Goal: Information Seeking & Learning: Learn about a topic

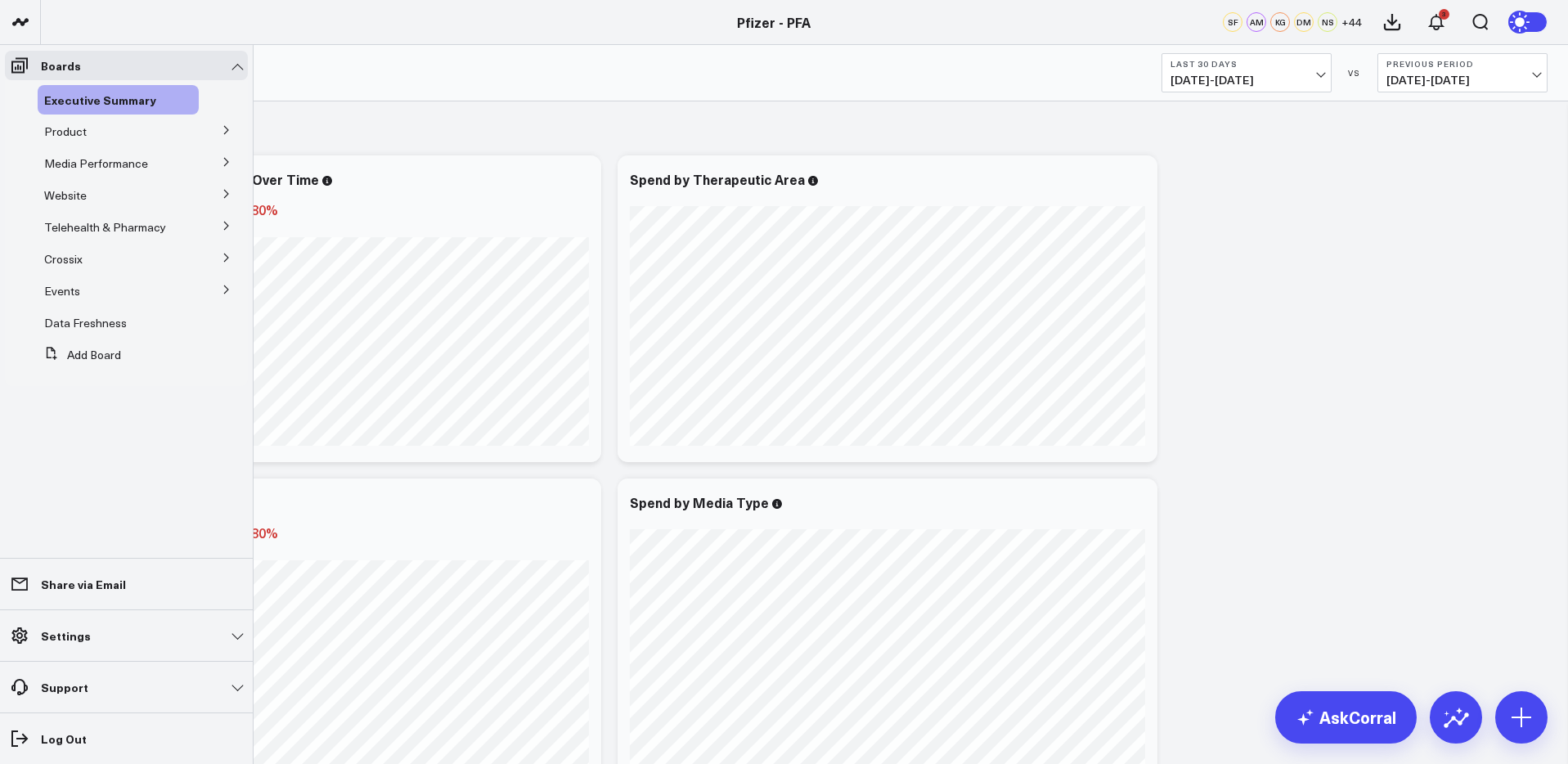
click at [225, 227] on icon at bounding box center [227, 226] width 10 height 10
click at [120, 331] on span "Telehealth Investigation - Ad Hoc" at bounding box center [116, 335] width 125 height 28
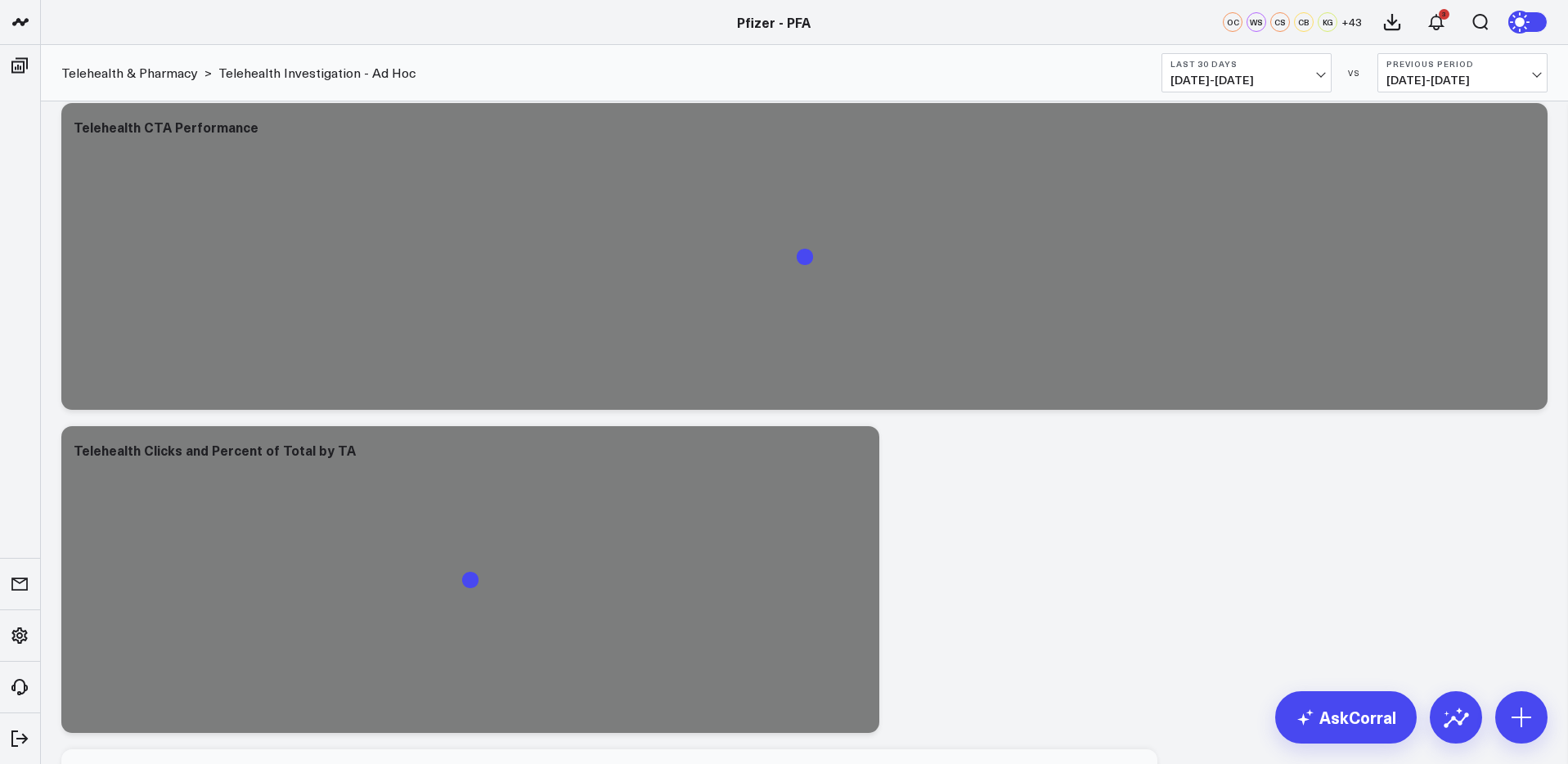
scroll to position [664, 0]
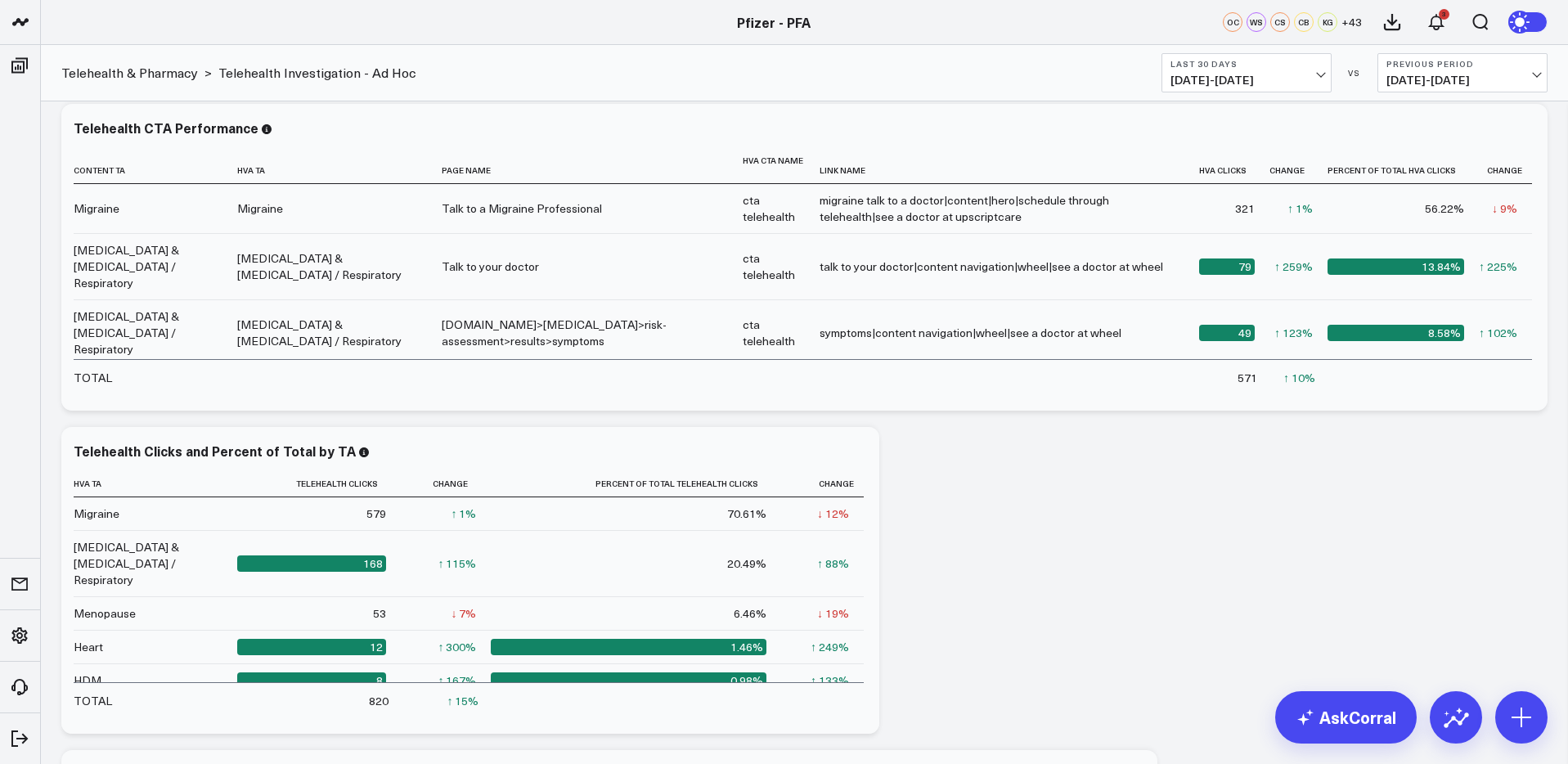
click at [1239, 76] on span "[DATE] - [DATE]" at bounding box center [1246, 80] width 152 height 13
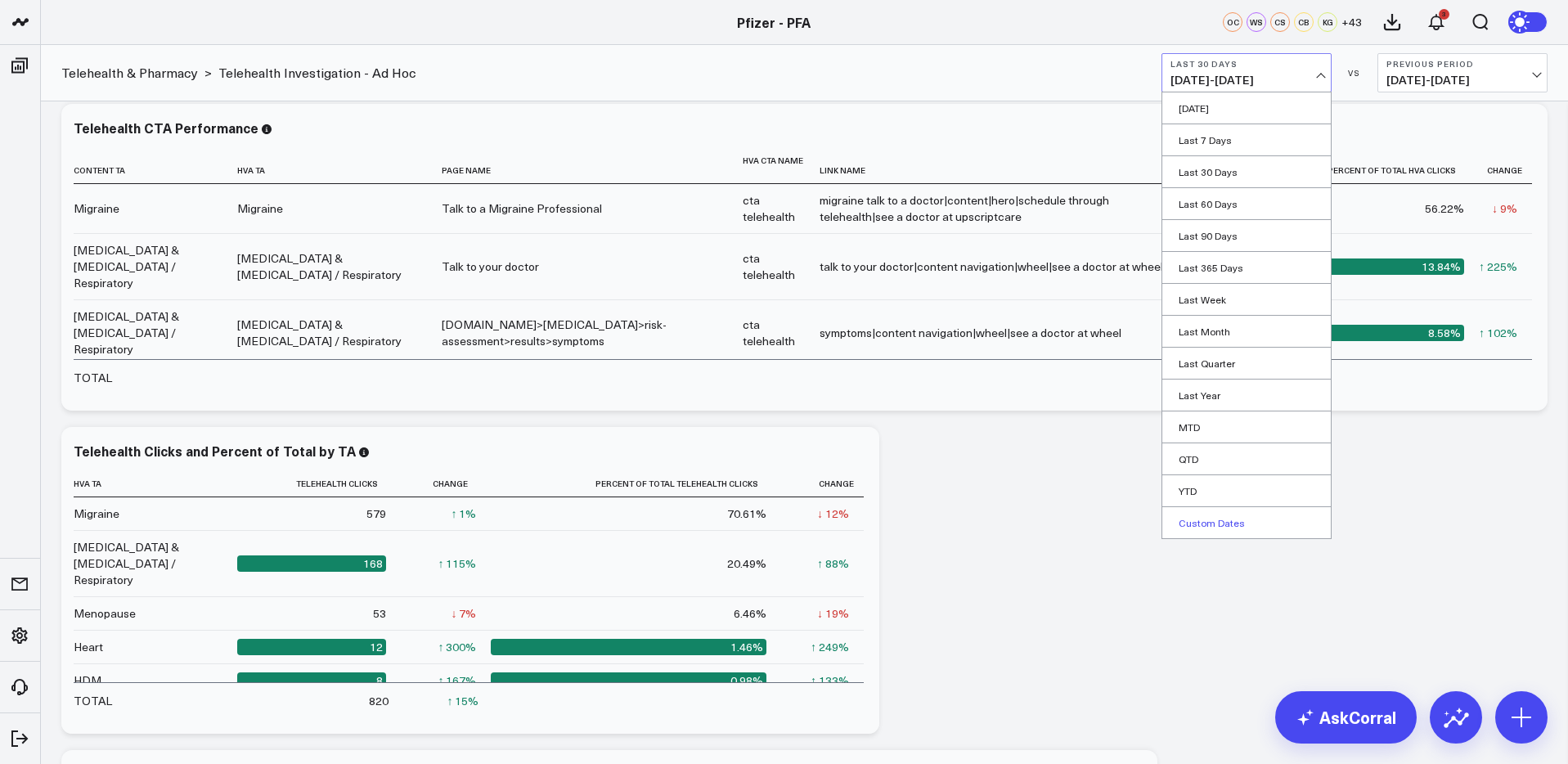
click at [1207, 518] on link "Custom Dates" at bounding box center [1247, 523] width 169 height 31
select select "7"
select select "2025"
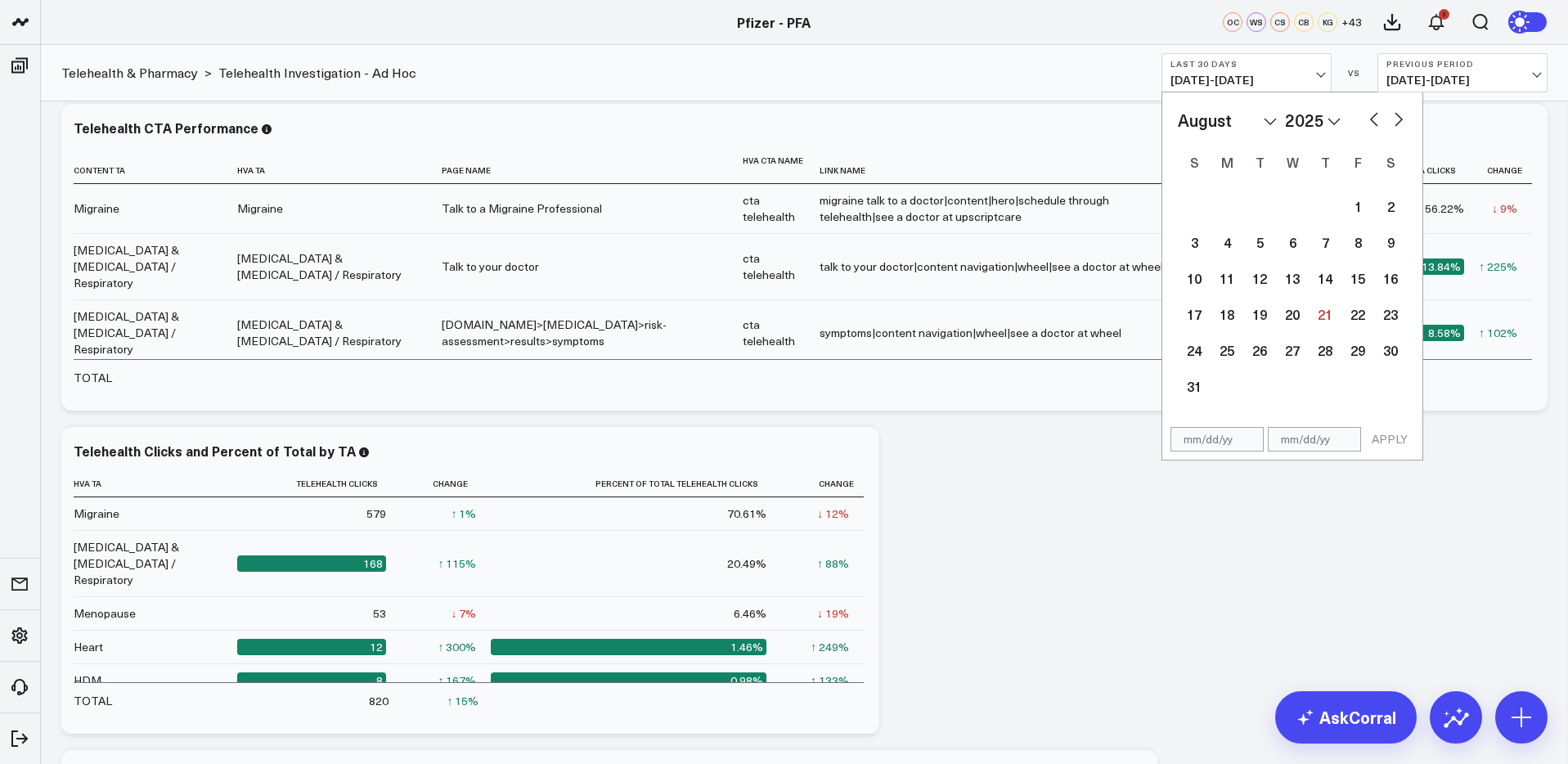
click at [1367, 119] on button "button" at bounding box center [1374, 118] width 17 height 20
select select "5"
select select "2025"
drag, startPoint x: 1291, startPoint y: 242, endPoint x: 1323, endPoint y: 217, distance: 40.6
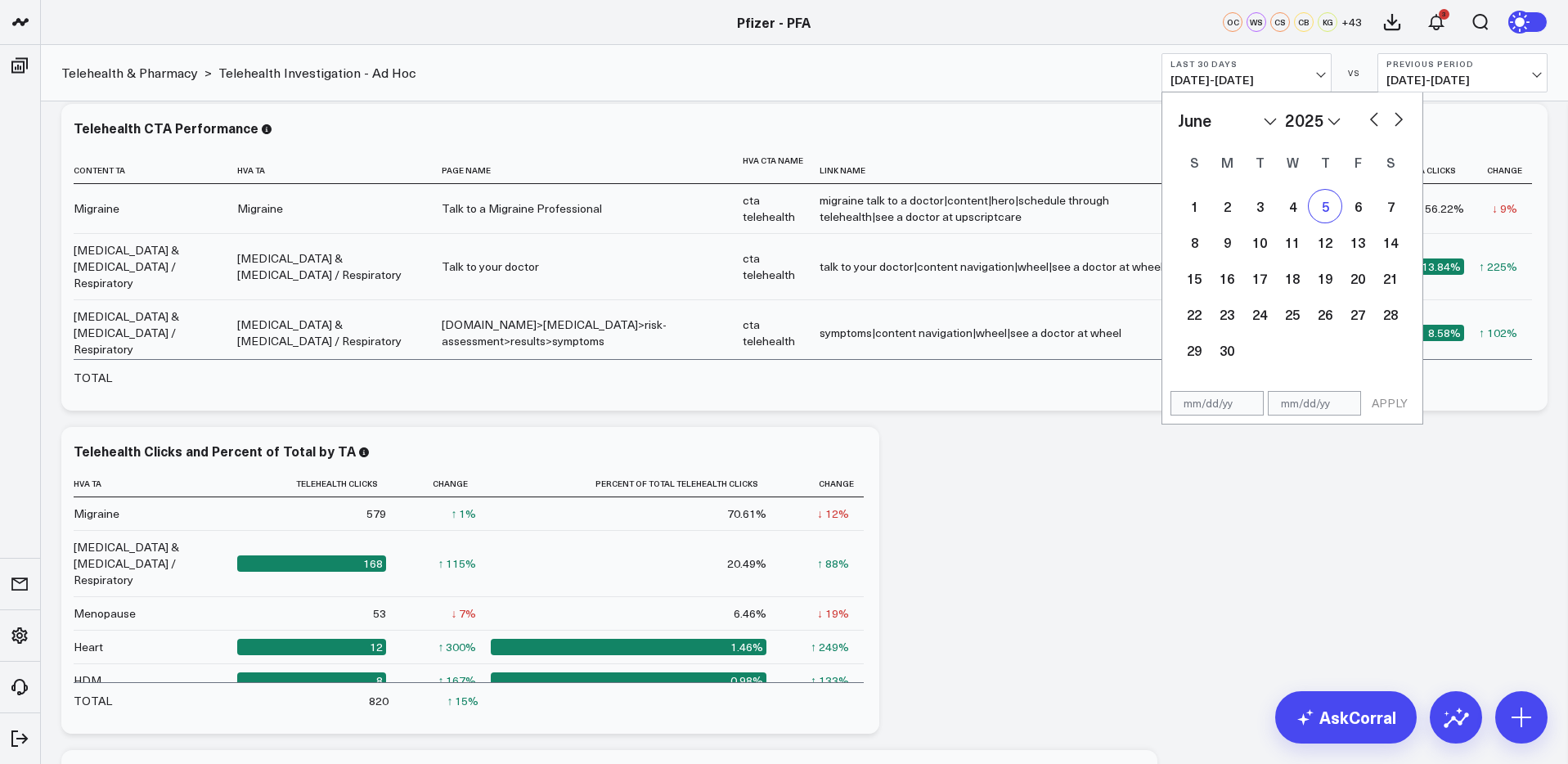
click at [1308, 231] on div "1 2 3 4 5 6 7 8 9 10 11 12 13 14 15 16 17 18 19 20 21 22 23 24 25 26 27 28 29 30" at bounding box center [1292, 278] width 229 height 180
click at [1286, 240] on div "11" at bounding box center [1292, 242] width 32 height 32
type input "[DATE]"
select select "5"
select select "2025"
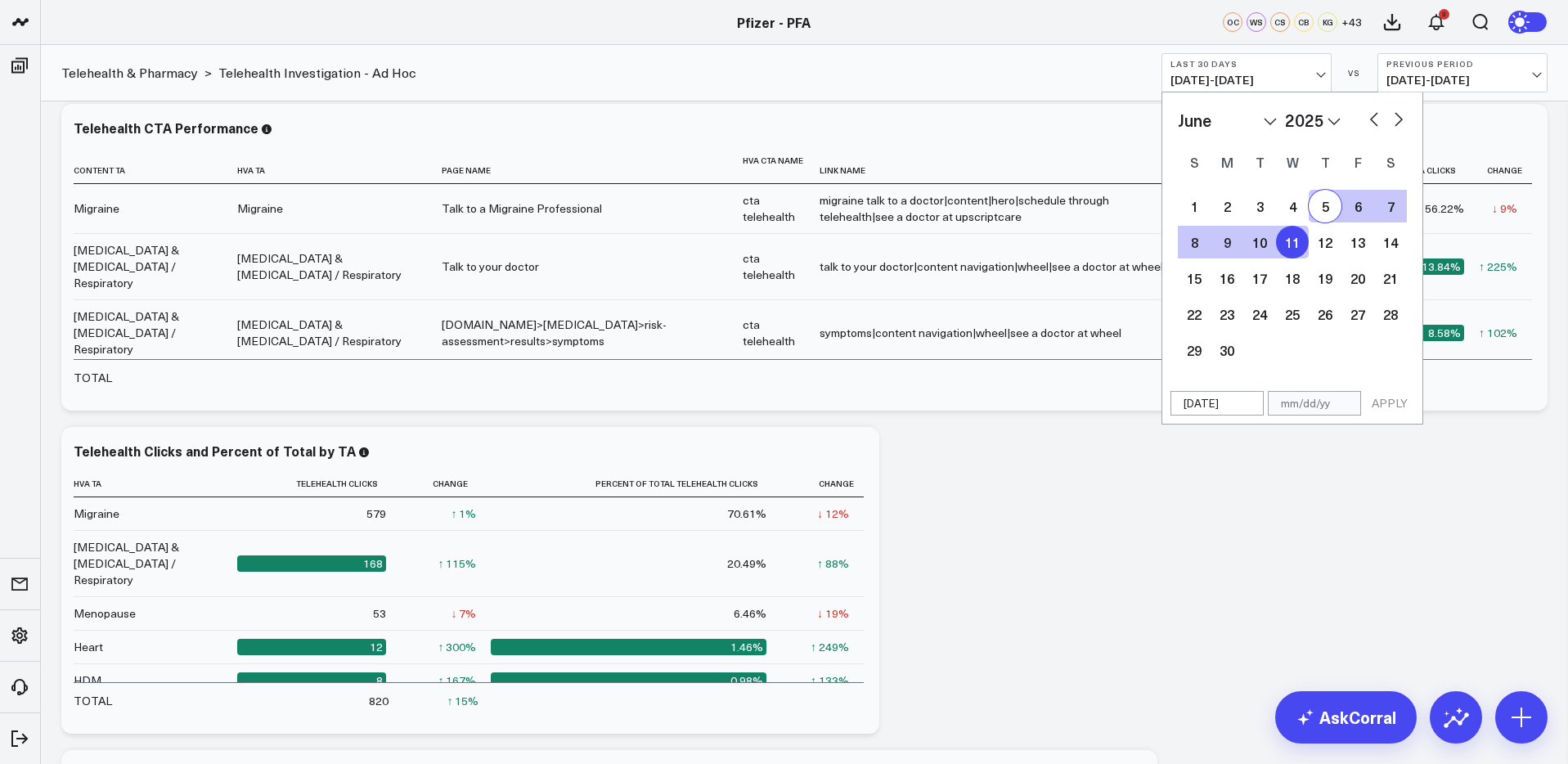
click at [1399, 117] on button "button" at bounding box center [1398, 118] width 17 height 20
select select "6"
select select "2025"
click at [1399, 117] on button "button" at bounding box center [1398, 118] width 17 height 20
select select "7"
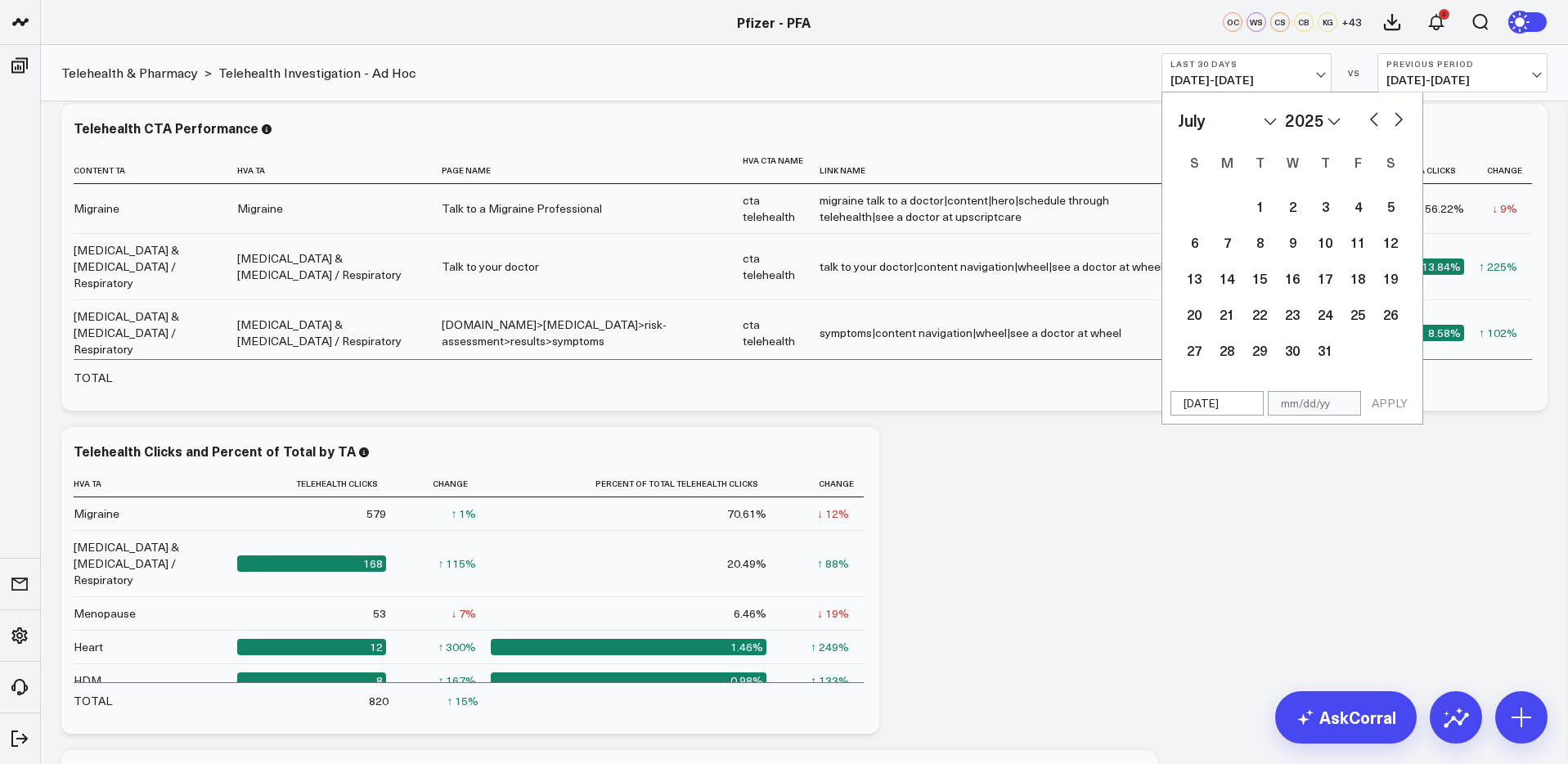
select select "2025"
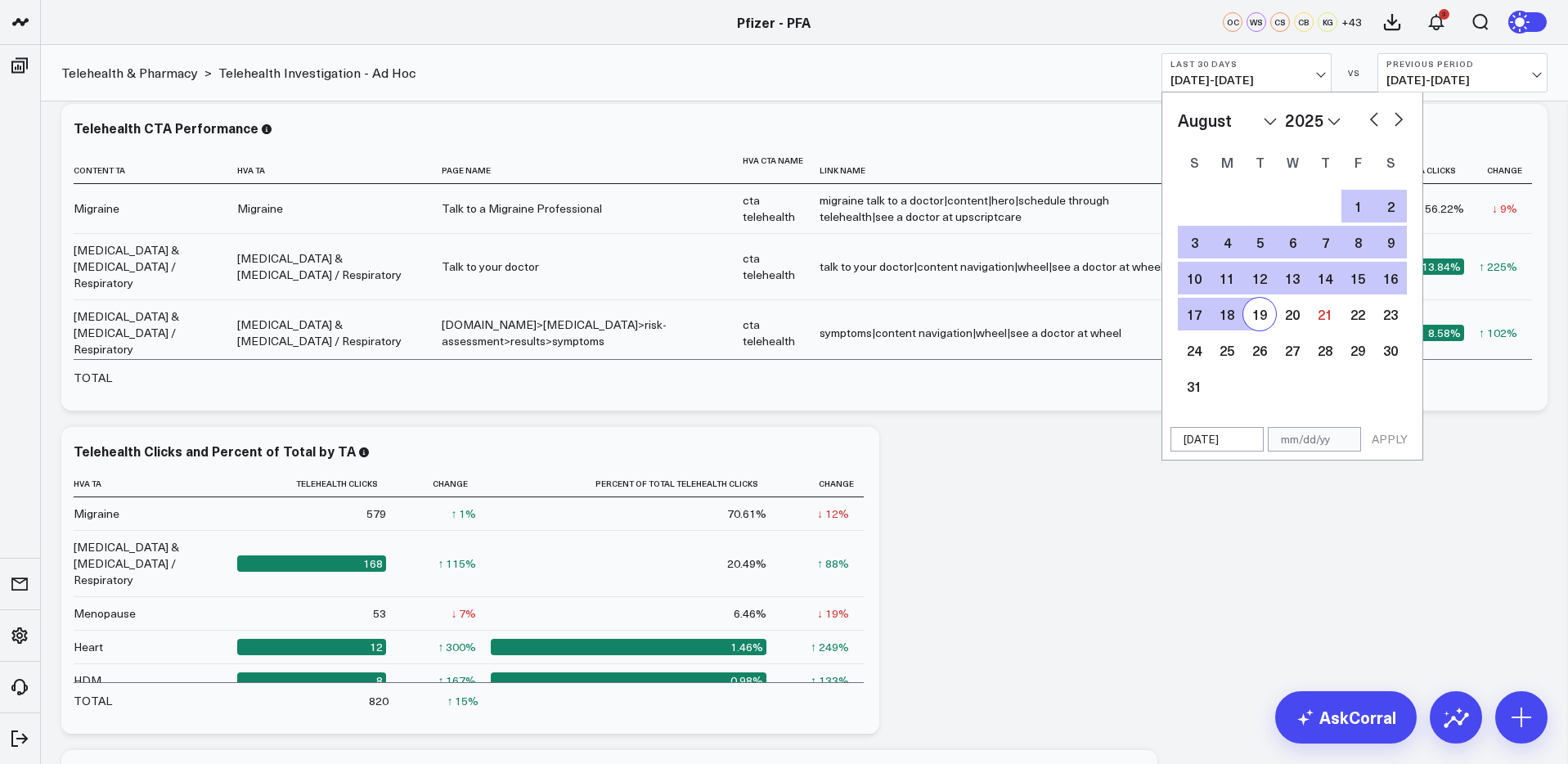
click at [1260, 319] on div "19" at bounding box center [1259, 313] width 32 height 32
type input "[DATE]"
select select "7"
select select "2025"
click at [1381, 447] on button "APPLY" at bounding box center [1389, 439] width 49 height 25
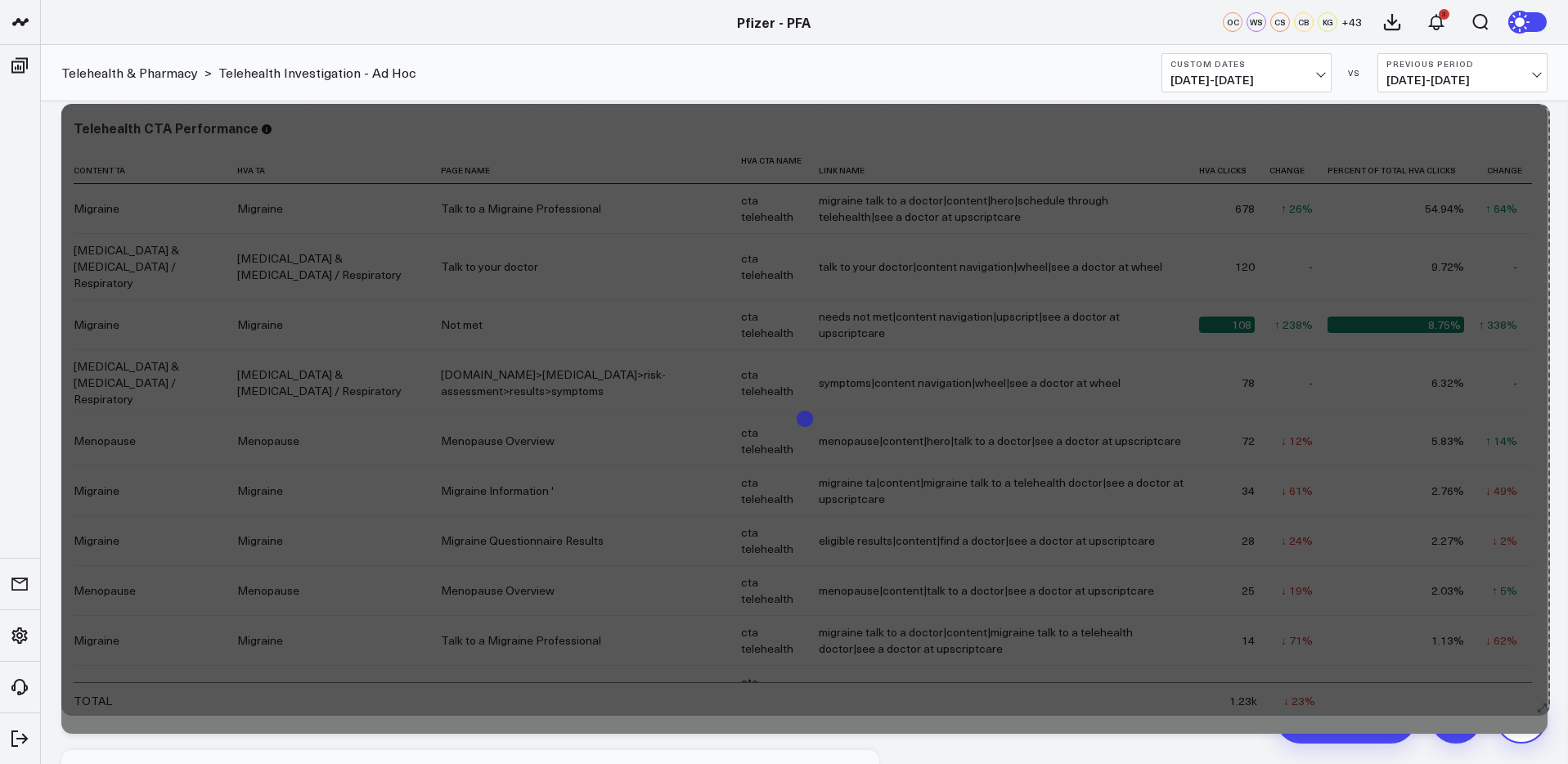
drag, startPoint x: 1541, startPoint y: 402, endPoint x: 1539, endPoint y: 702, distance: 300.0
click at [1542, 705] on div "Telehealth CTA Performance Content Ta Hva Ta Page Name Hva Cta Name Link Name H…" at bounding box center [804, 418] width 1487 height 629
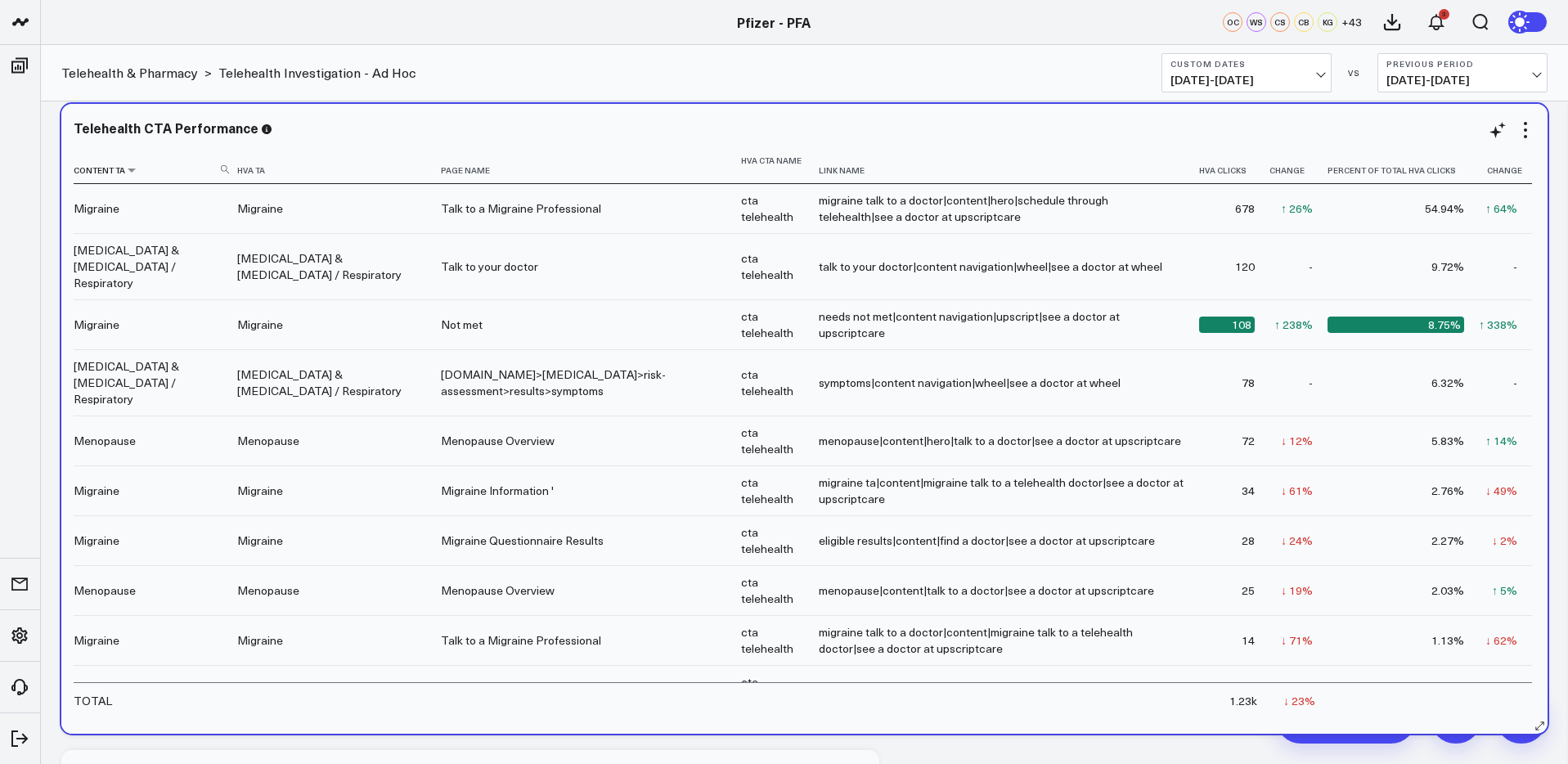
click at [224, 167] on icon at bounding box center [225, 169] width 8 height 8
click at [193, 175] on input at bounding box center [153, 168] width 159 height 28
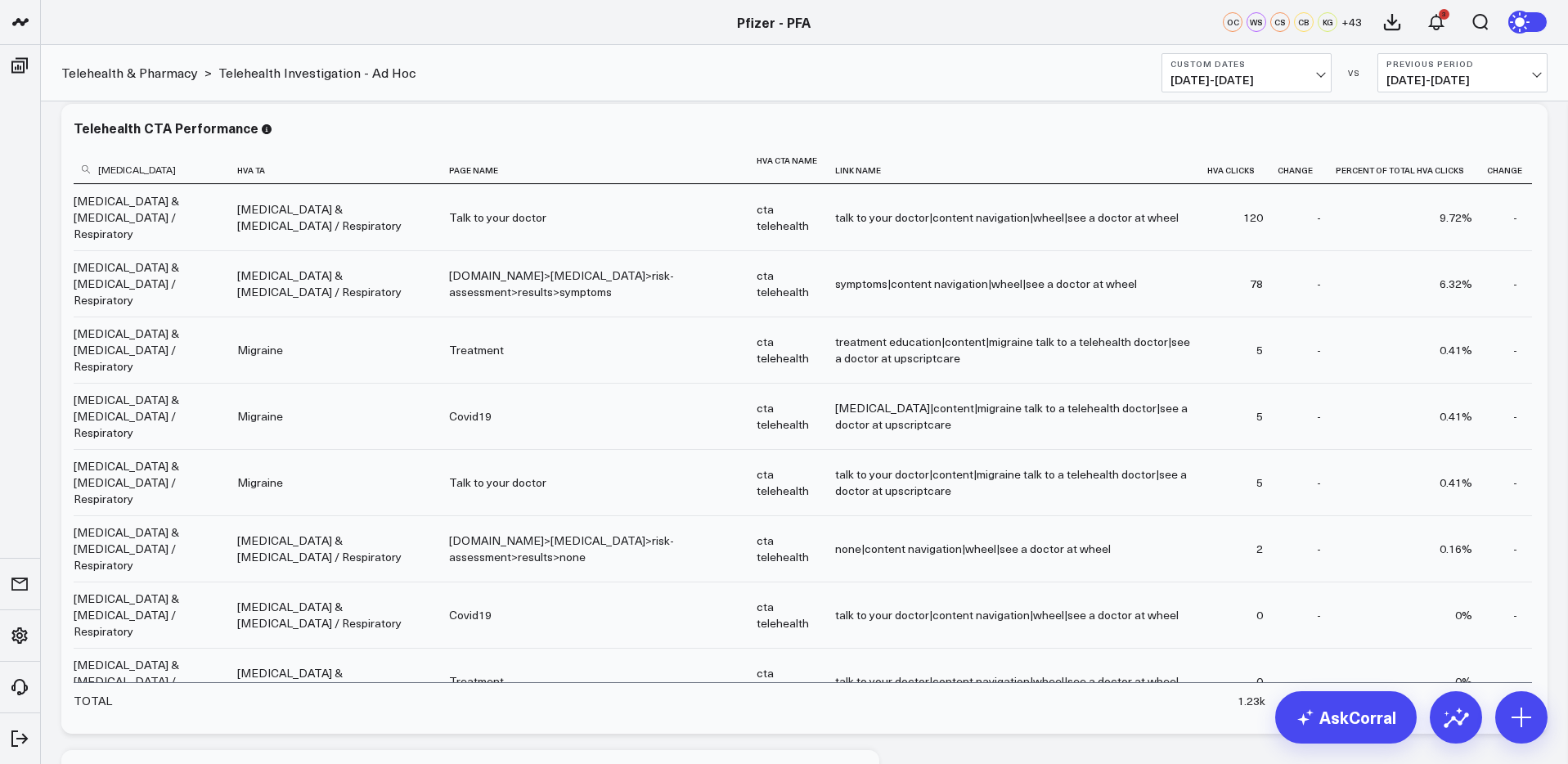
type input "[MEDICAL_DATA]"
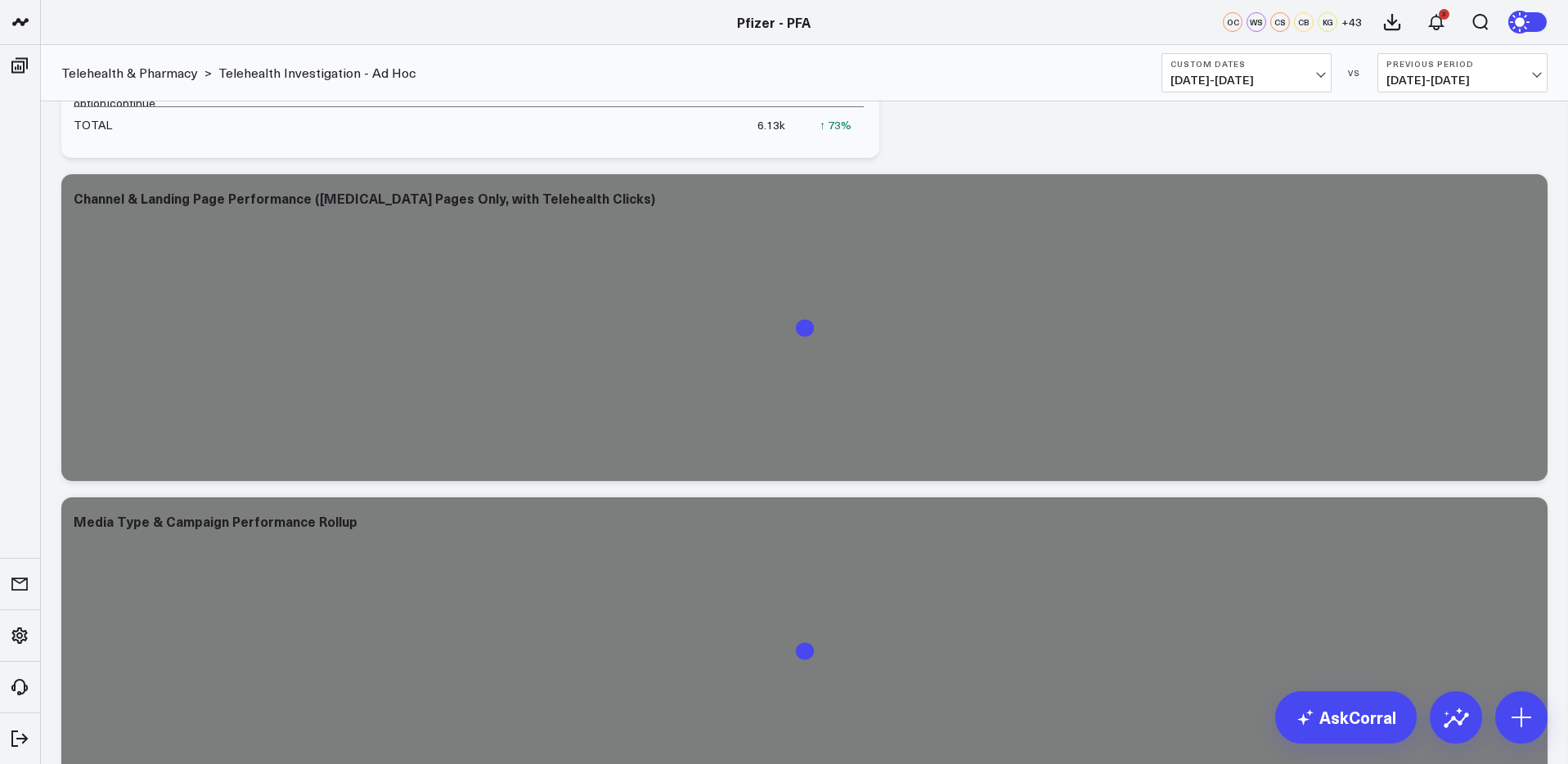
scroll to position [2536, 0]
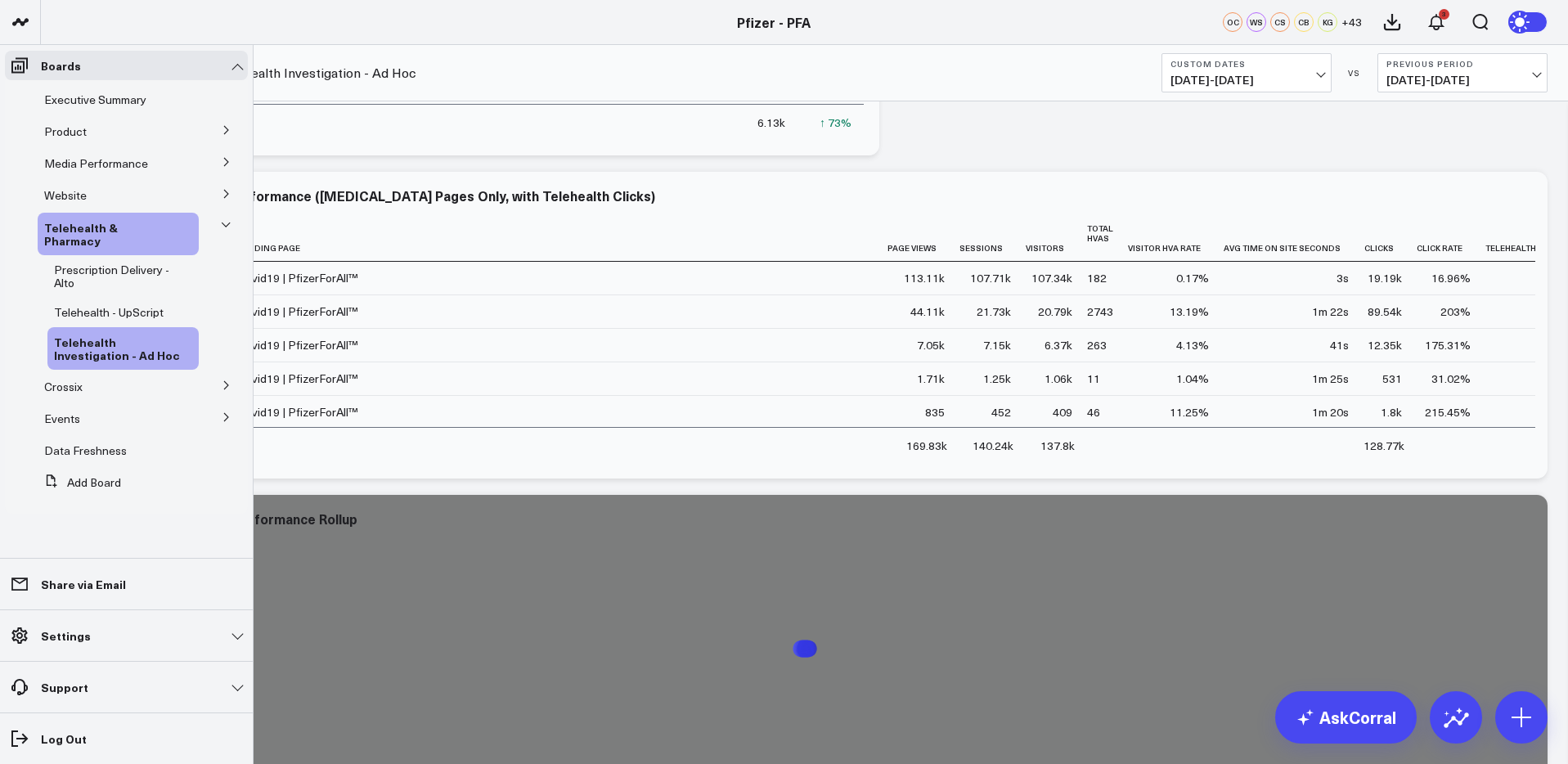
click at [224, 131] on icon at bounding box center [227, 130] width 10 height 10
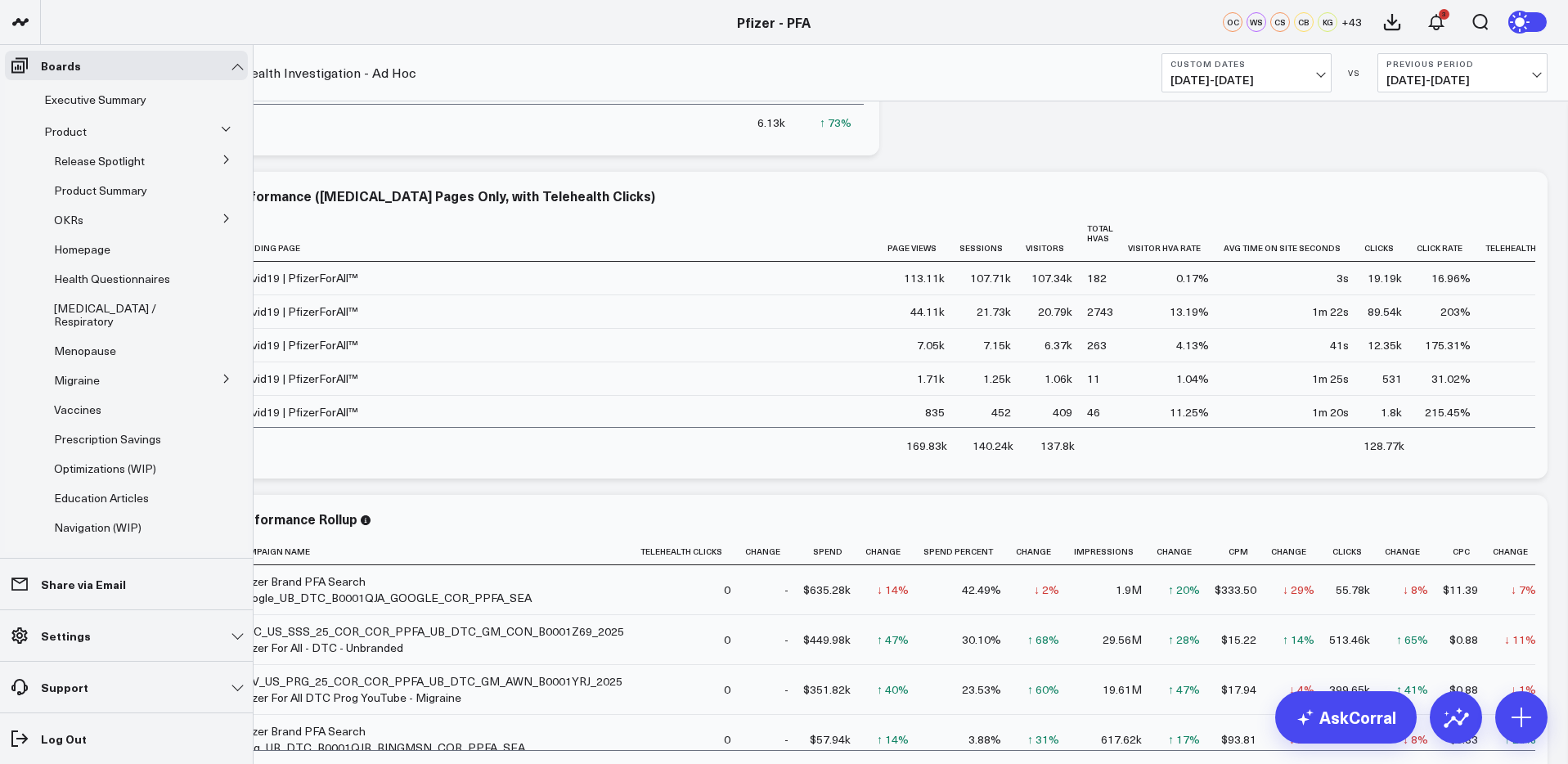
drag, startPoint x: 74, startPoint y: 322, endPoint x: 85, endPoint y: 321, distance: 11.0
click at [75, 322] on span "[MEDICAL_DATA] / Respiratory" at bounding box center [105, 314] width 102 height 28
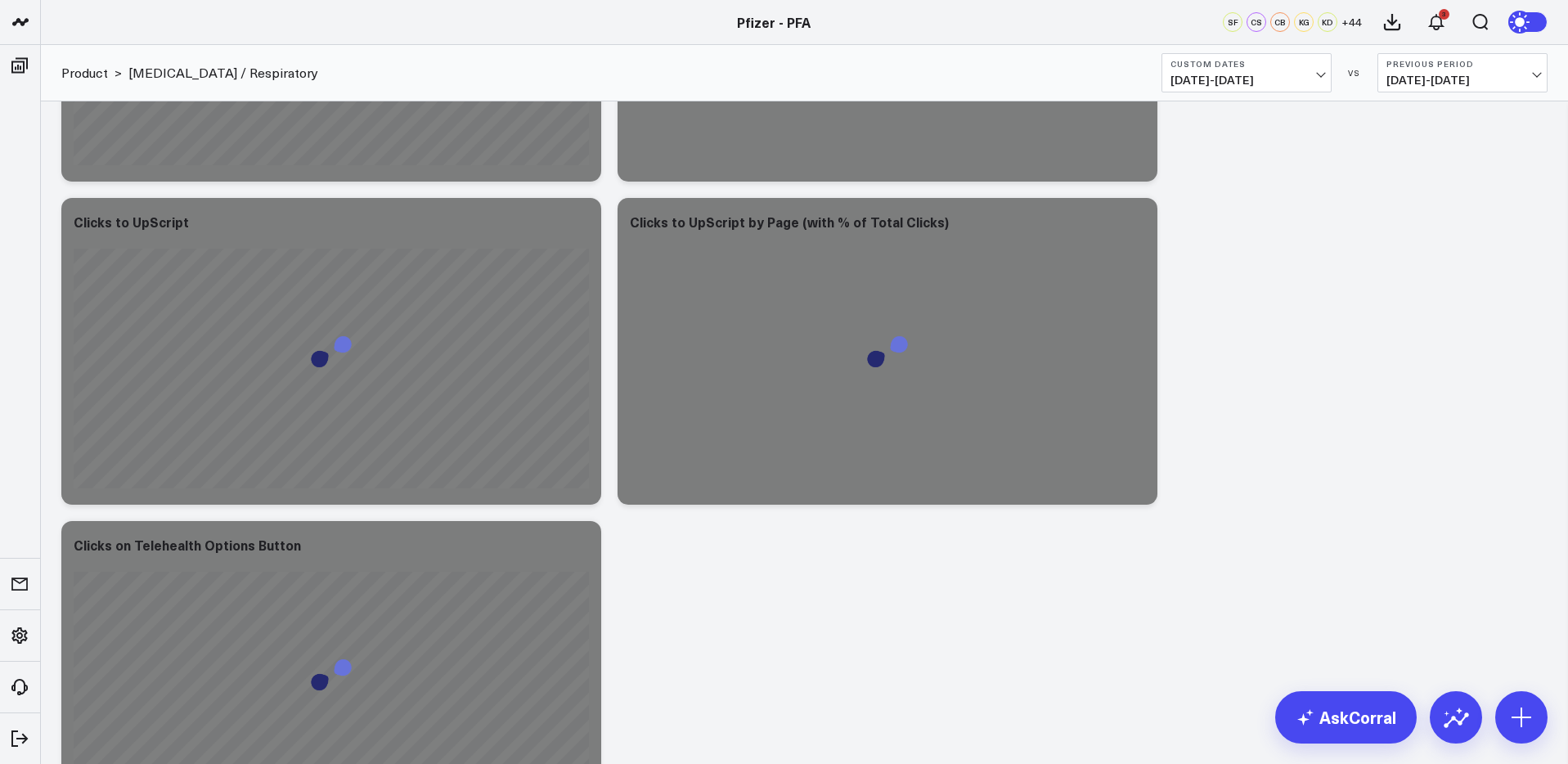
scroll to position [1404, 0]
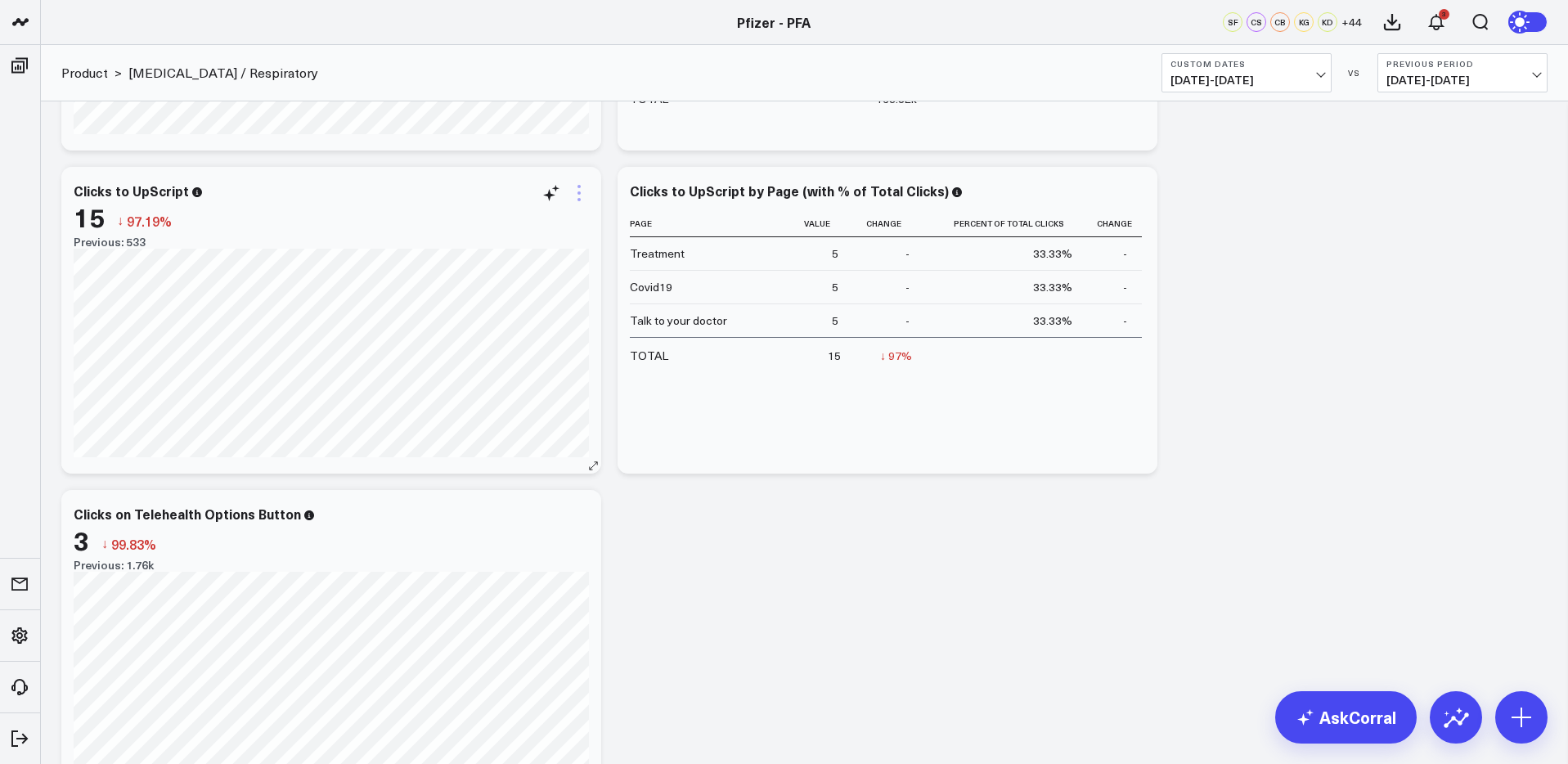
click at [574, 190] on icon at bounding box center [579, 193] width 20 height 20
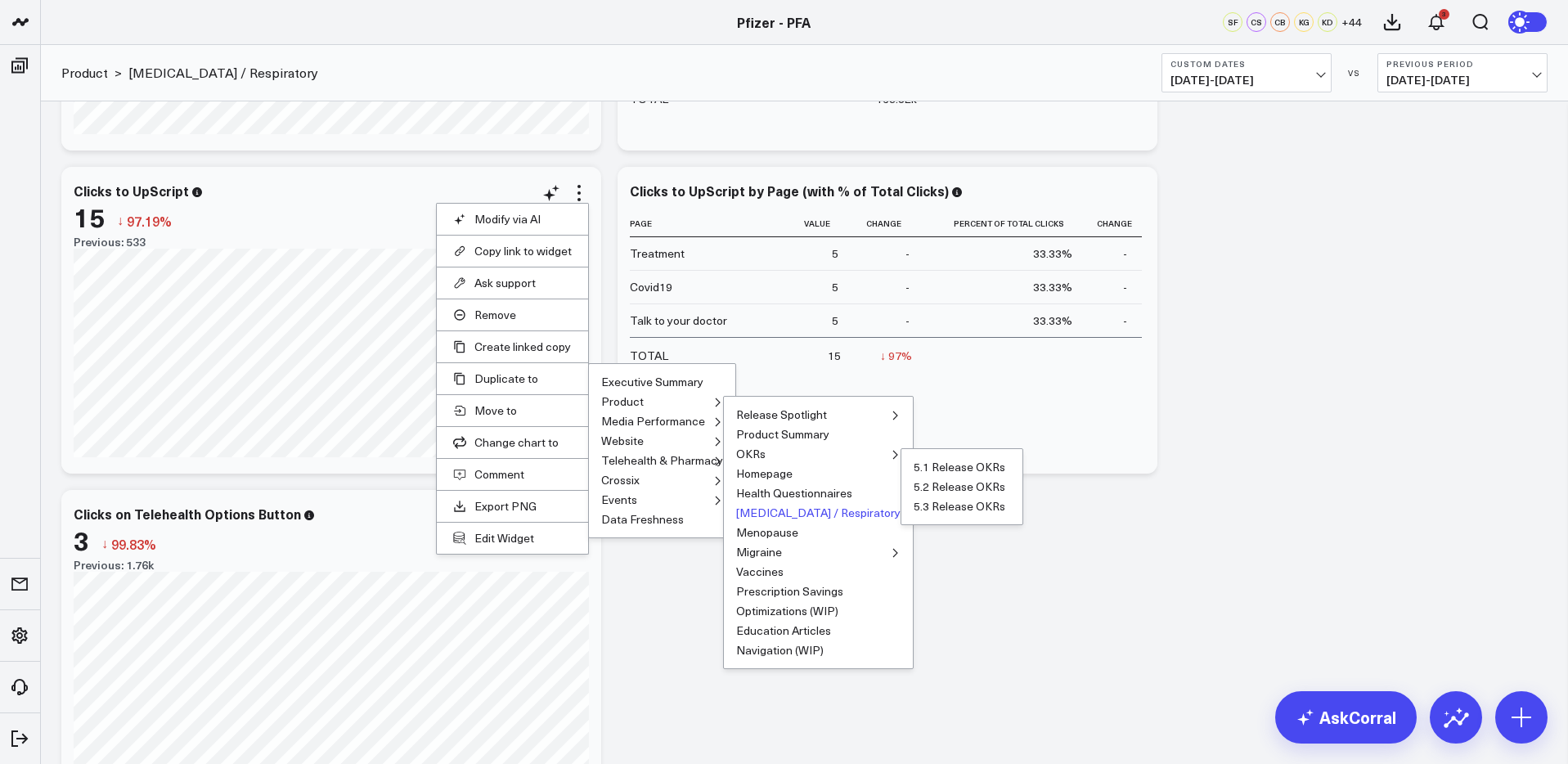
click at [900, 517] on ul "5.1 Release OKRs 5.2 Release OKRs 5.3 Release OKRs" at bounding box center [961, 487] width 123 height 77
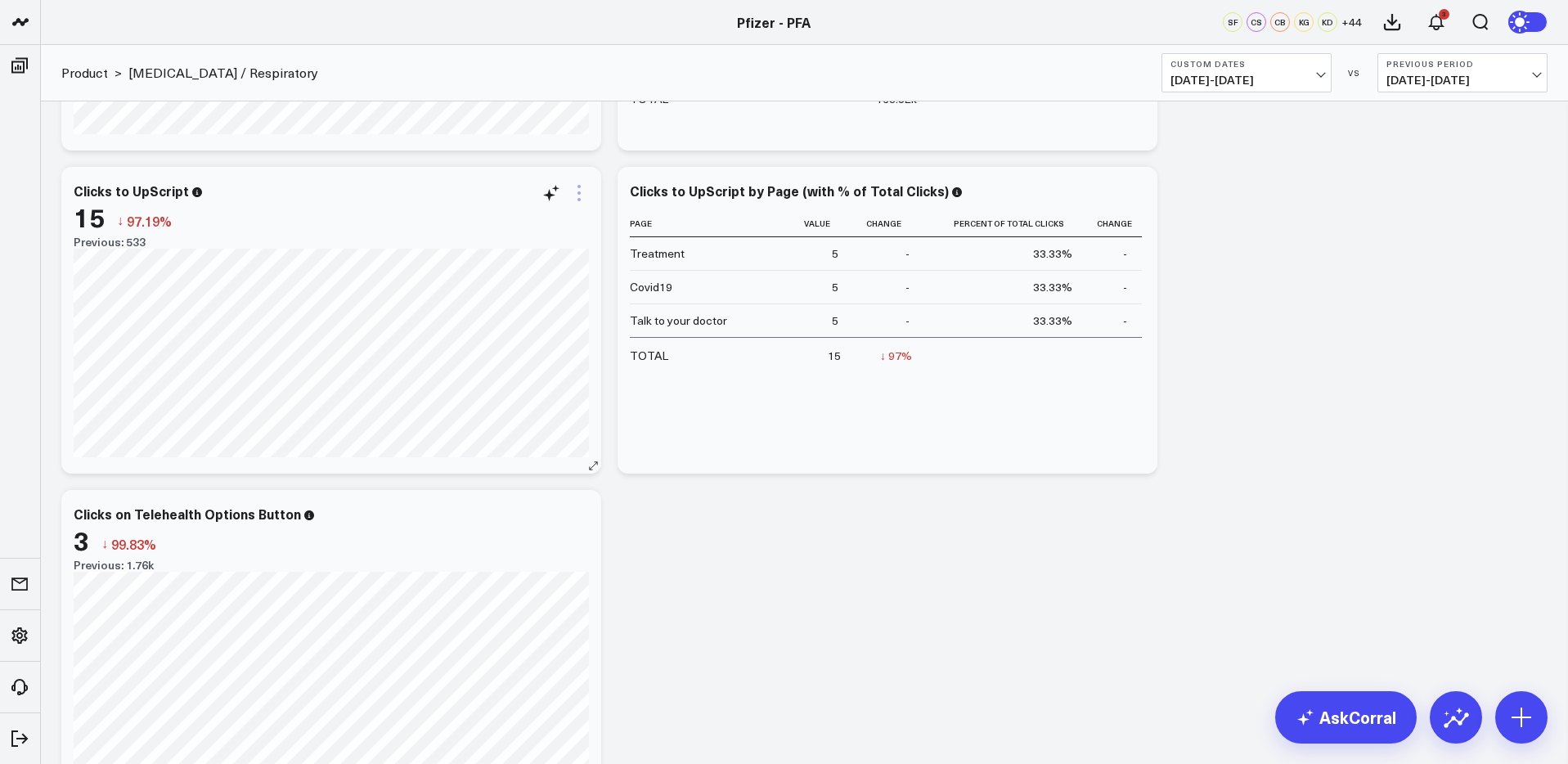
click at [574, 194] on icon at bounding box center [579, 193] width 20 height 20
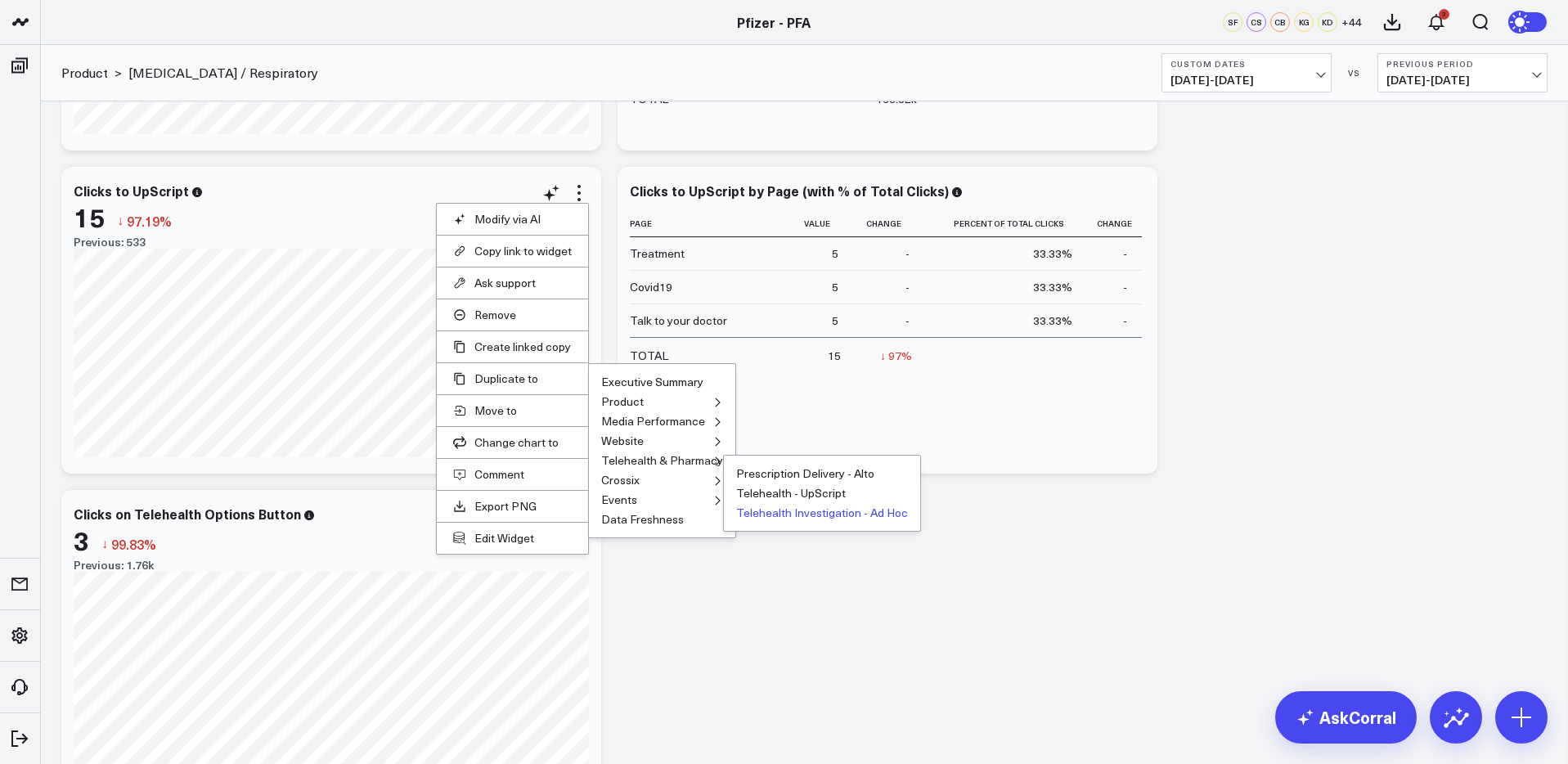
click at [798, 515] on button "Telehealth Investigation - Ad Hoc" at bounding box center [822, 514] width 172 height 12
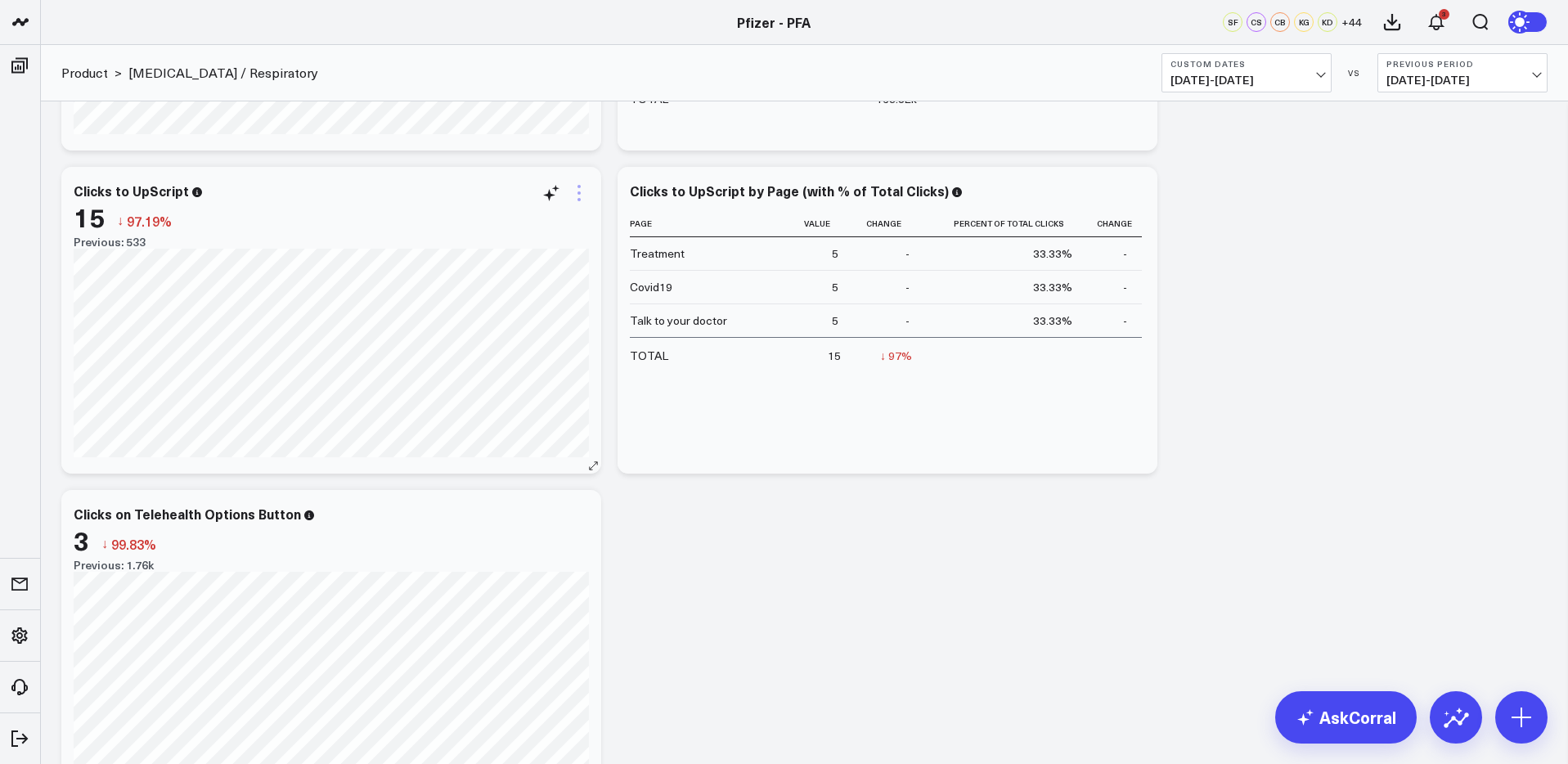
click at [583, 193] on icon at bounding box center [579, 193] width 20 height 20
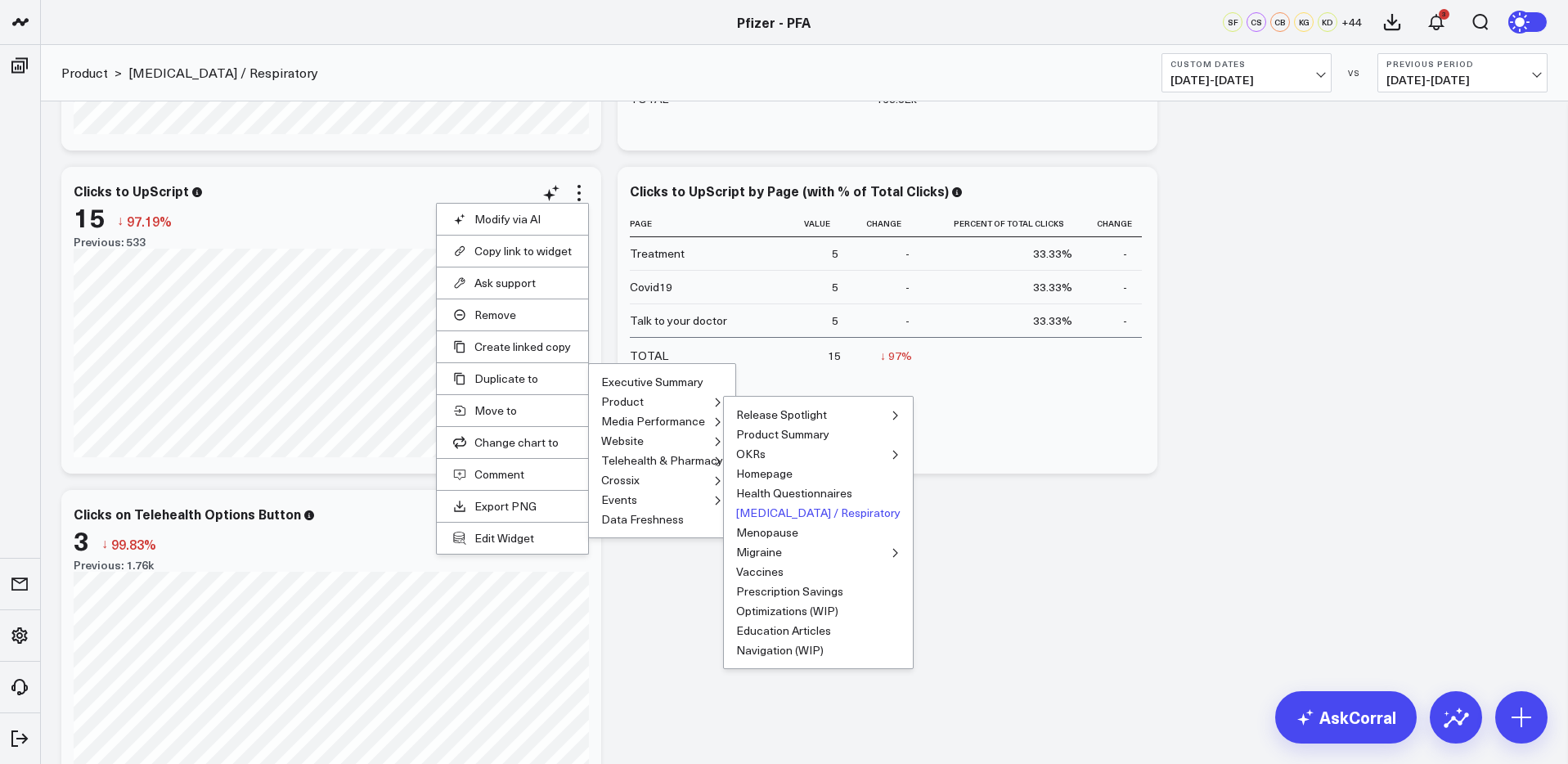
click at [756, 514] on button "[MEDICAL_DATA] / Respiratory" at bounding box center [818, 514] width 164 height 12
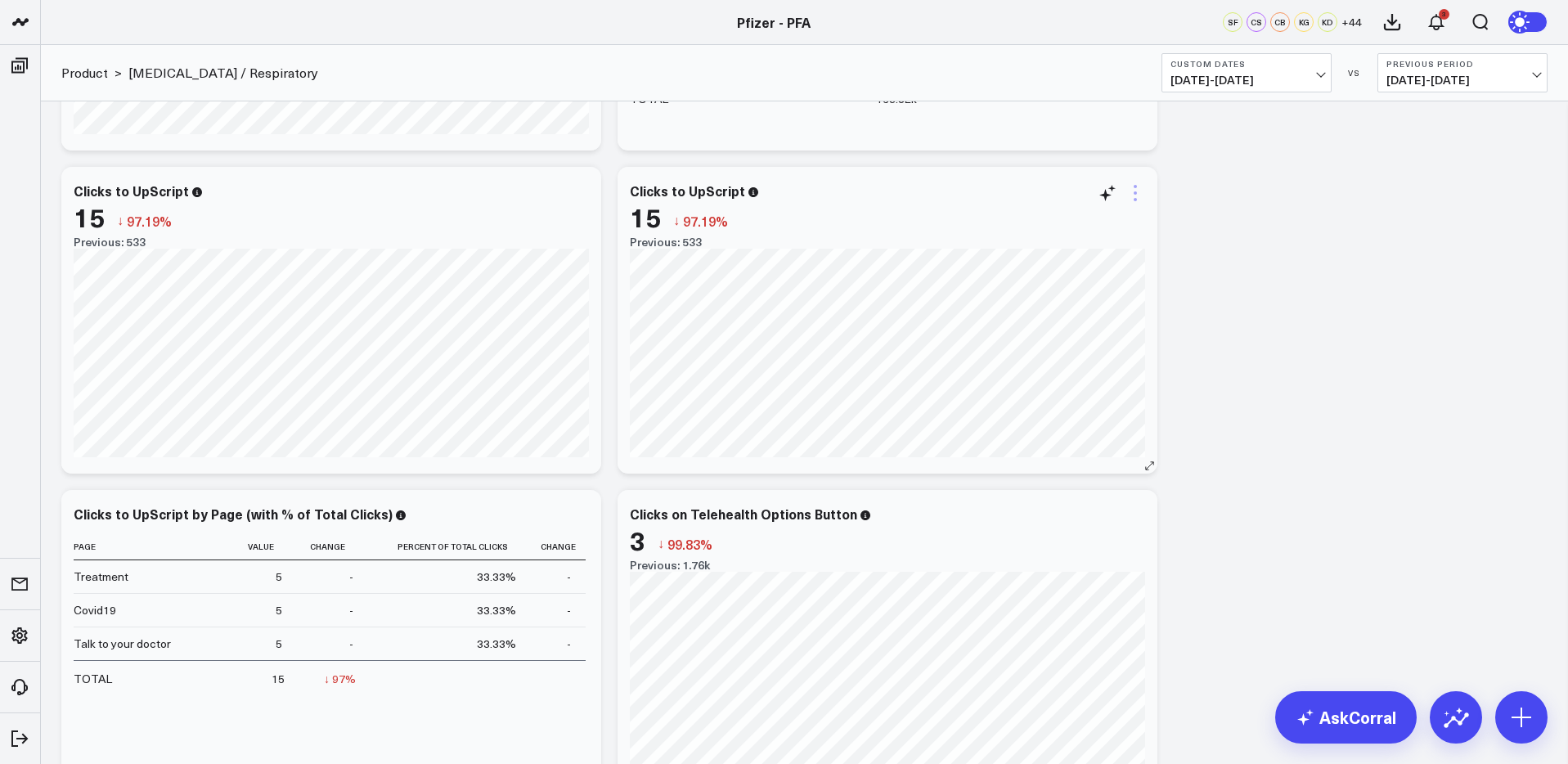
click at [1142, 193] on icon at bounding box center [1135, 193] width 20 height 20
click at [1054, 541] on button "Edit Widget" at bounding box center [1068, 538] width 119 height 15
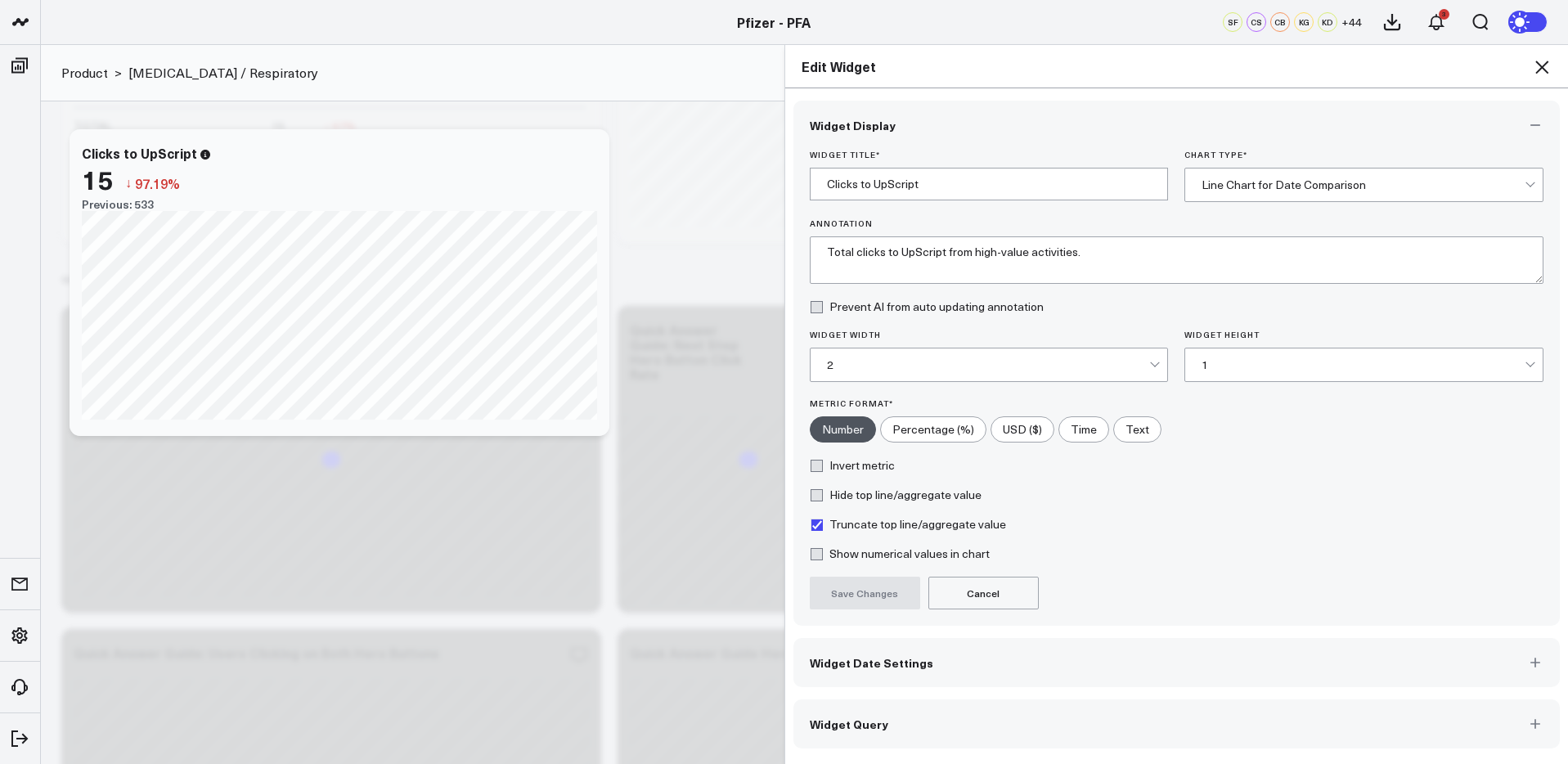
scroll to position [1964, 0]
click at [898, 723] on button "Widget Query" at bounding box center [1176, 724] width 767 height 49
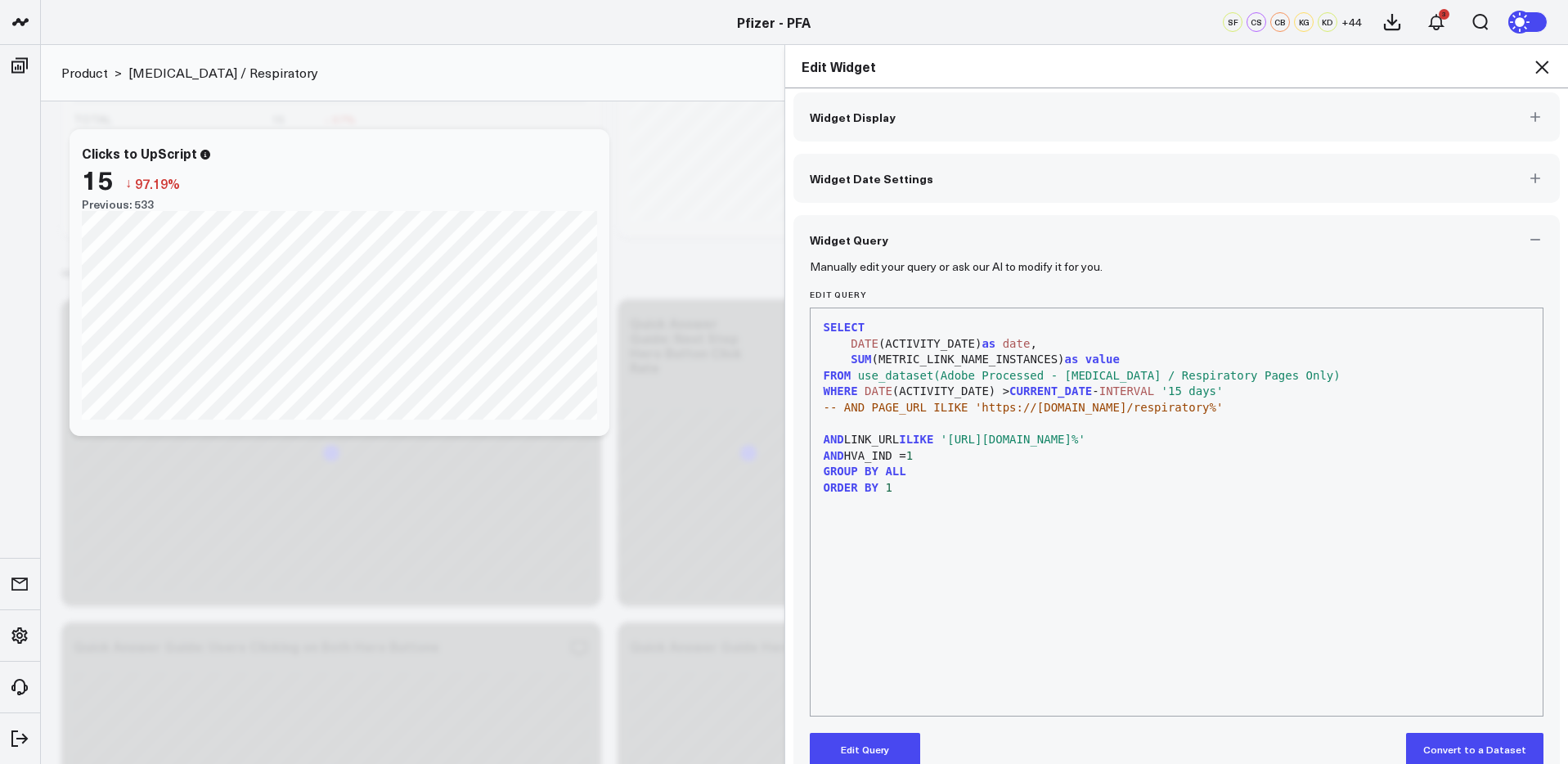
scroll to position [37, 0]
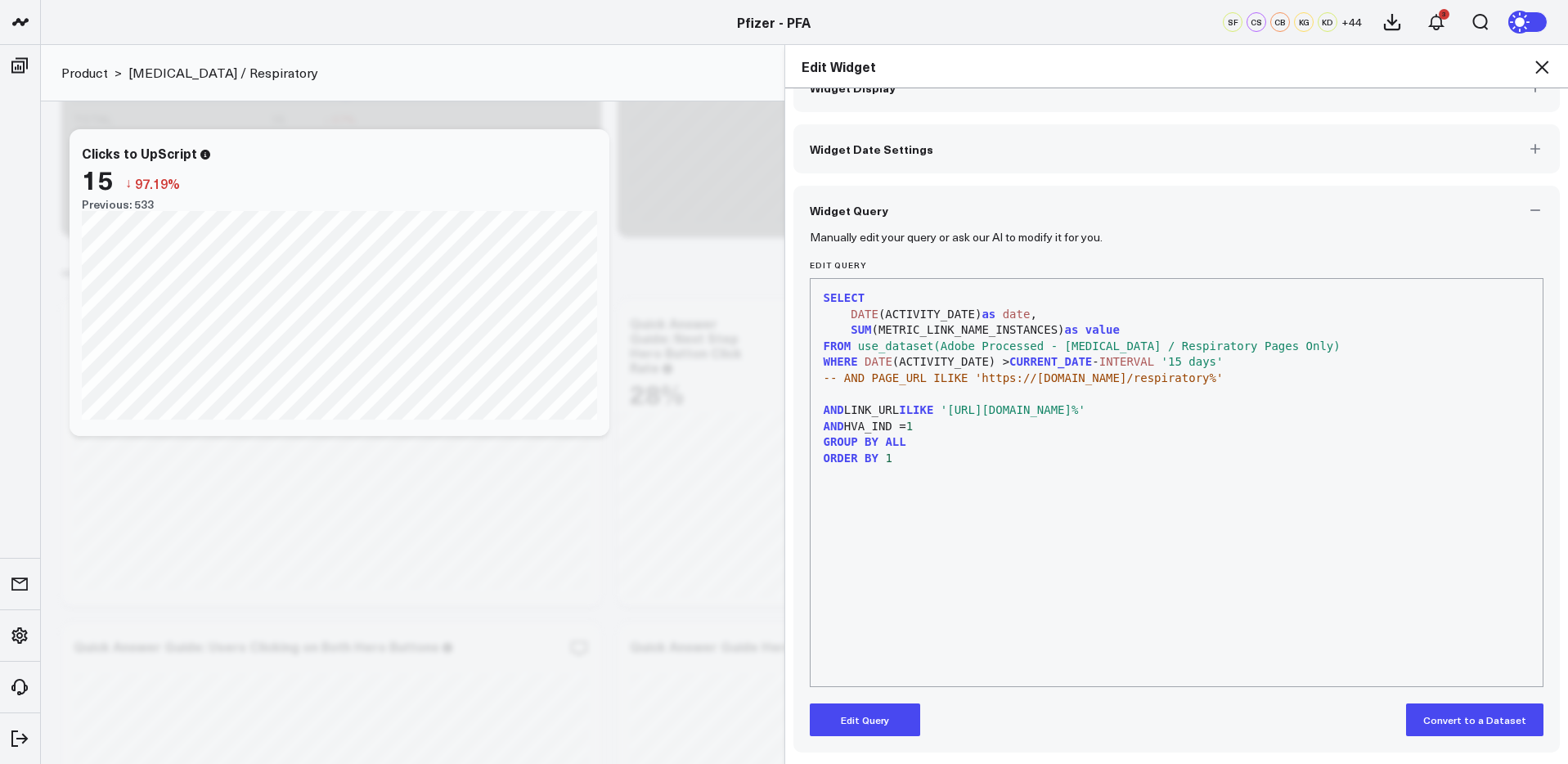
click at [877, 723] on button "Edit Query" at bounding box center [865, 719] width 110 height 32
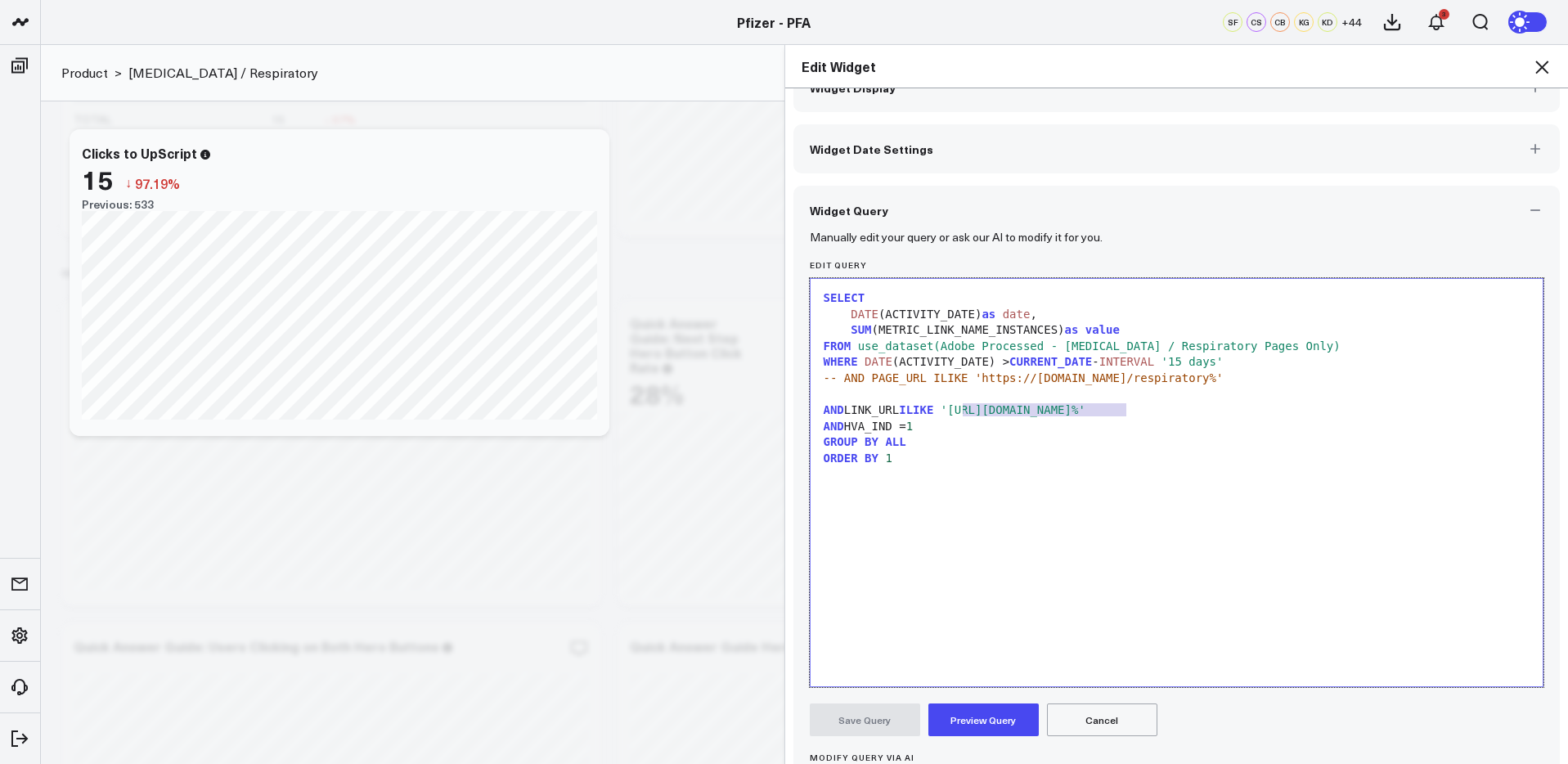
drag, startPoint x: 1126, startPoint y: 412, endPoint x: 961, endPoint y: 412, distance: 165.0
click at [961, 412] on span "'[URL][DOMAIN_NAME]%'" at bounding box center [1012, 409] width 144 height 13
drag, startPoint x: 1312, startPoint y: 410, endPoint x: 1221, endPoint y: 413, distance: 91.0
click at [1221, 413] on span "'https://[DOMAIN_NAME]/care?exitCode=pfa%'" at bounding box center [1085, 409] width 290 height 13
drag, startPoint x: 1002, startPoint y: 719, endPoint x: 1093, endPoint y: 708, distance: 91.7
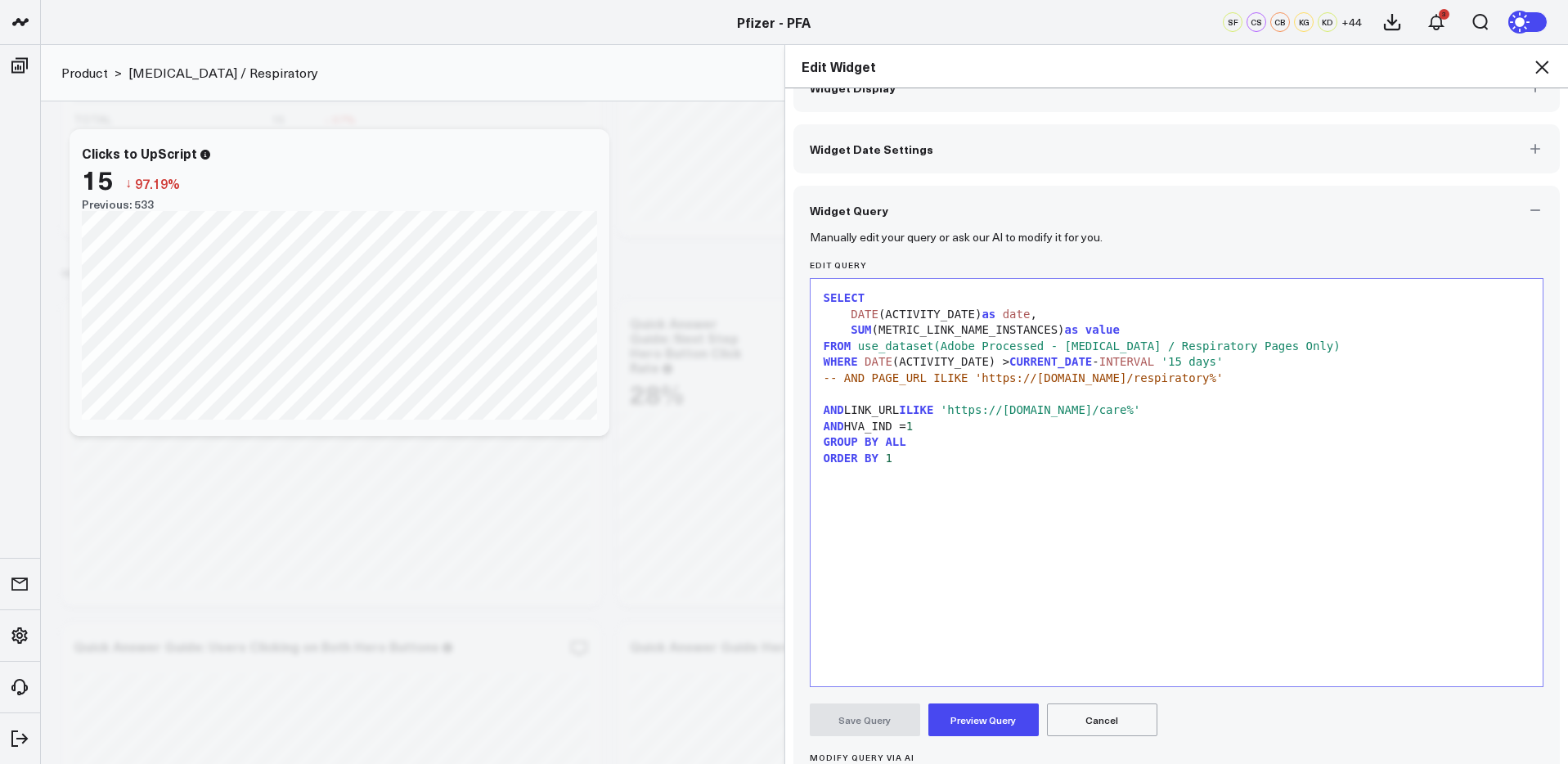
click at [1002, 719] on button "Preview Query" at bounding box center [984, 719] width 110 height 32
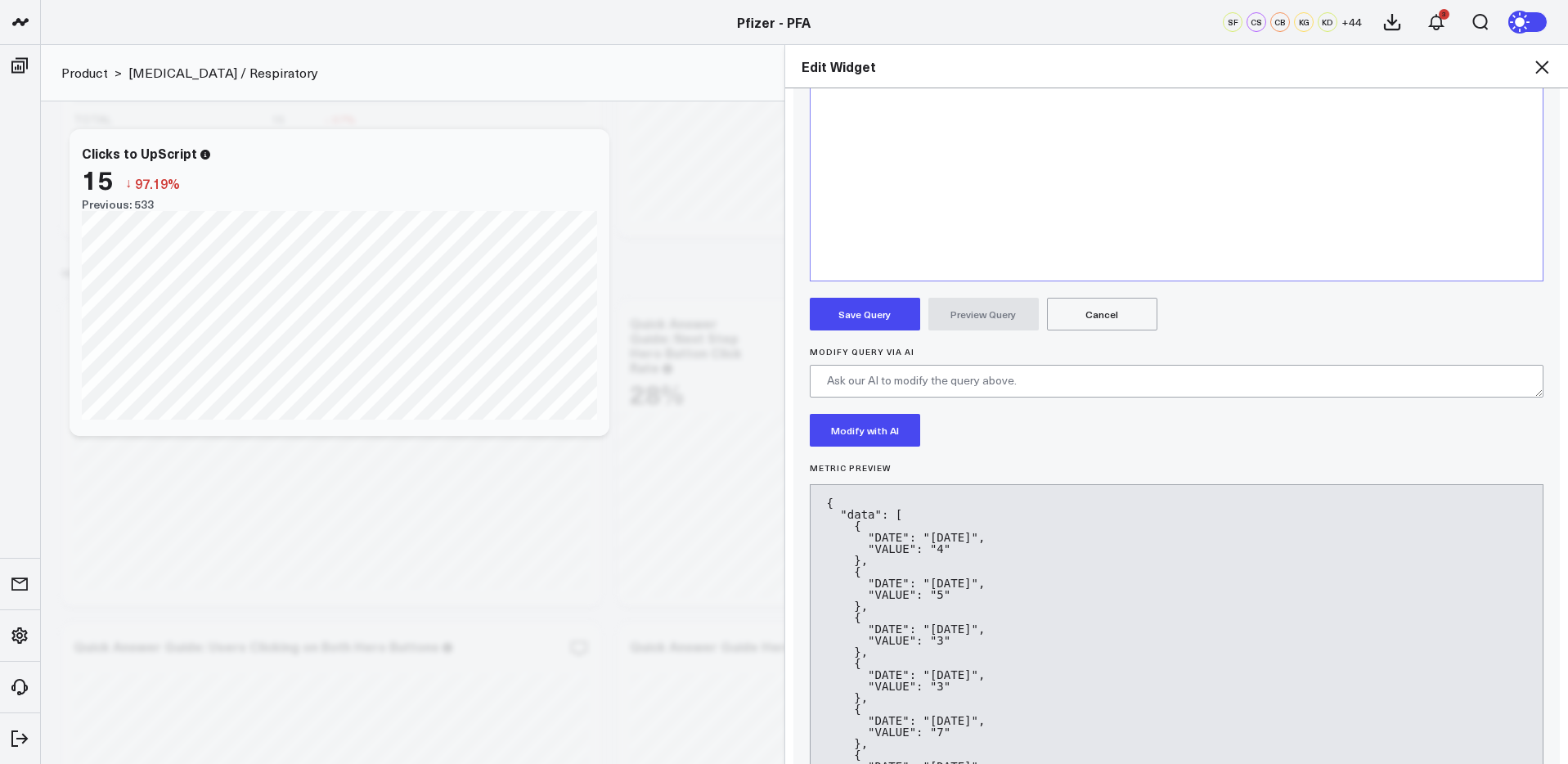
scroll to position [439, 0]
click at [884, 327] on button "Save Query" at bounding box center [865, 317] width 110 height 32
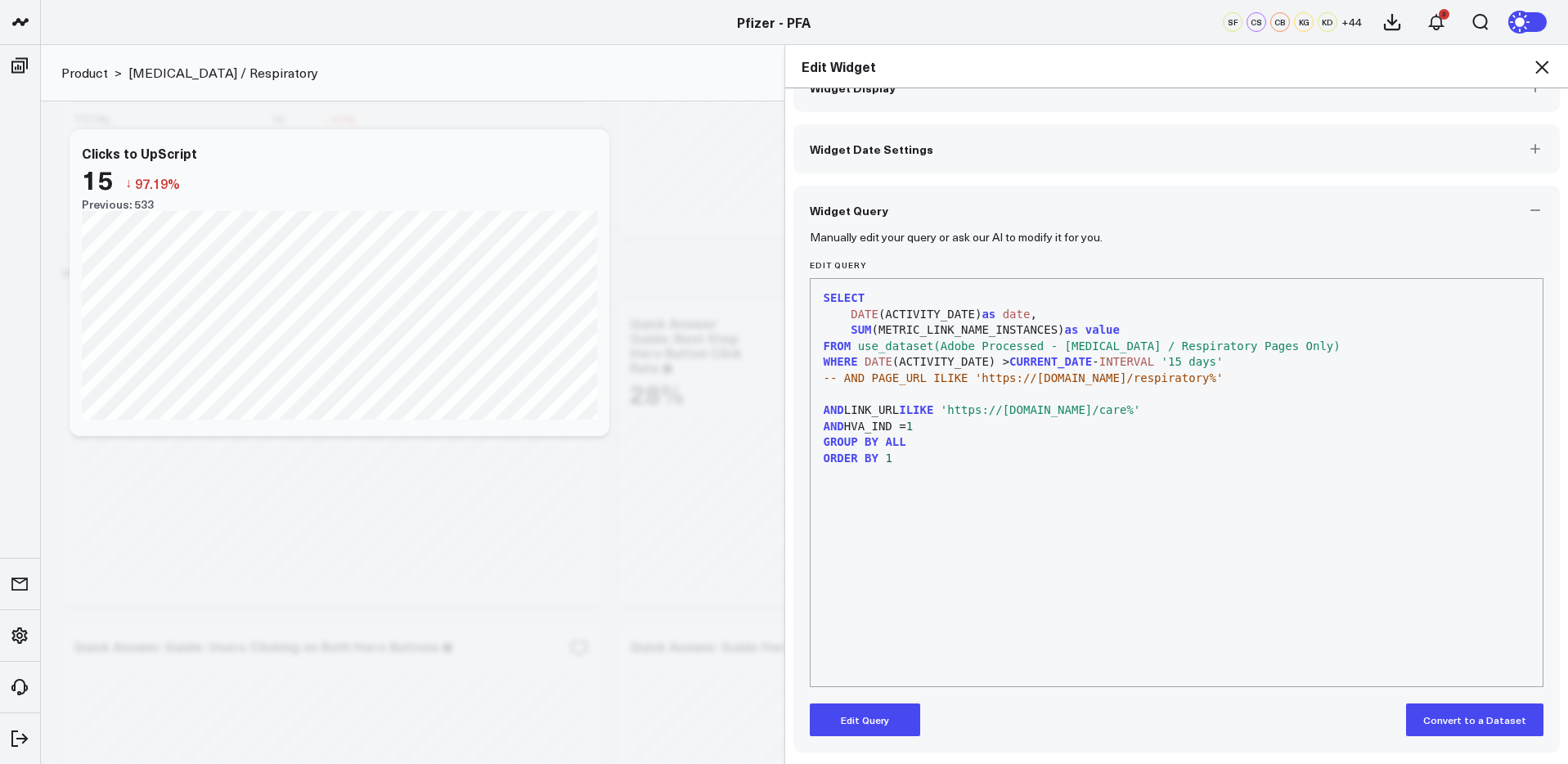
scroll to position [37, 0]
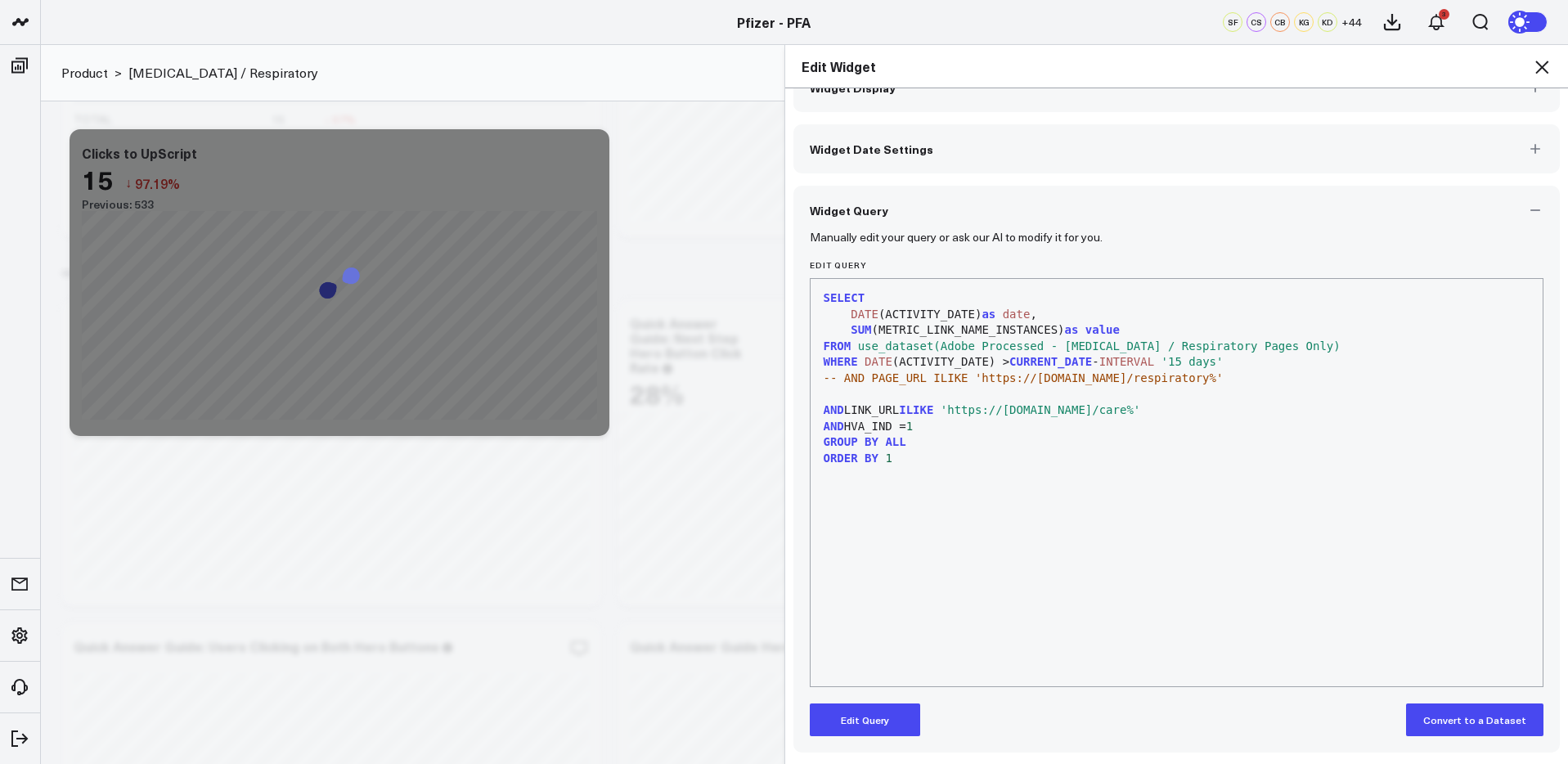
click at [1541, 63] on icon at bounding box center [1541, 67] width 20 height 20
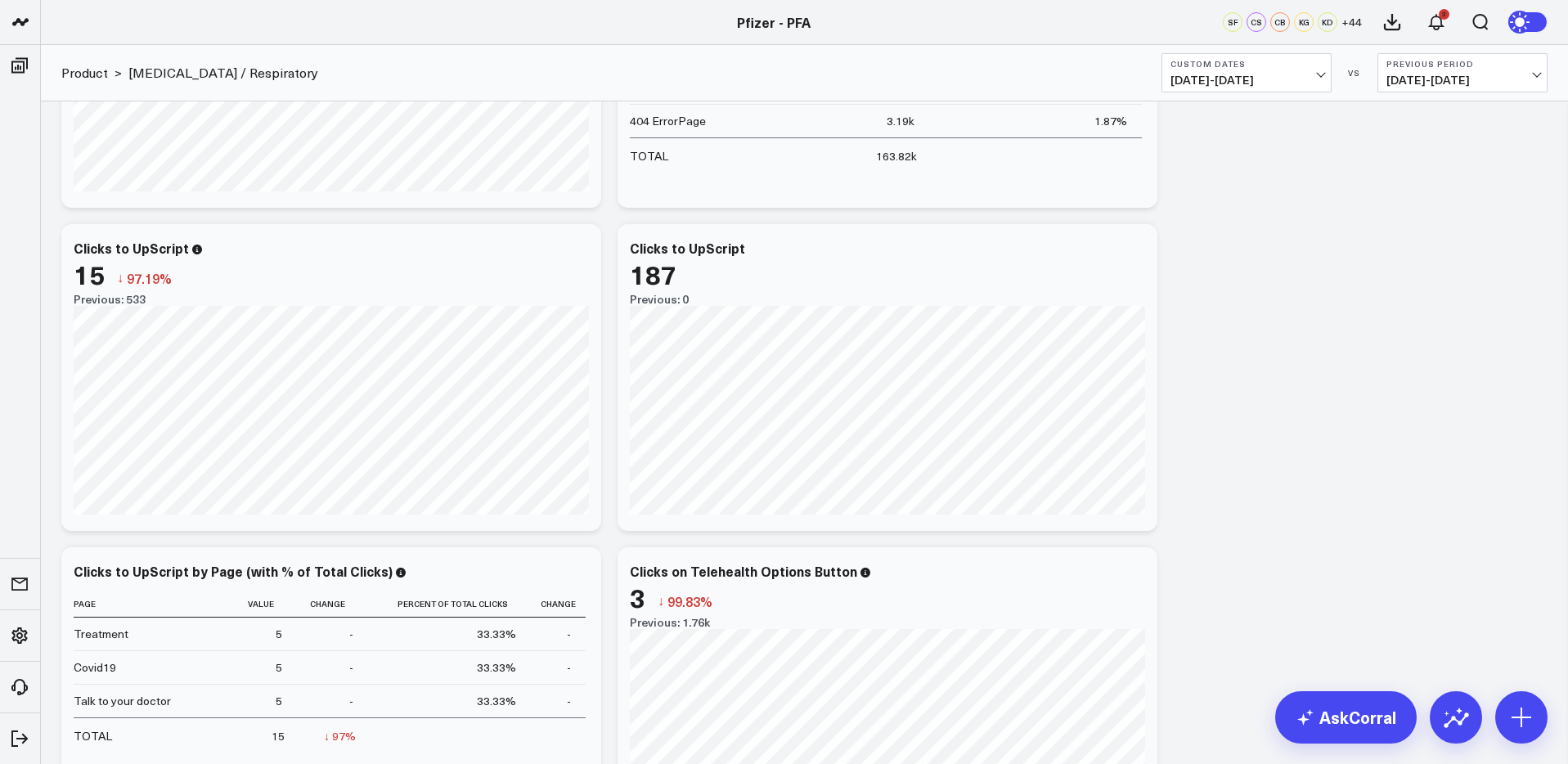
scroll to position [1340, 0]
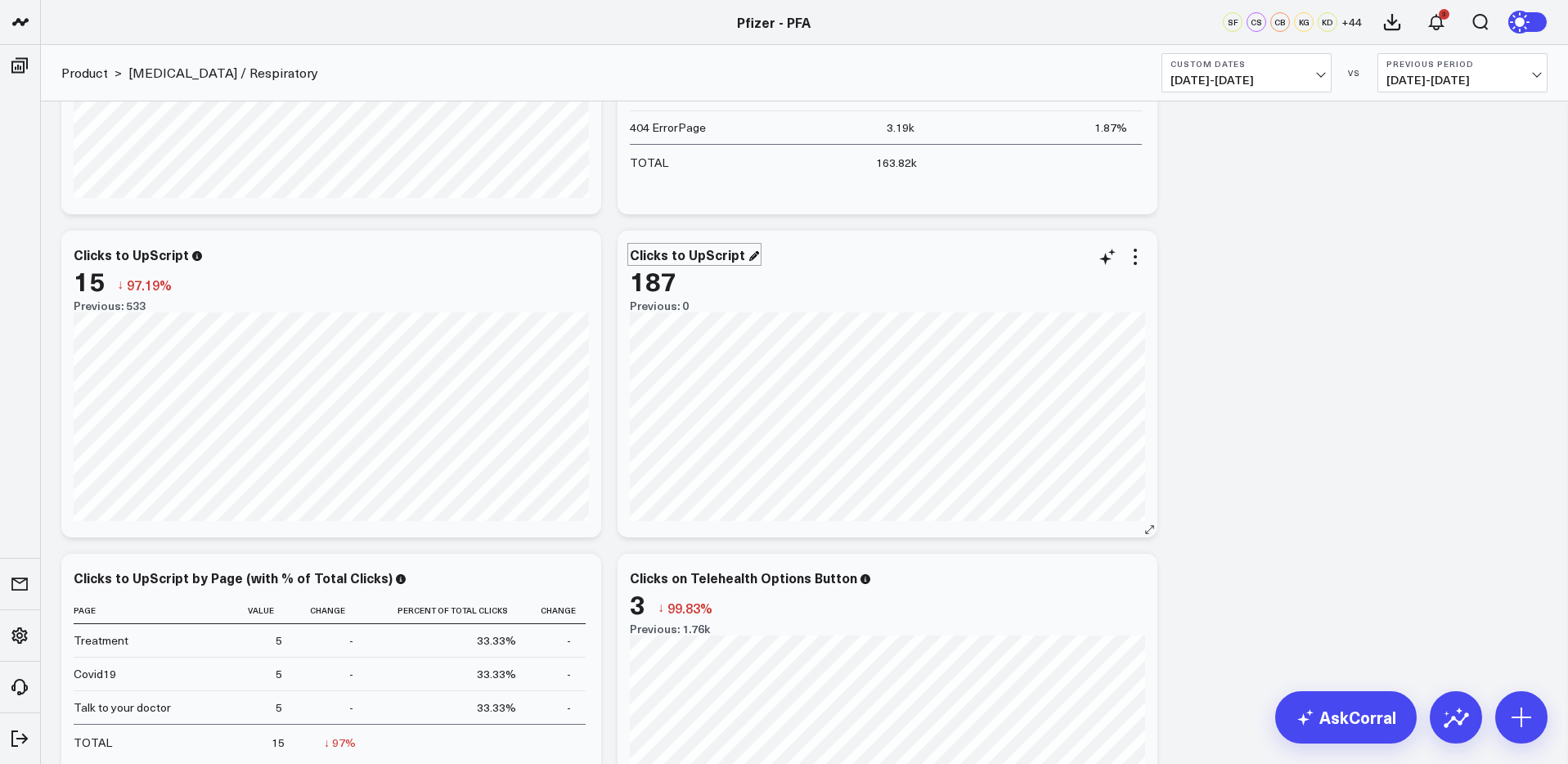
click at [715, 253] on div "Clicks to UpScript" at bounding box center [694, 254] width 130 height 18
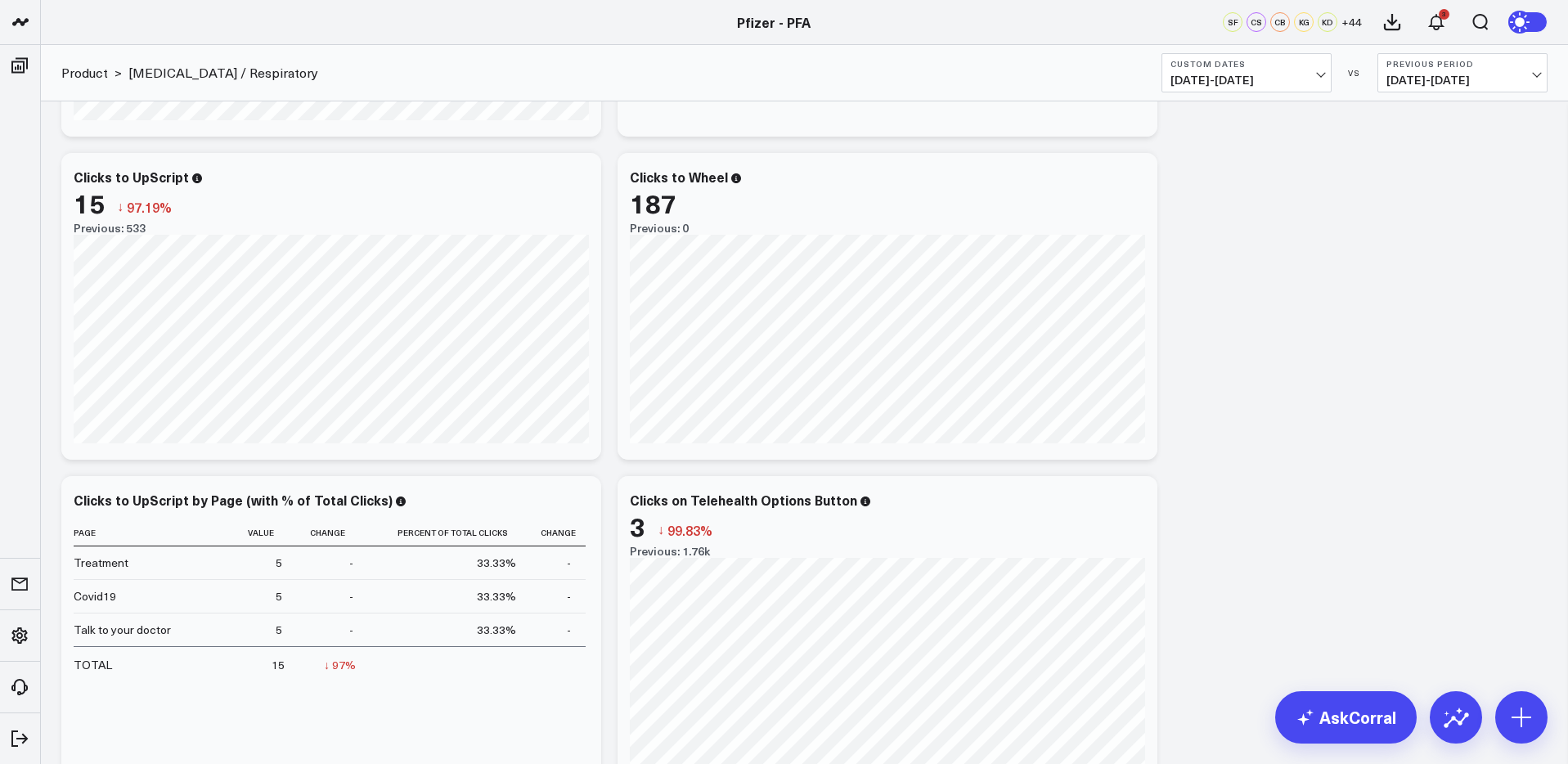
scroll to position [1420, 0]
click at [581, 174] on icon at bounding box center [579, 178] width 20 height 20
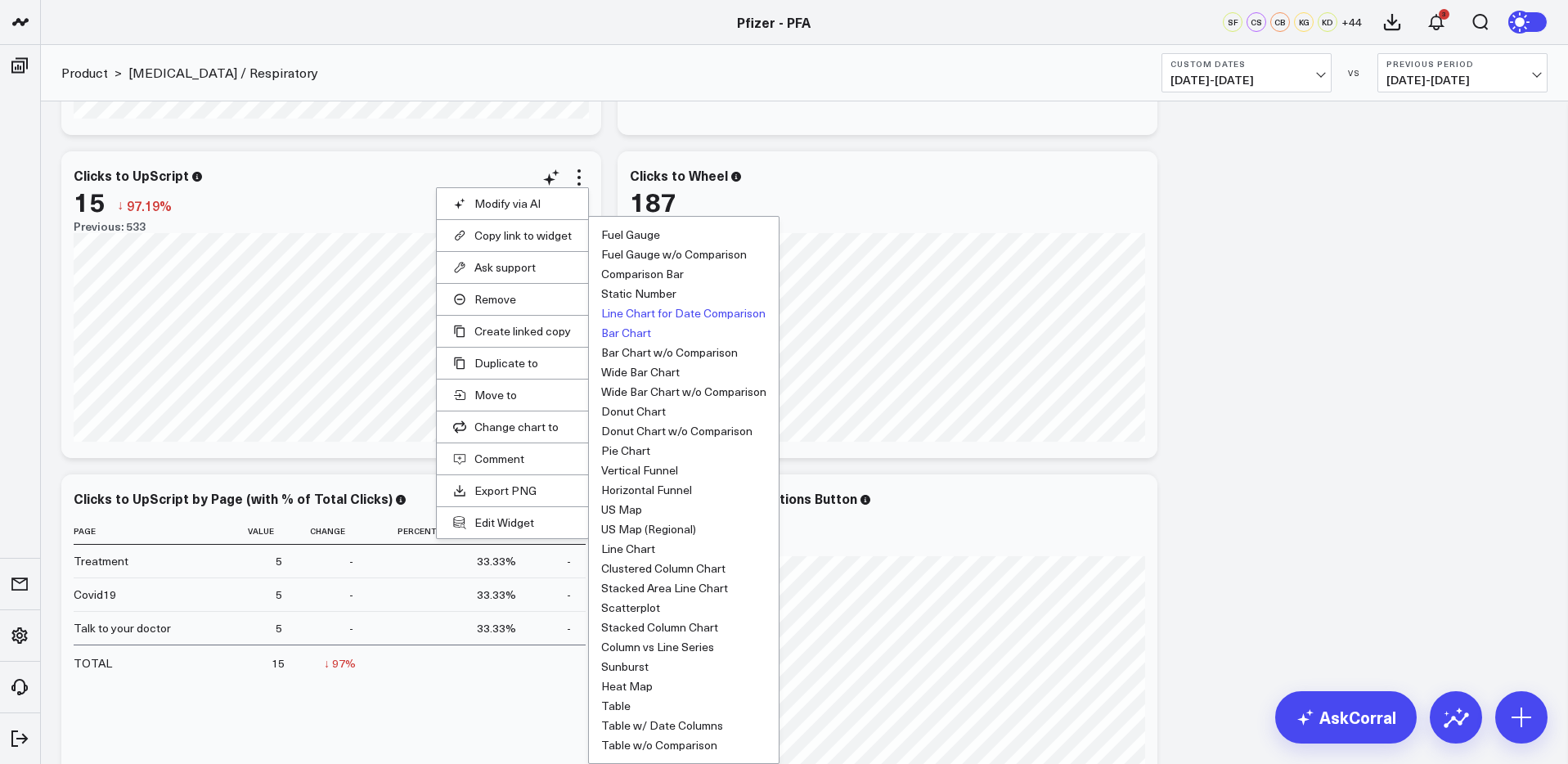
click at [633, 336] on button "Bar Chart" at bounding box center [625, 333] width 50 height 12
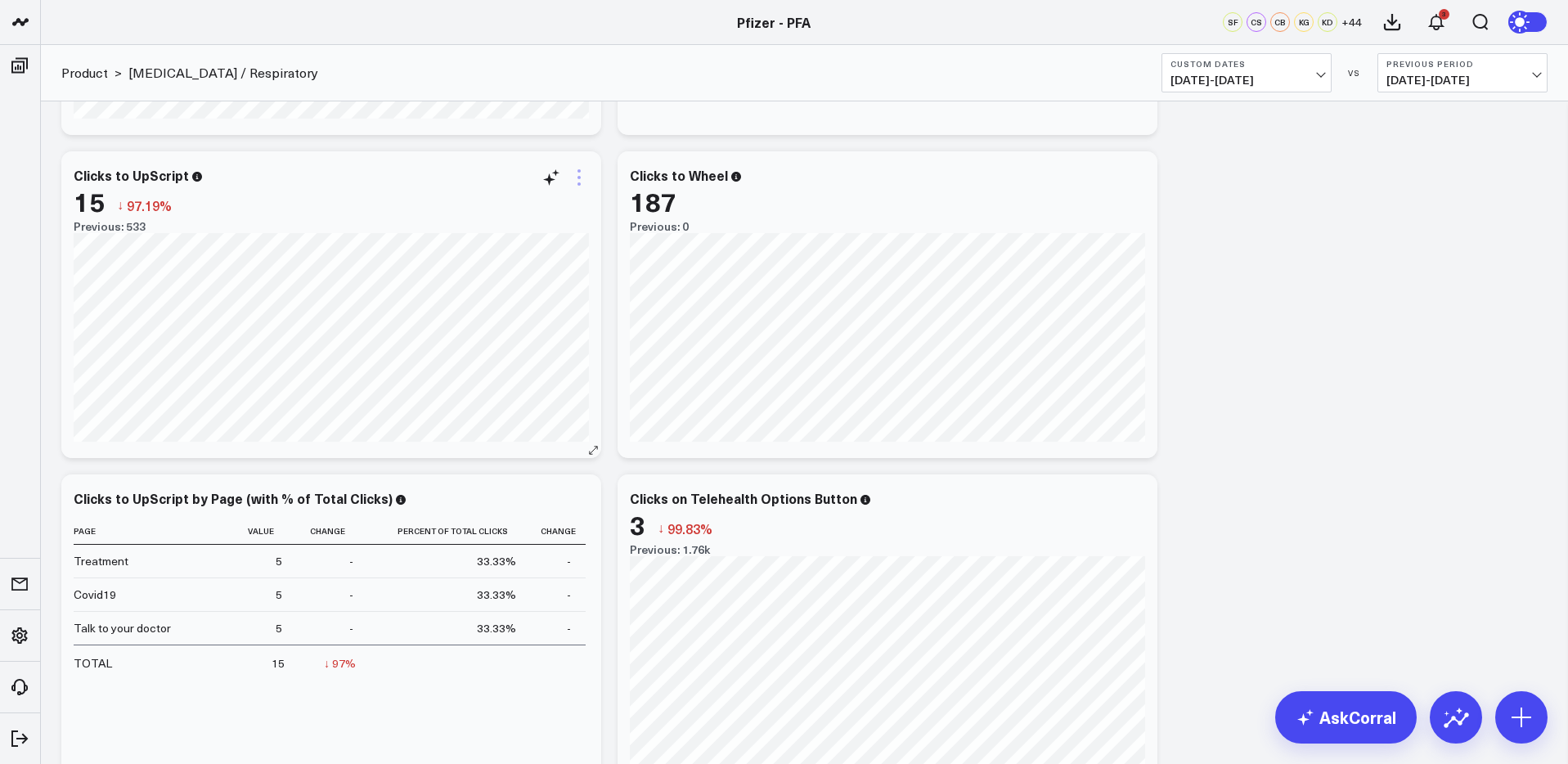
click at [576, 180] on icon at bounding box center [579, 178] width 20 height 20
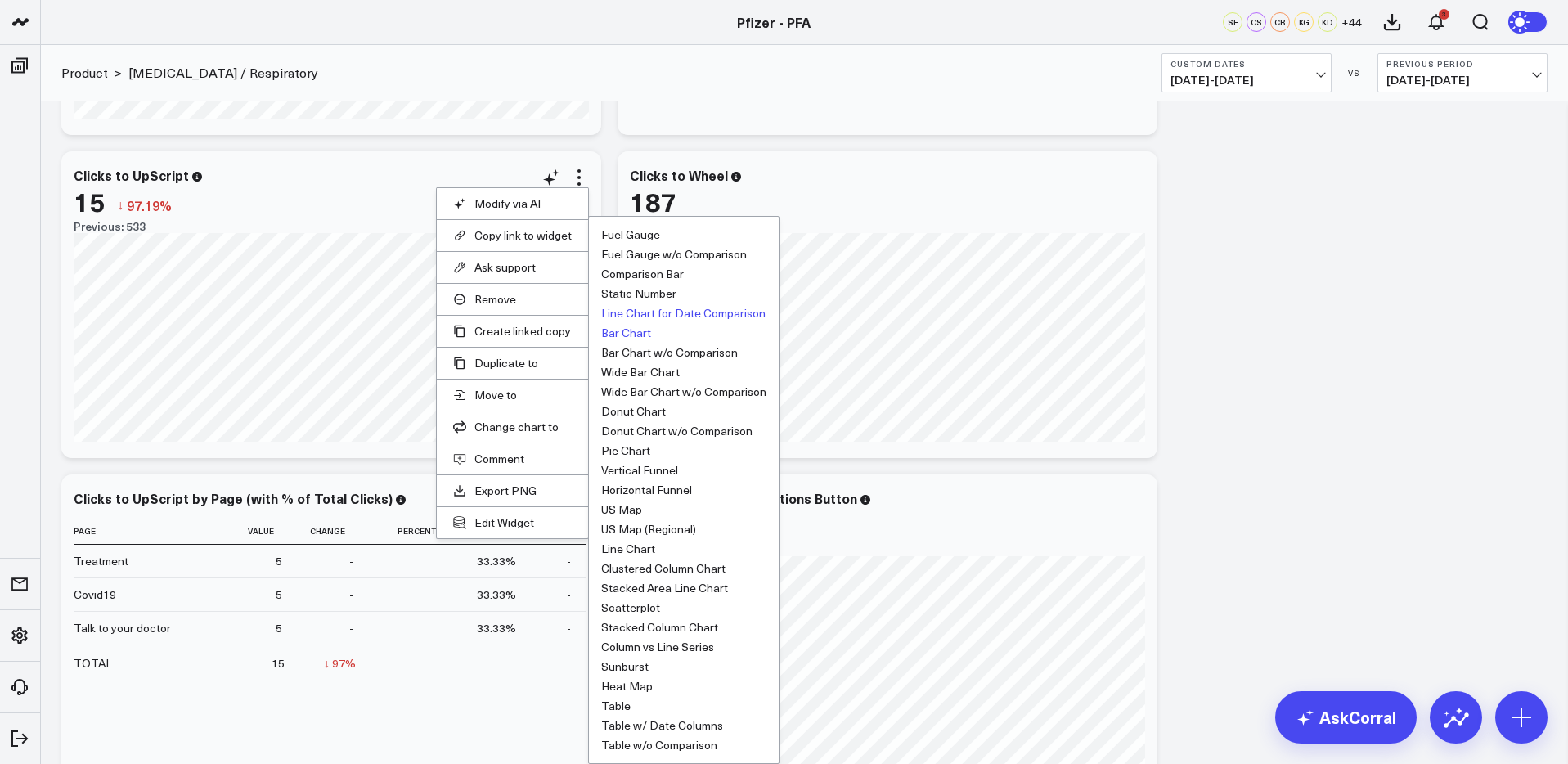
click at [629, 311] on button "Line Chart for Date Comparison" at bounding box center [682, 313] width 164 height 12
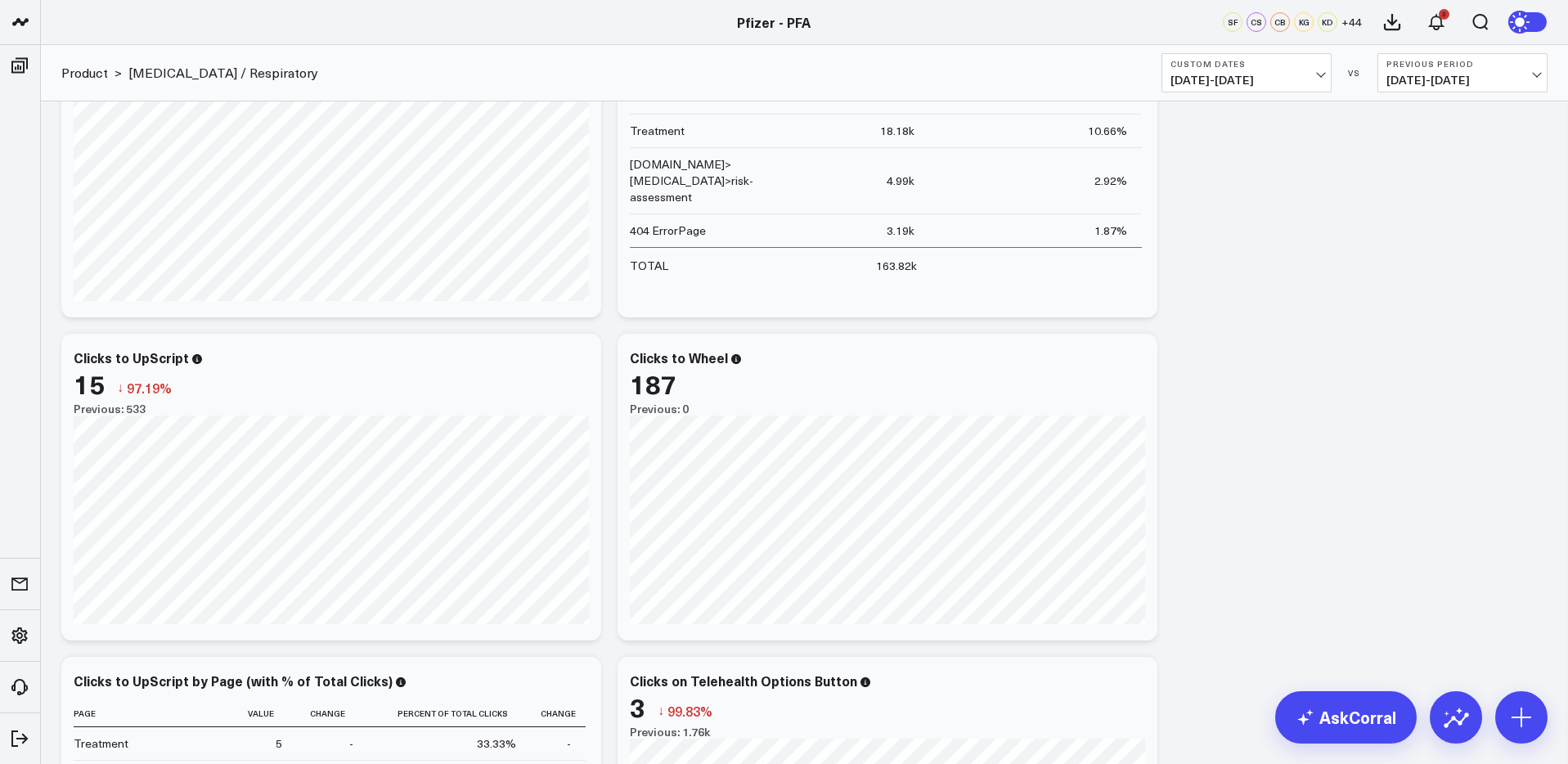
scroll to position [1222, 0]
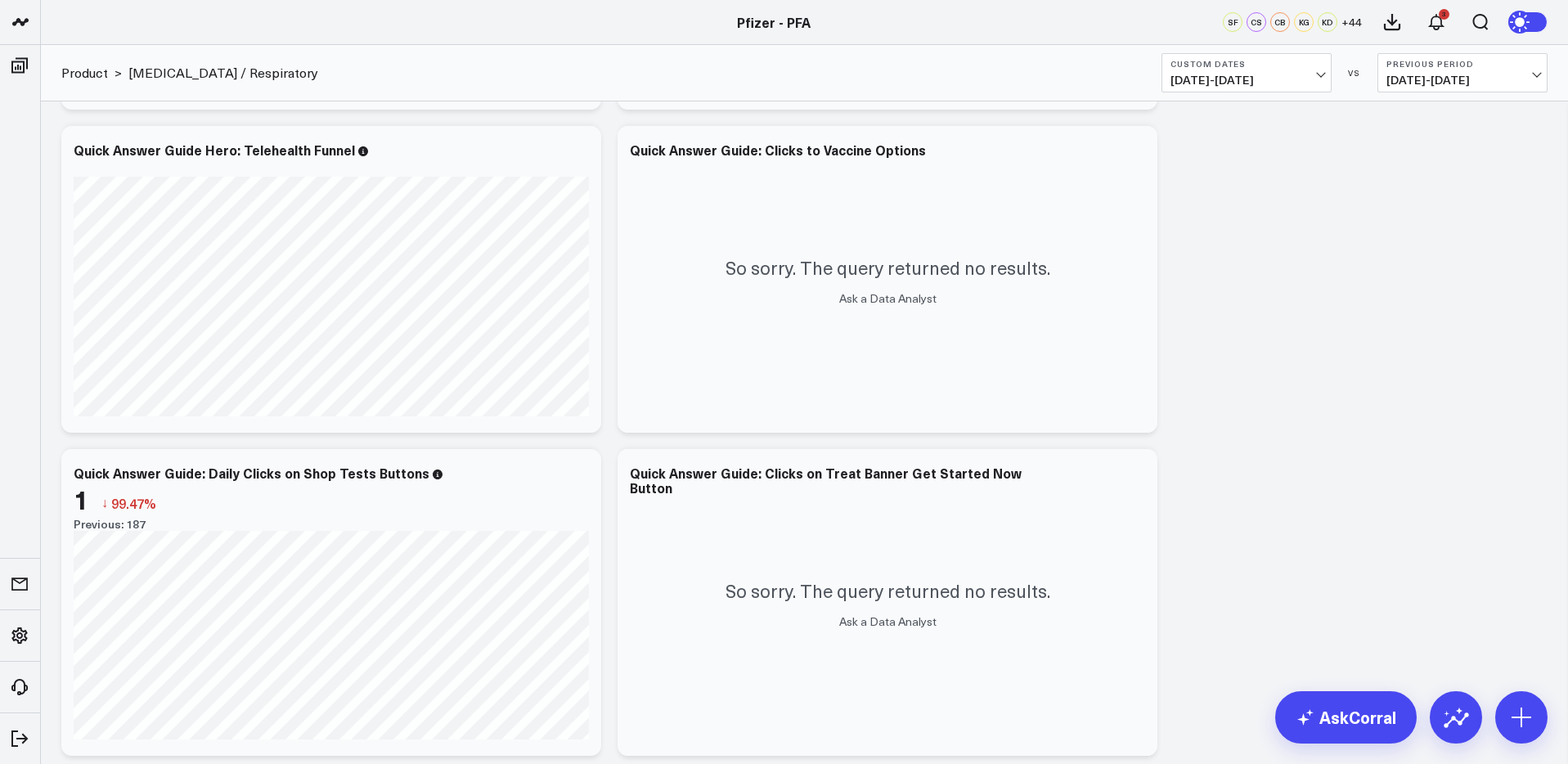
scroll to position [2743, 0]
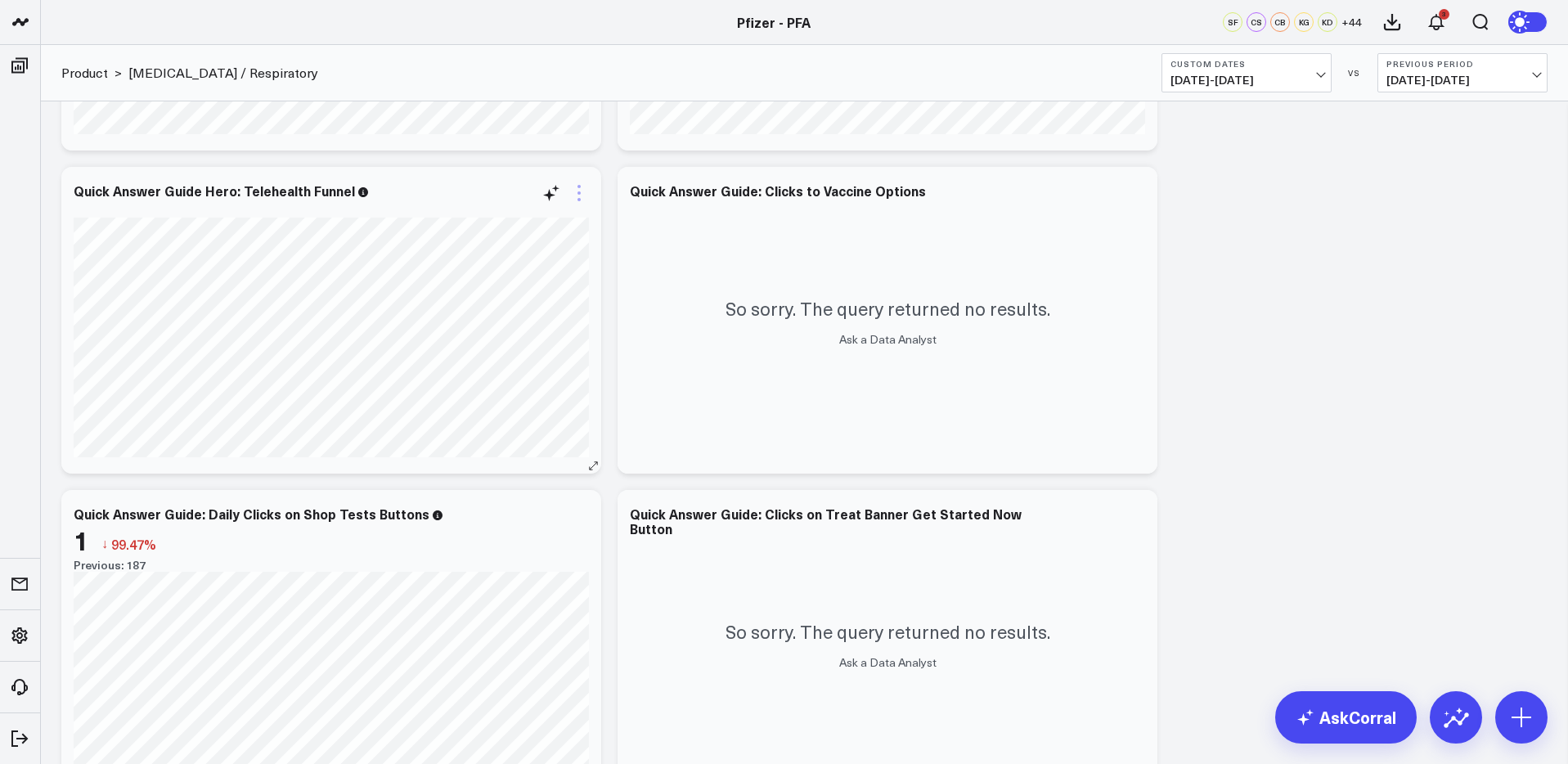
click at [575, 188] on icon at bounding box center [579, 193] width 20 height 20
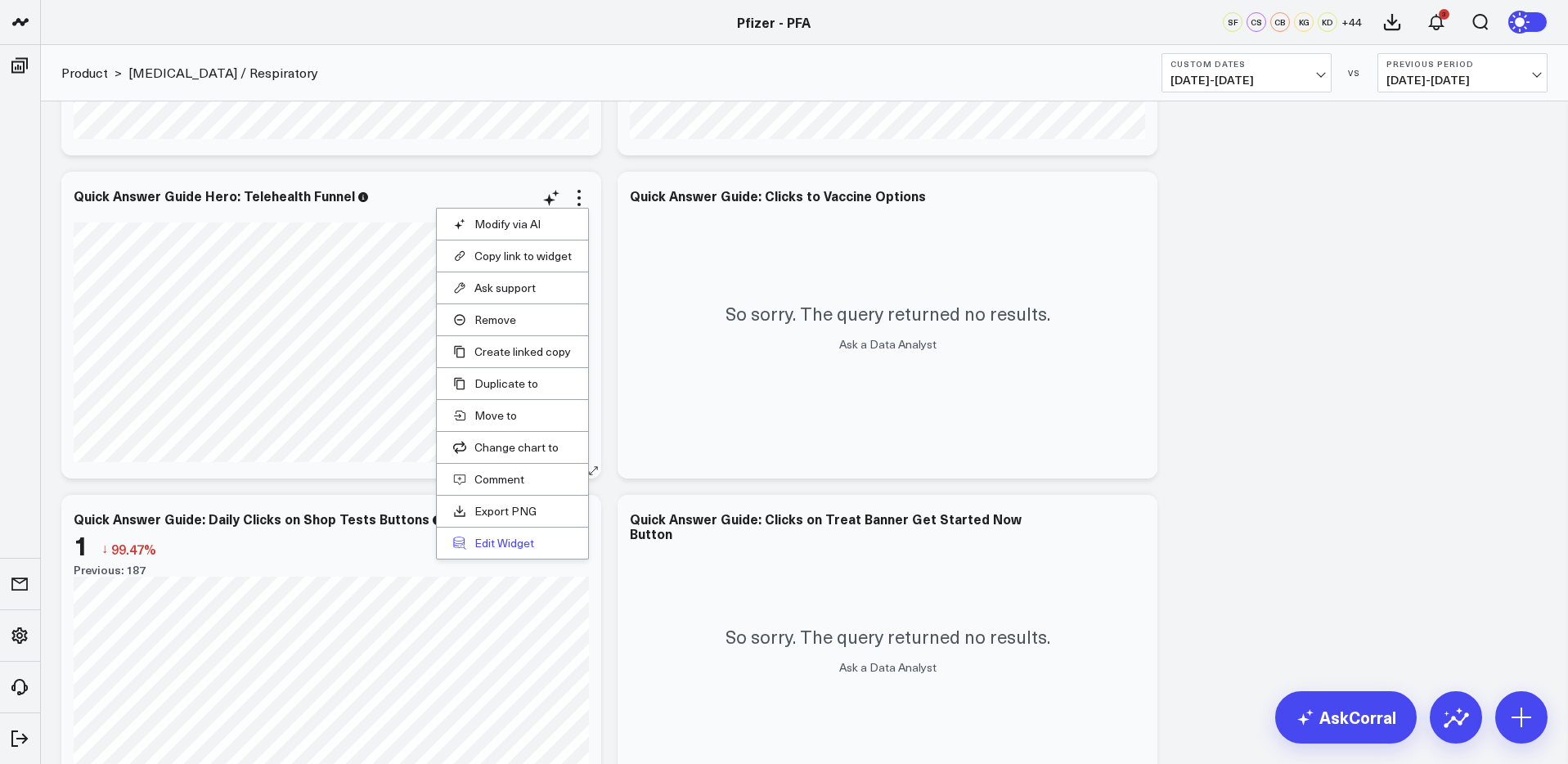
click at [496, 544] on button "Edit Widget" at bounding box center [513, 543] width 119 height 15
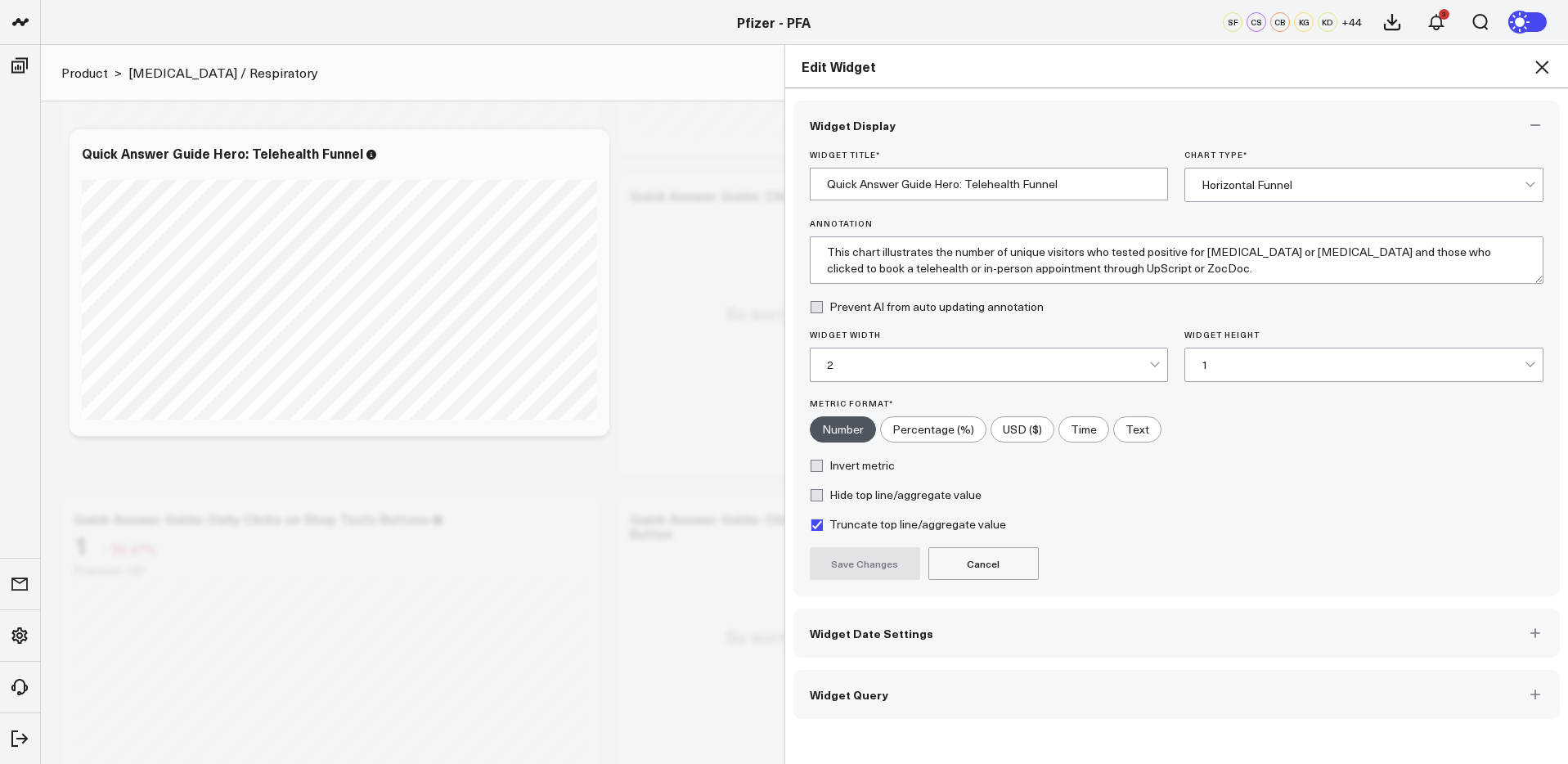
scroll to position [2807, 0]
click at [1073, 682] on button "Widget Query" at bounding box center [1176, 694] width 767 height 49
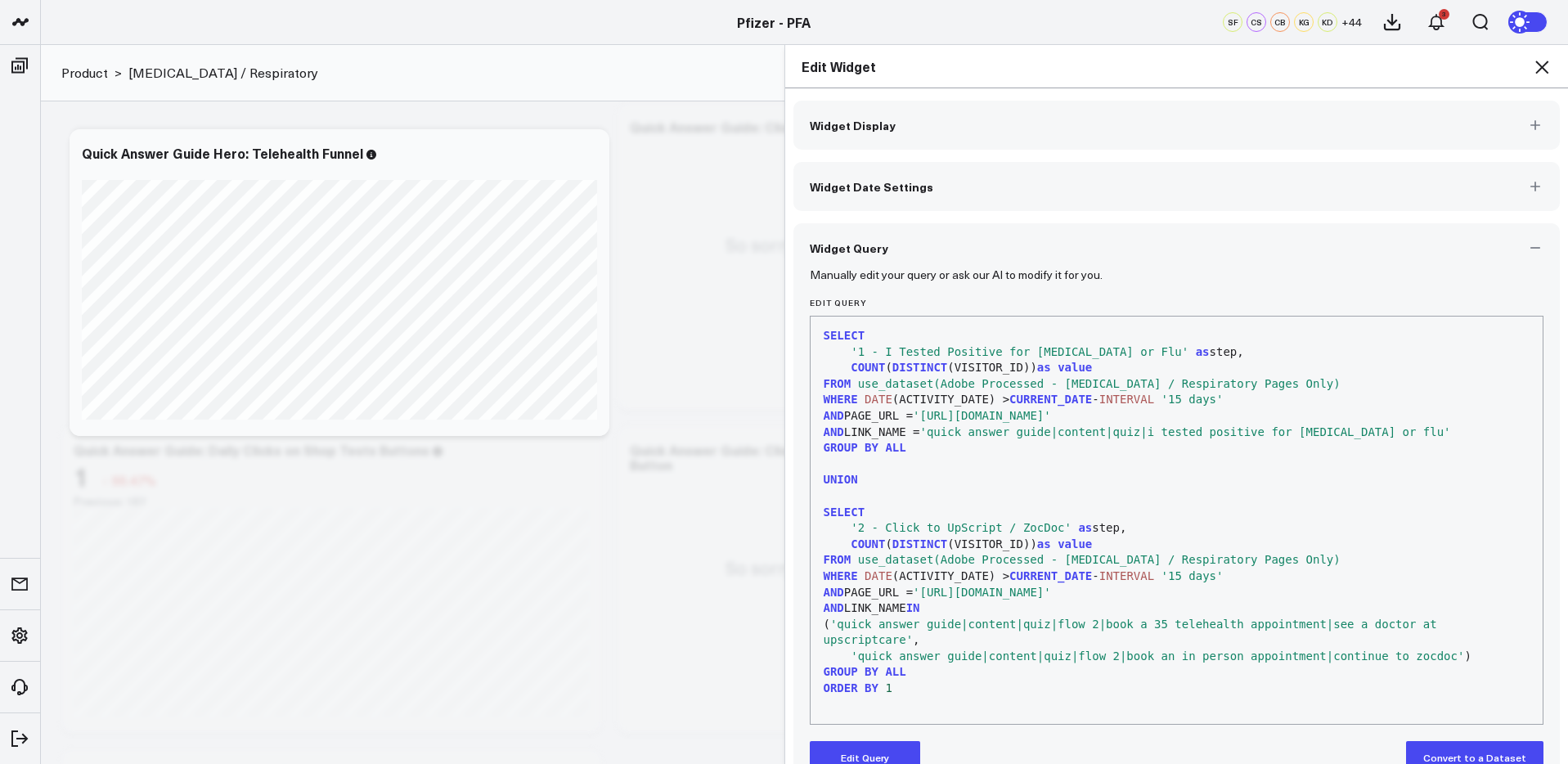
scroll to position [37, 0]
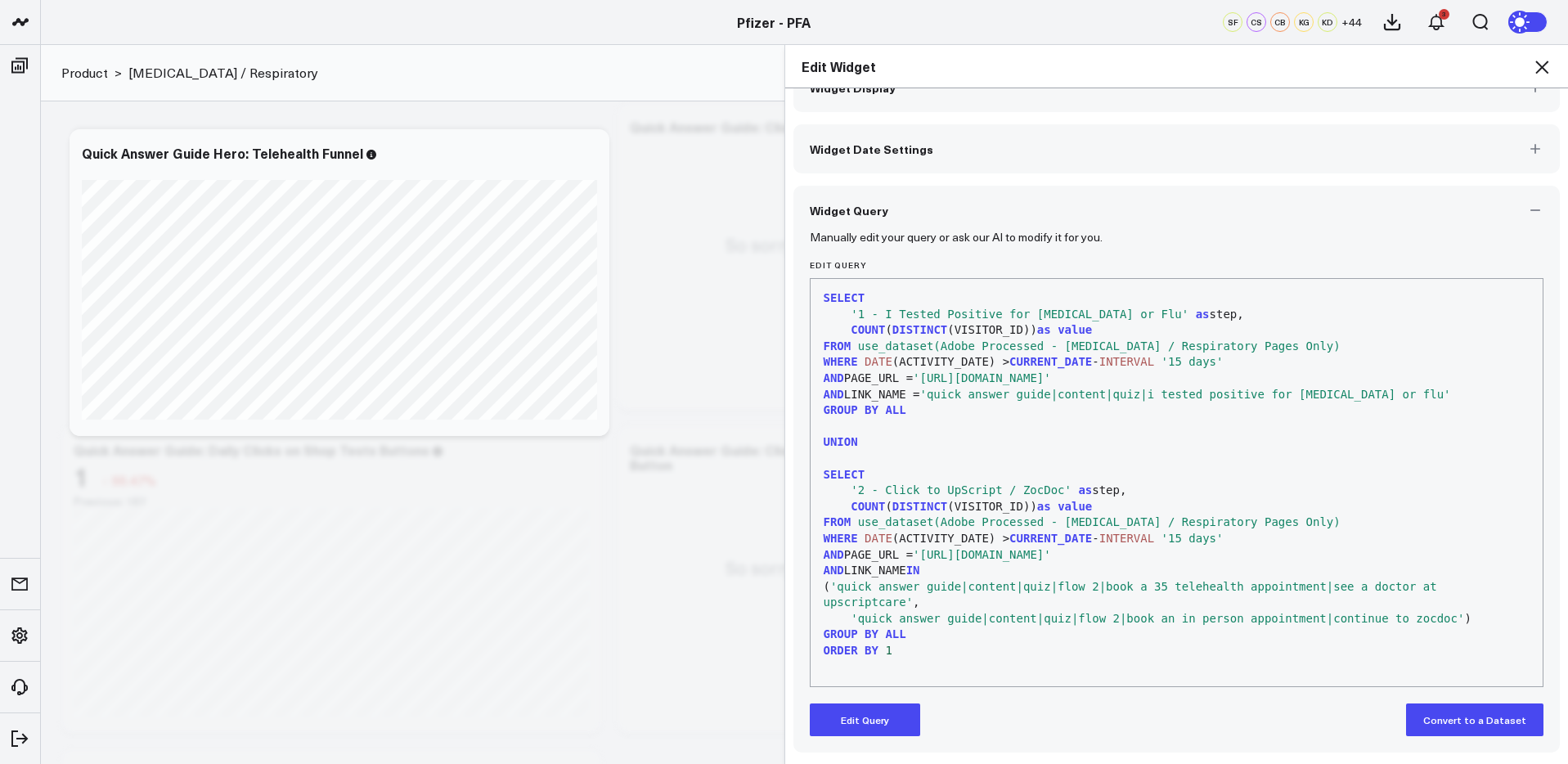
click at [1543, 65] on icon at bounding box center [1541, 67] width 13 height 13
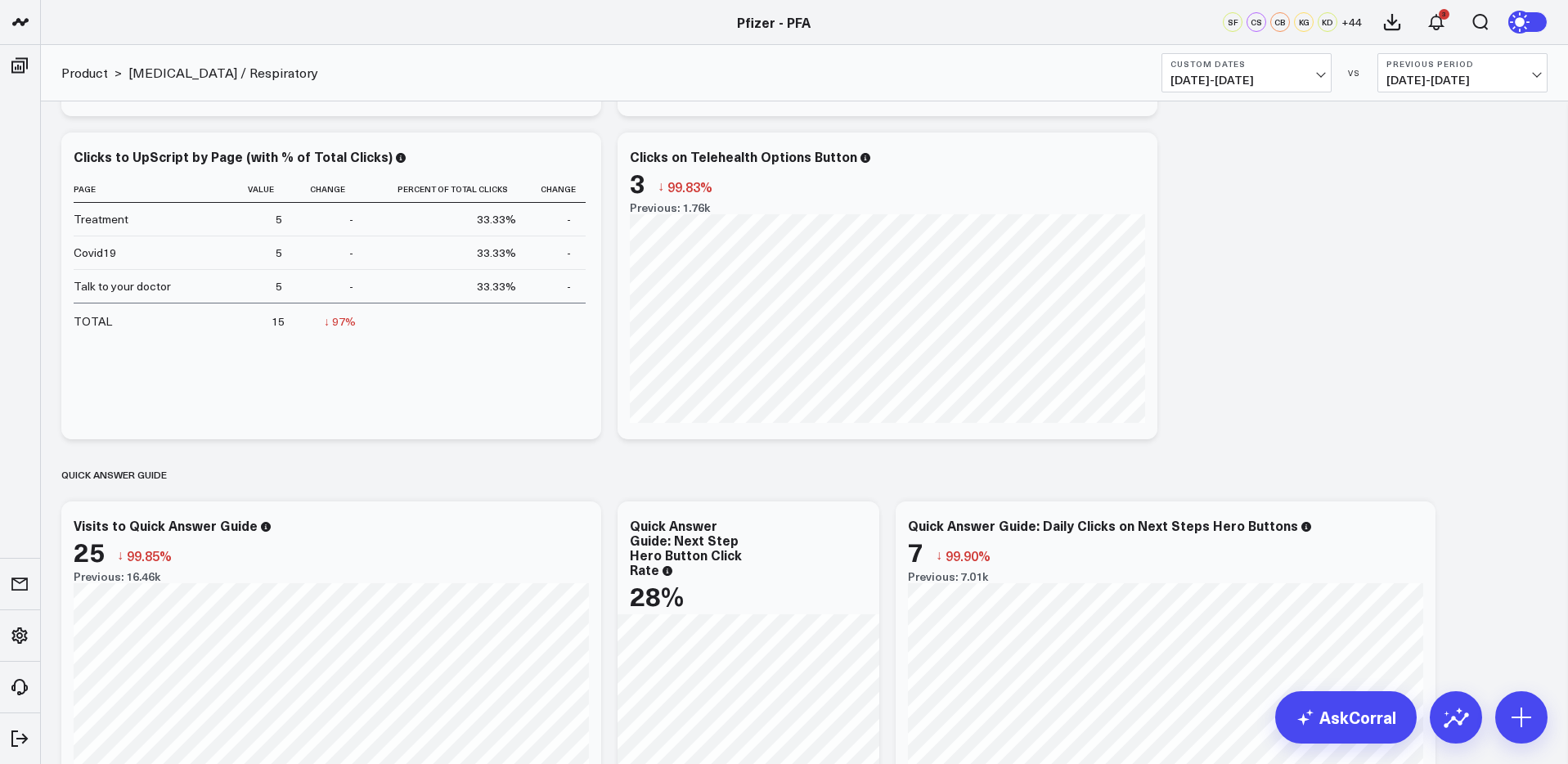
scroll to position [1761, 0]
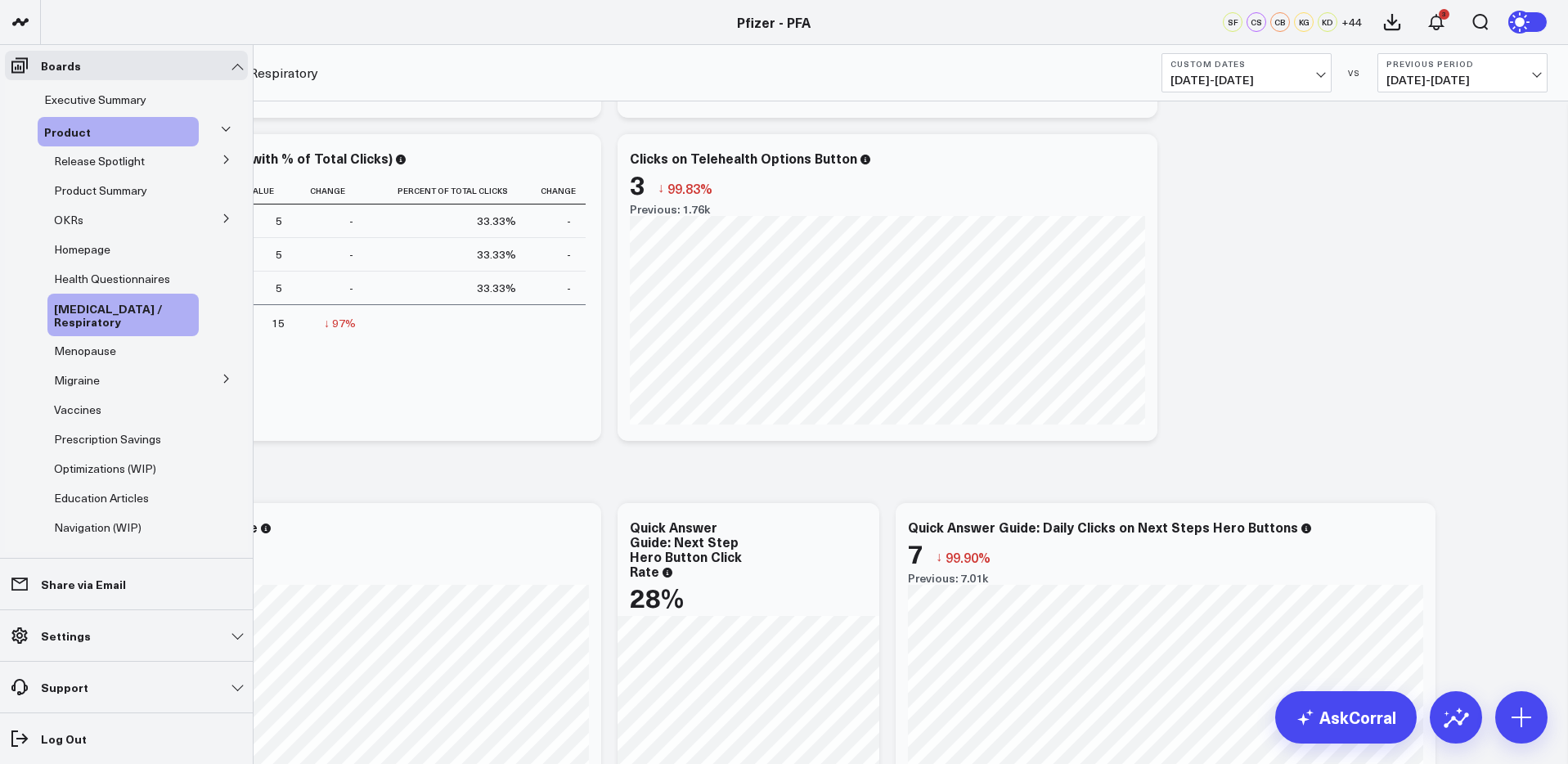
click at [222, 159] on icon at bounding box center [227, 159] width 10 height 10
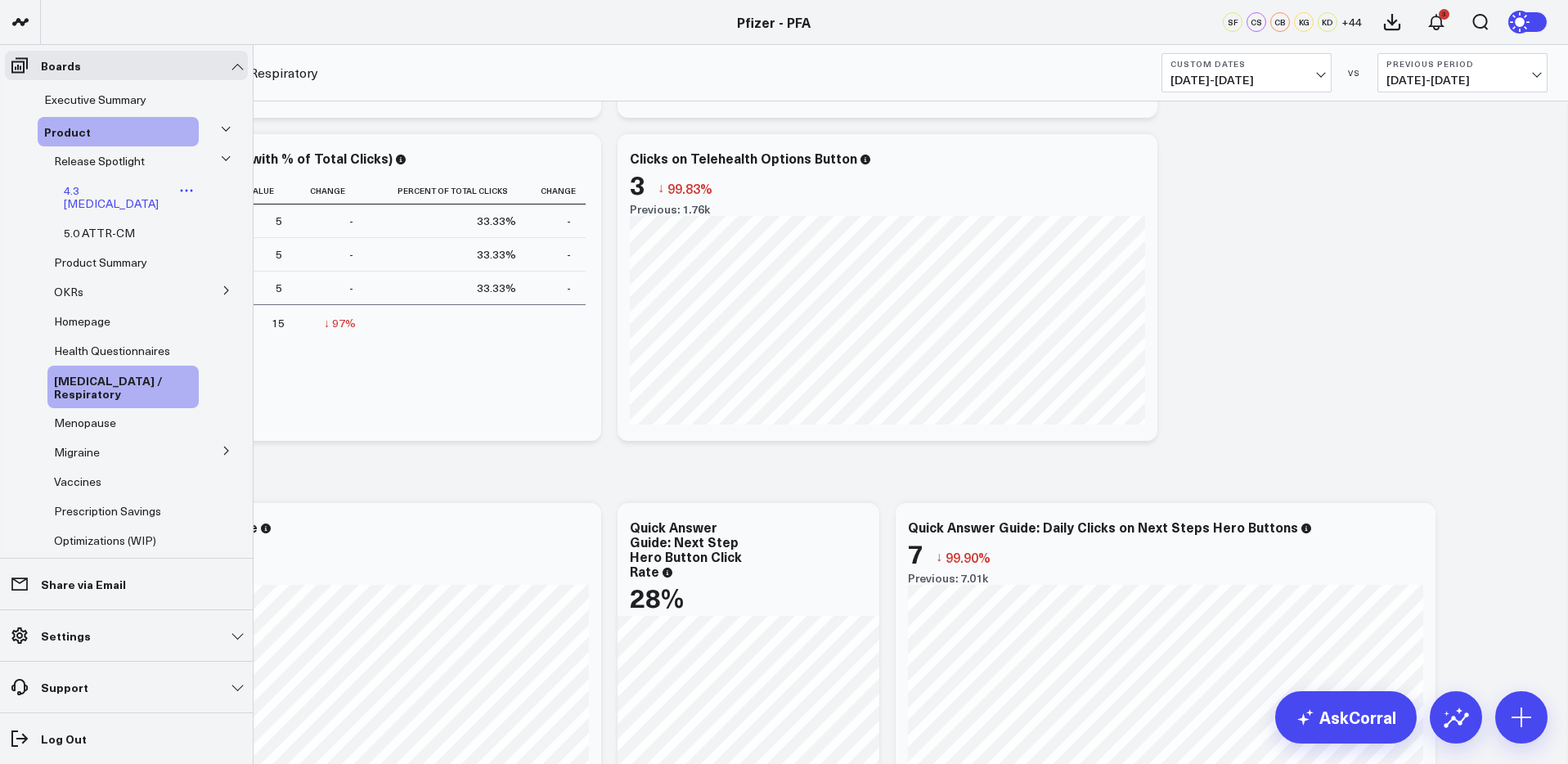
click at [103, 193] on span "4.3 [MEDICAL_DATA]" at bounding box center [111, 196] width 95 height 28
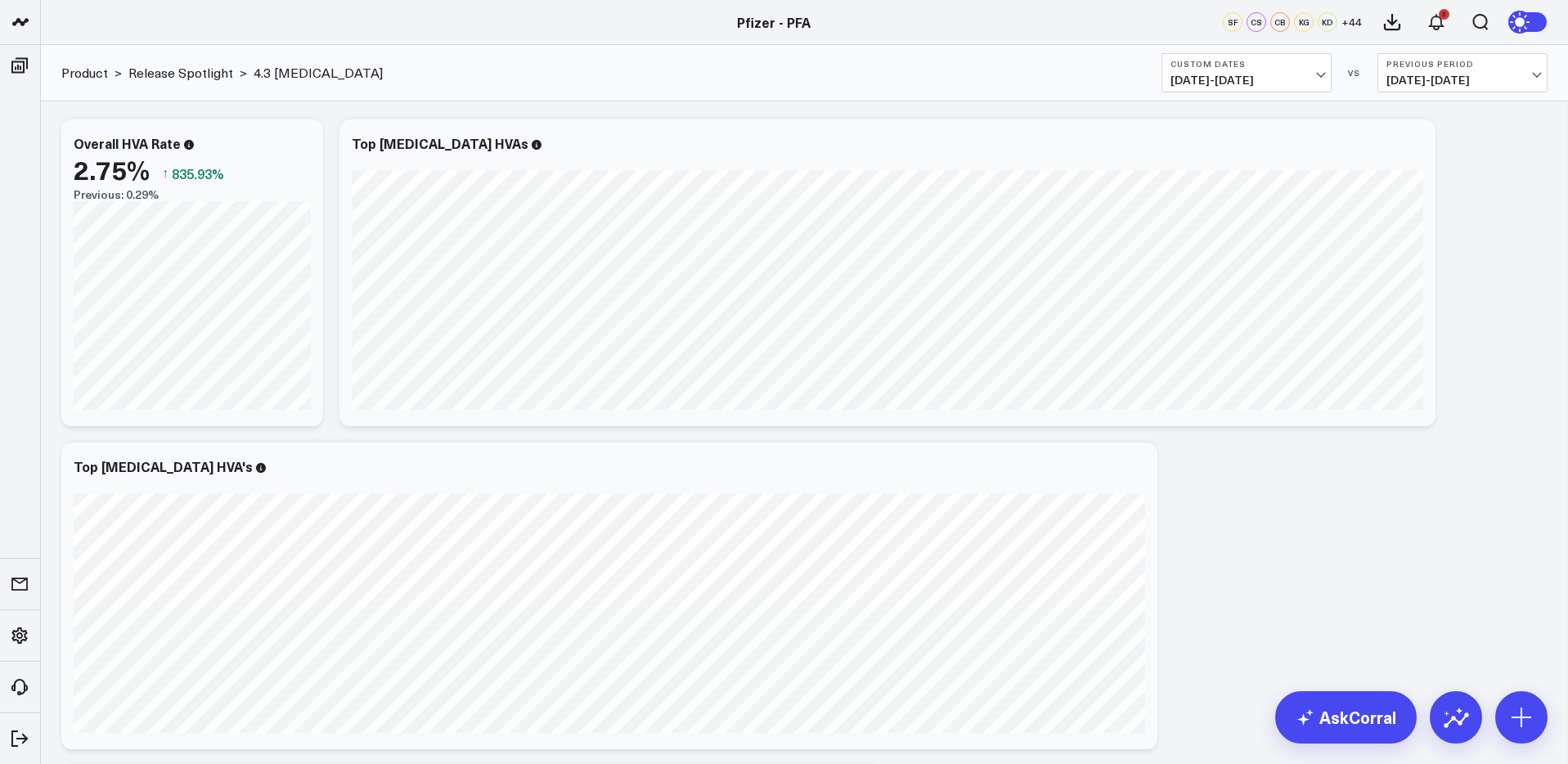
scroll to position [2098, 0]
click at [1295, 77] on span "[DATE] - [DATE]" at bounding box center [1246, 80] width 152 height 13
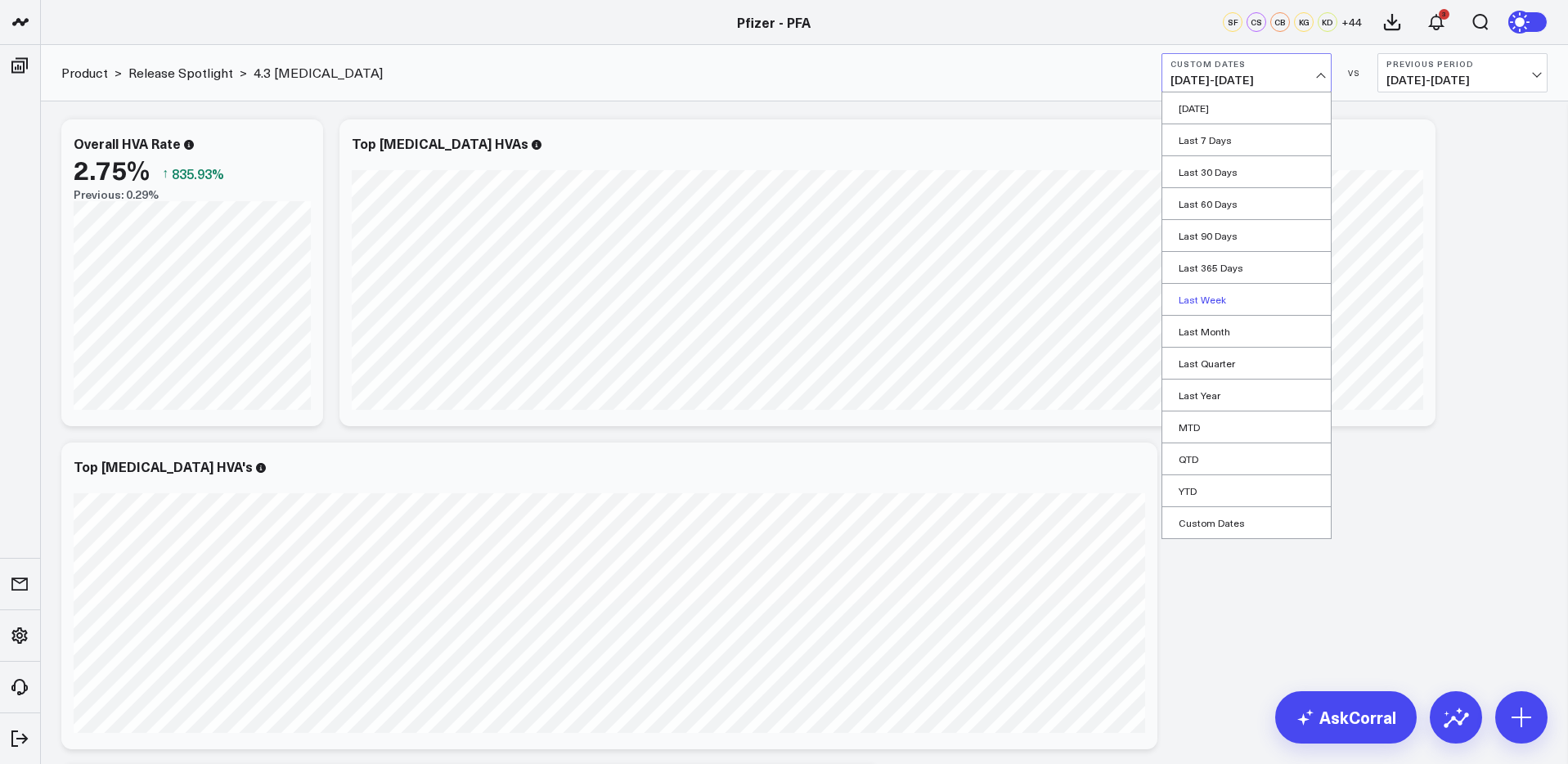
scroll to position [2097, 0]
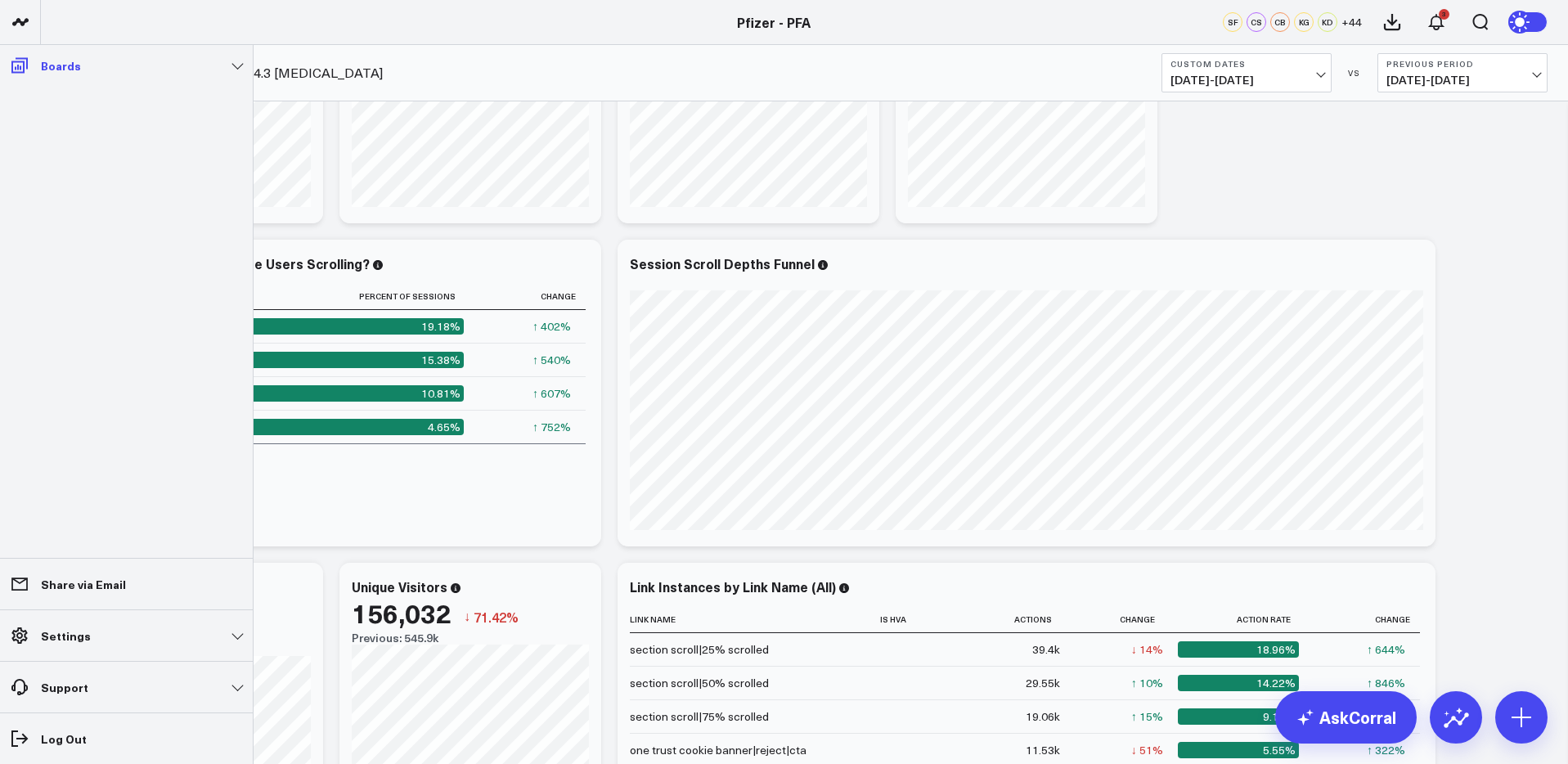
scroll to position [1262, 0]
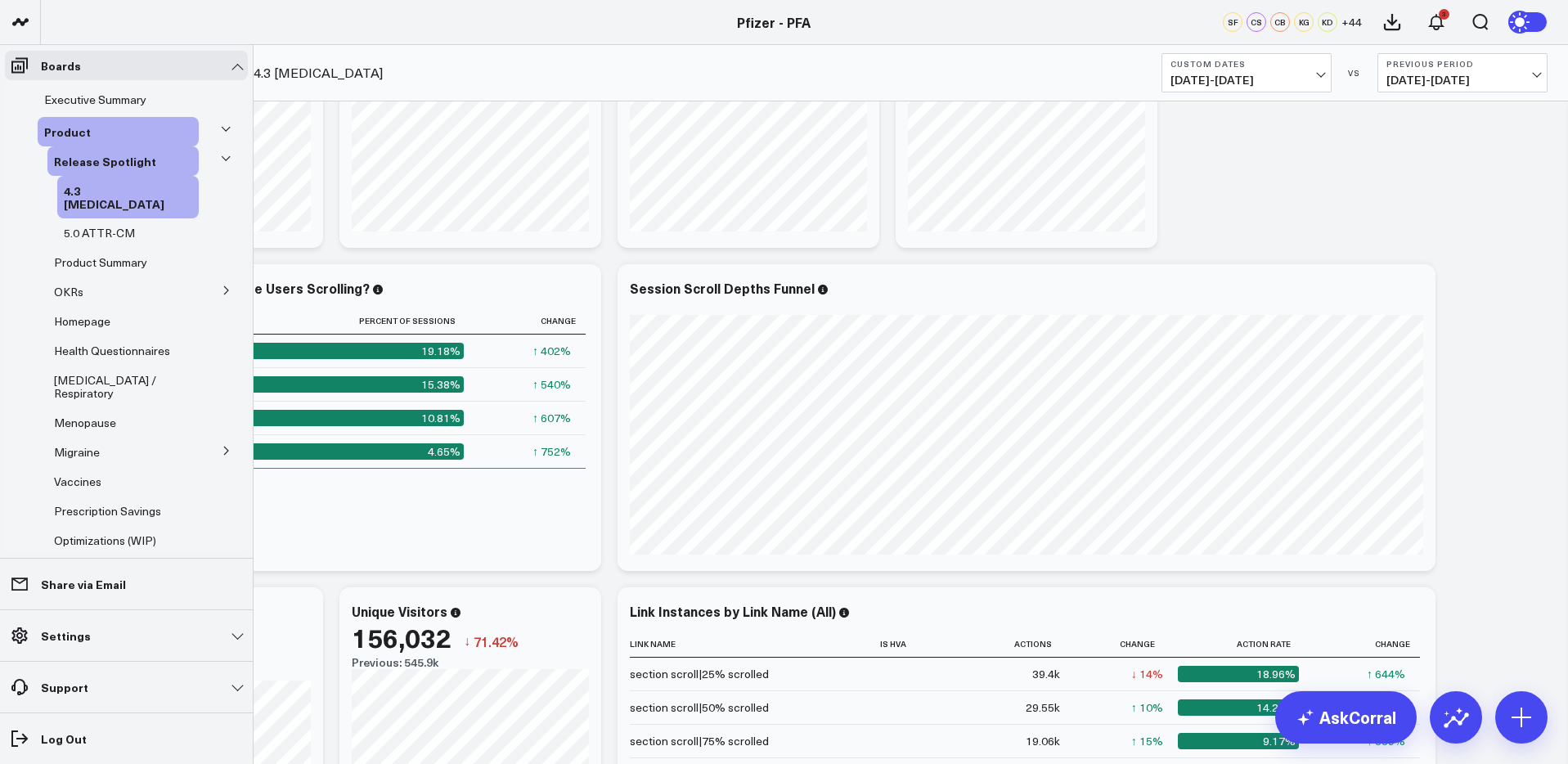
click at [221, 131] on icon at bounding box center [226, 130] width 10 height 10
click at [222, 286] on icon at bounding box center [227, 291] width 10 height 10
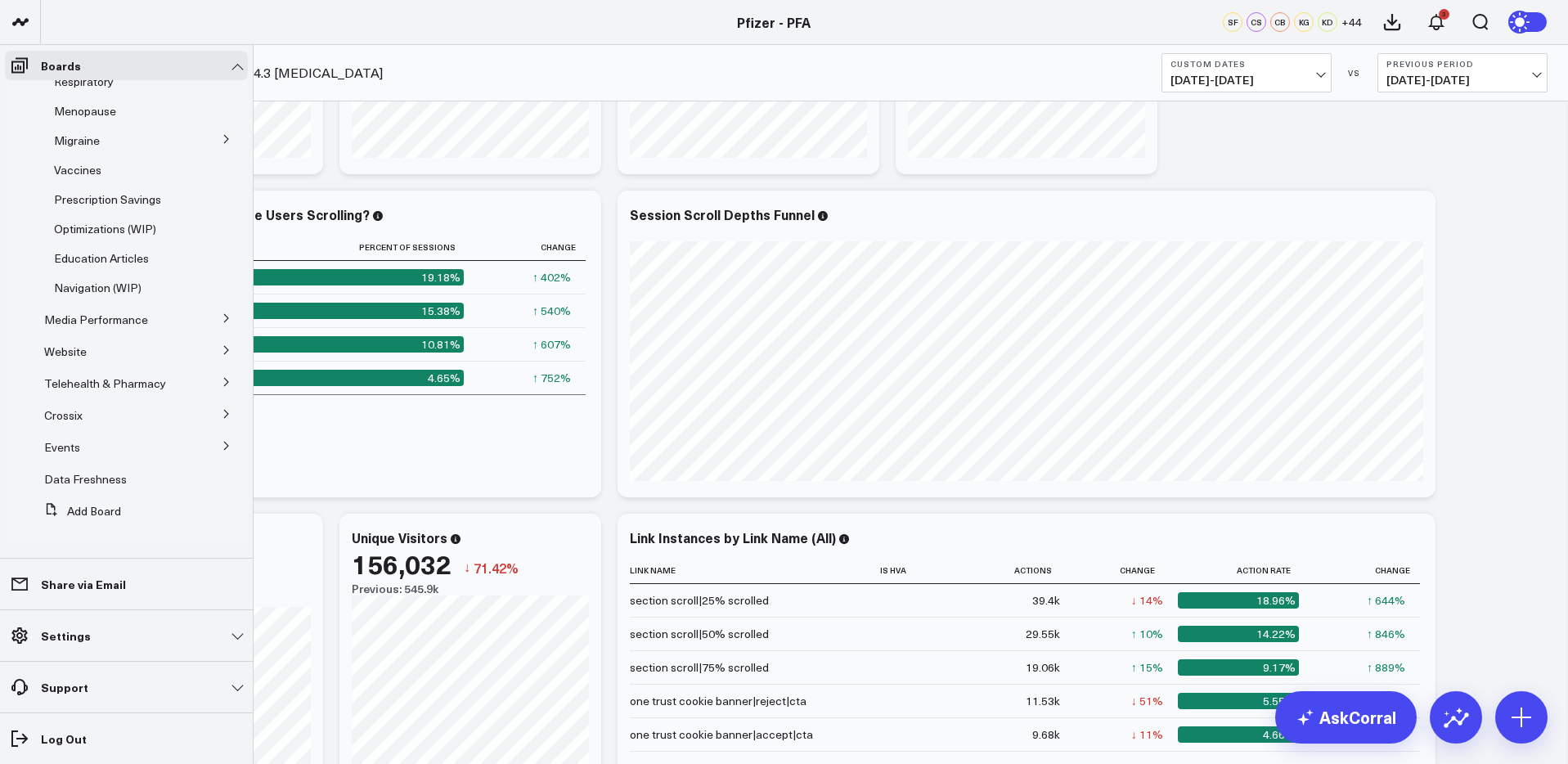
scroll to position [1336, 0]
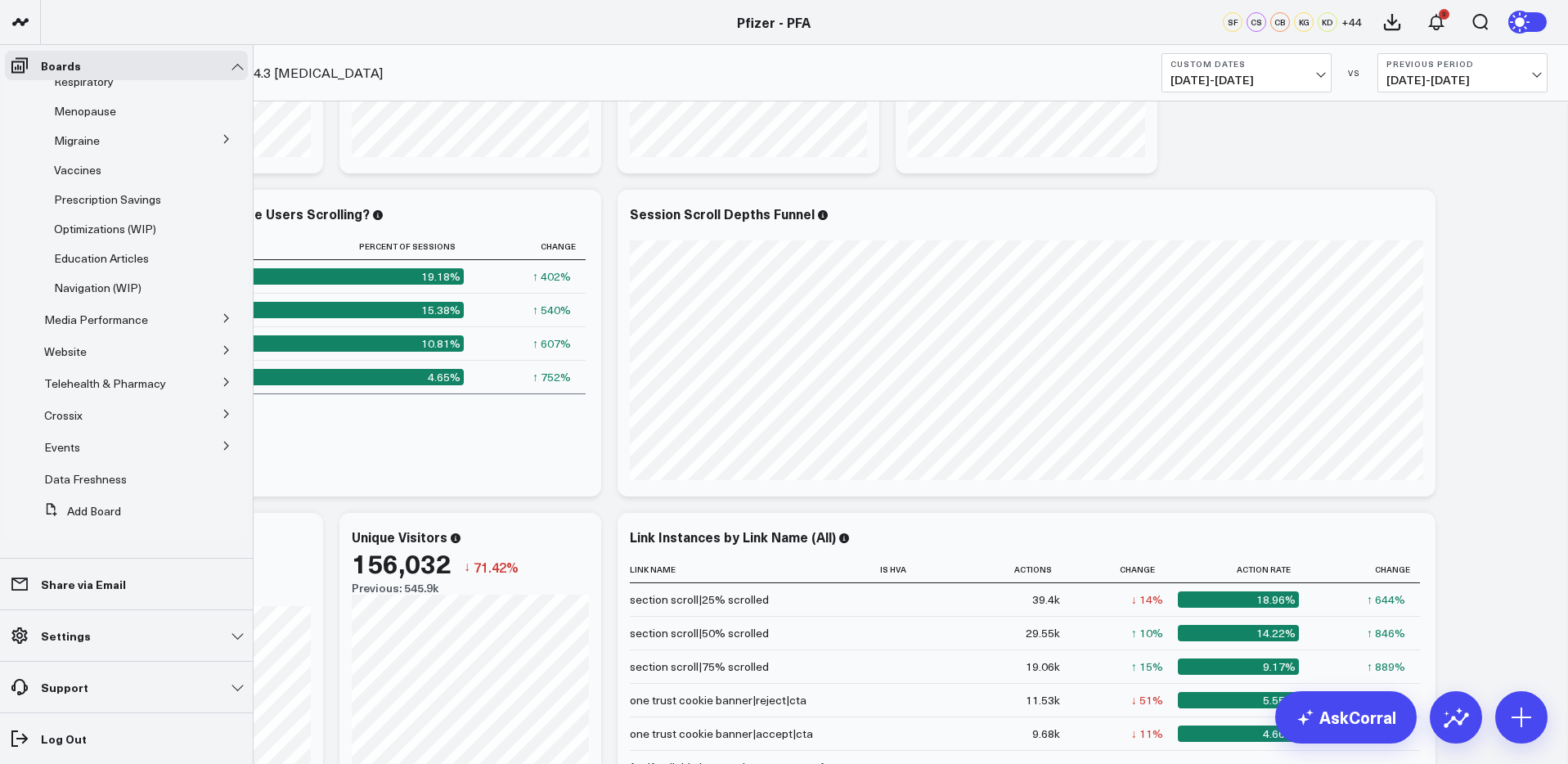
click at [222, 317] on icon at bounding box center [227, 318] width 10 height 10
click at [88, 347] on span "Media HVAs" at bounding box center [85, 349] width 64 height 16
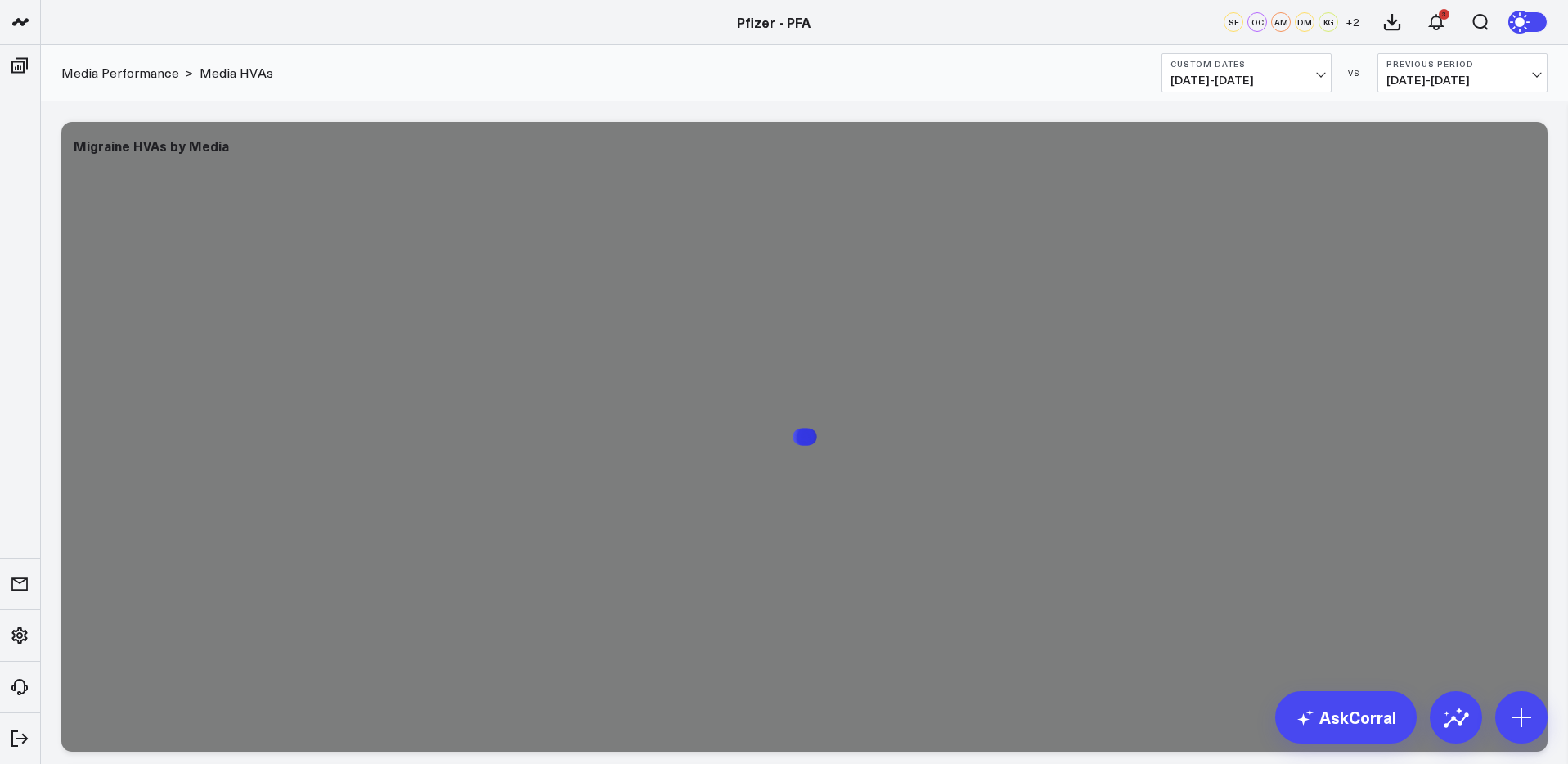
click at [1215, 68] on b "Custom Dates" at bounding box center [1246, 64] width 152 height 10
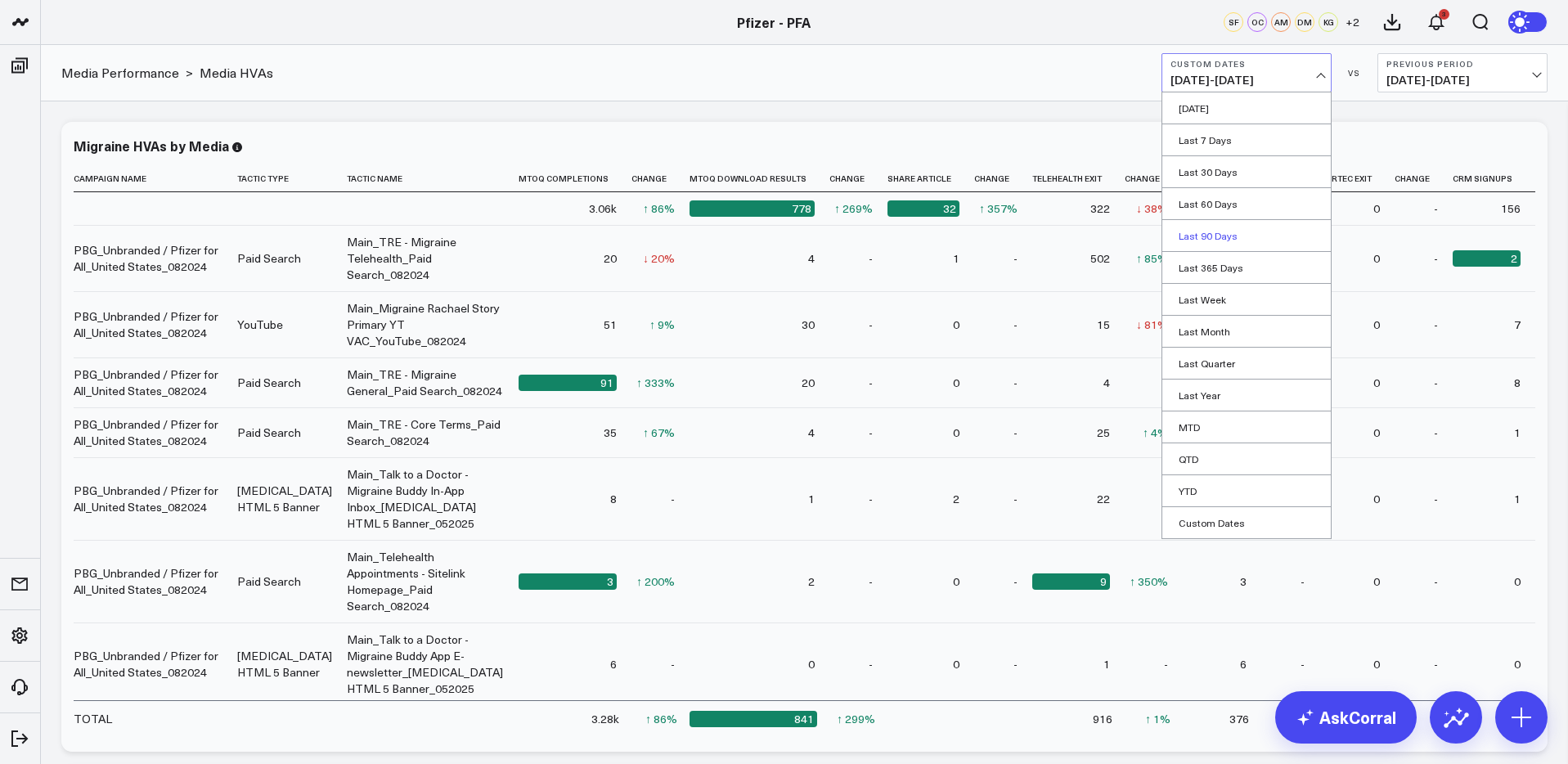
click at [1205, 238] on link "Last 90 Days" at bounding box center [1247, 236] width 169 height 31
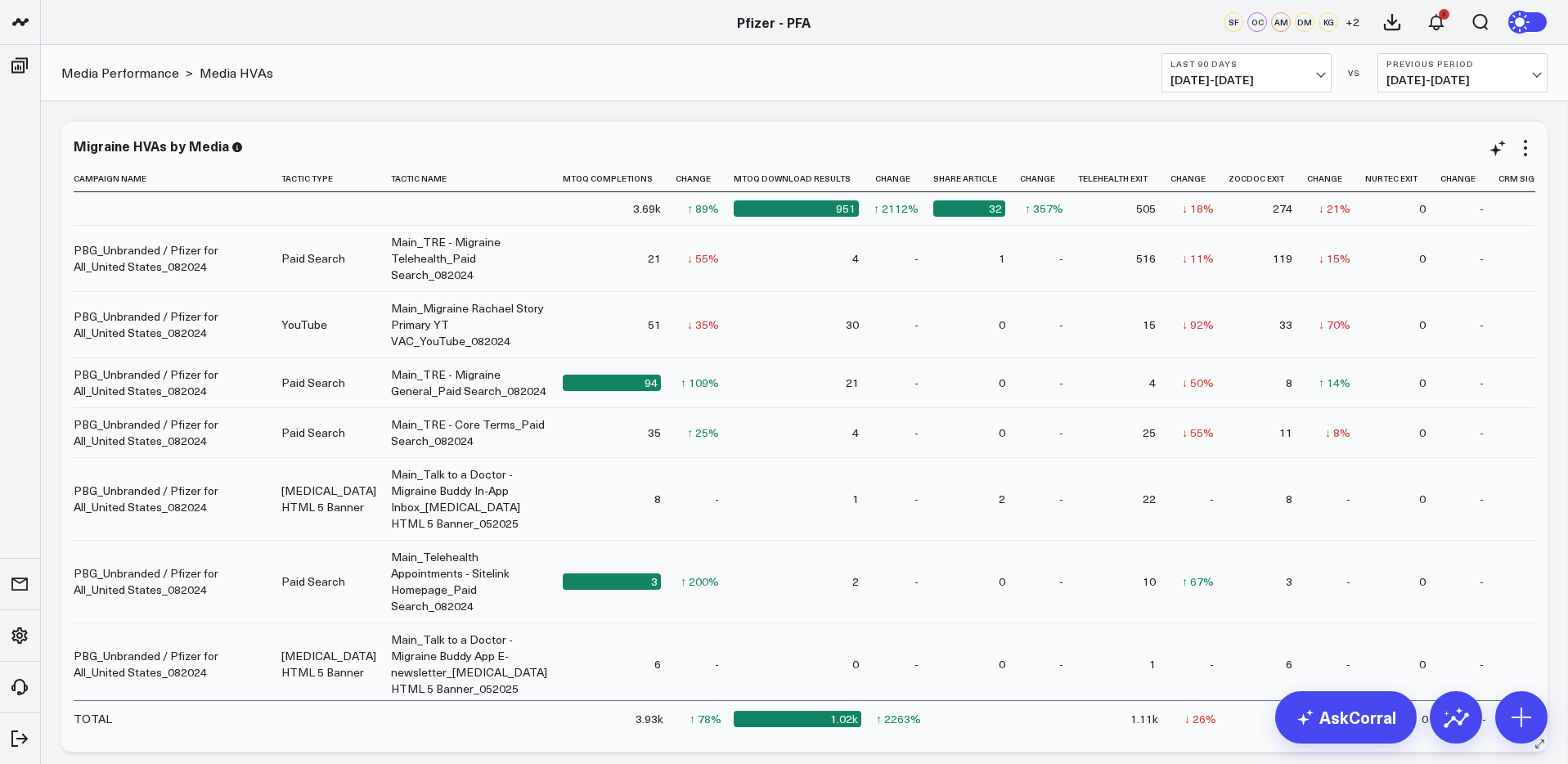
scroll to position [0, 145]
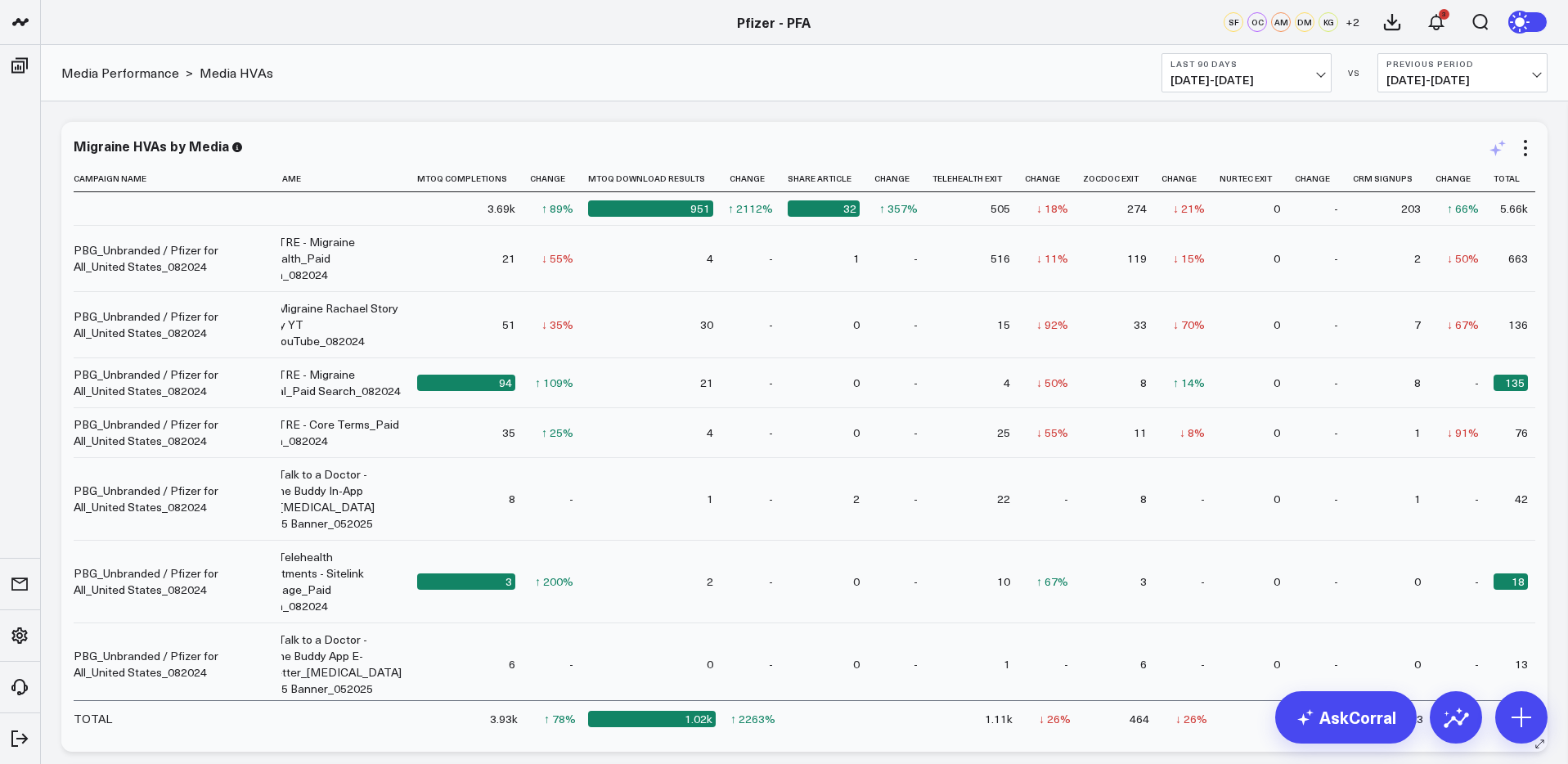
click at [1499, 150] on icon at bounding box center [1495, 150] width 12 height 12
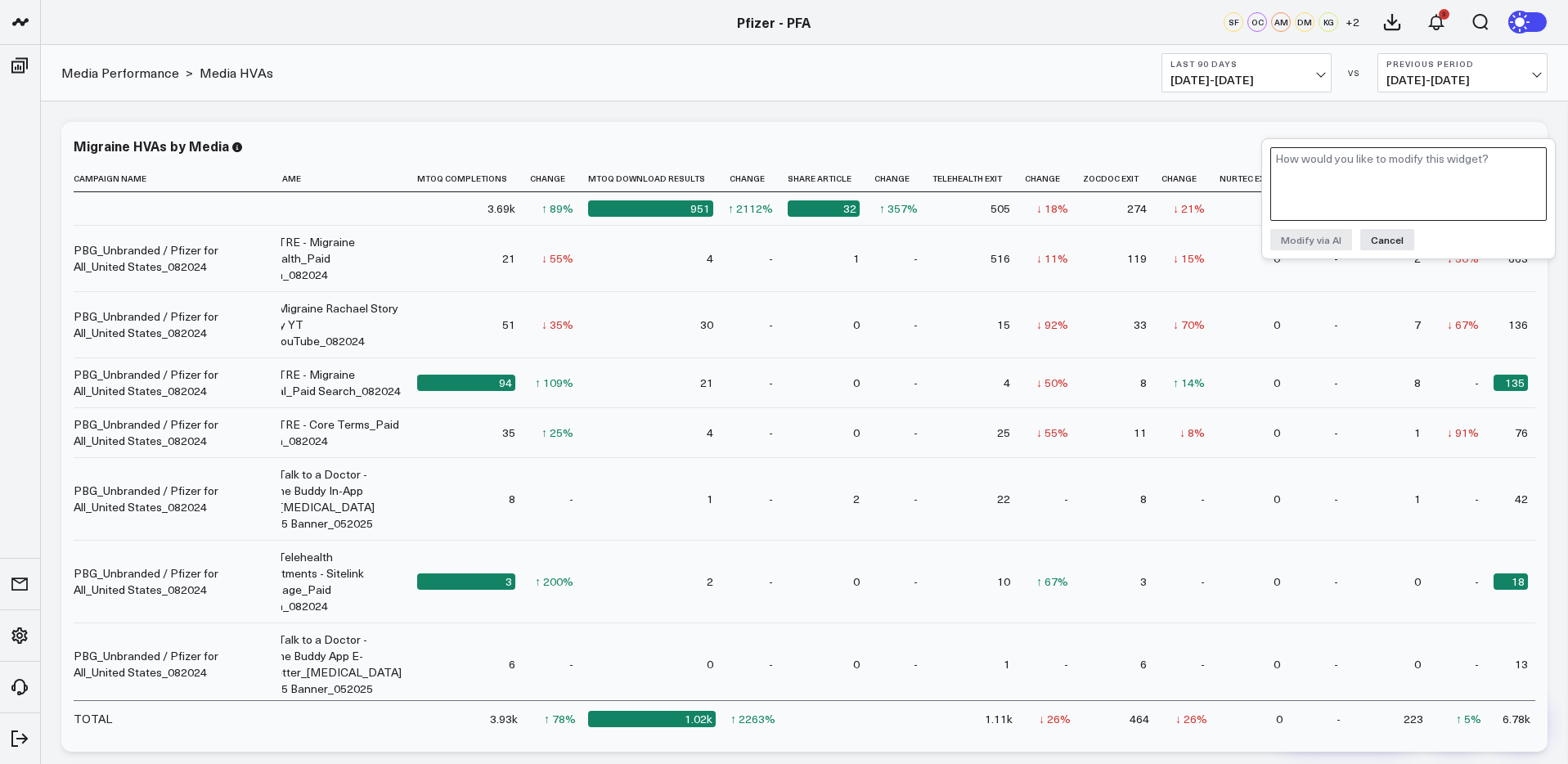
click at [1417, 172] on textarea at bounding box center [1409, 184] width 277 height 74
drag, startPoint x: 1384, startPoint y: 236, endPoint x: 1400, endPoint y: 237, distance: 16.0
click at [1387, 236] on button "Cancel" at bounding box center [1386, 240] width 54 height 22
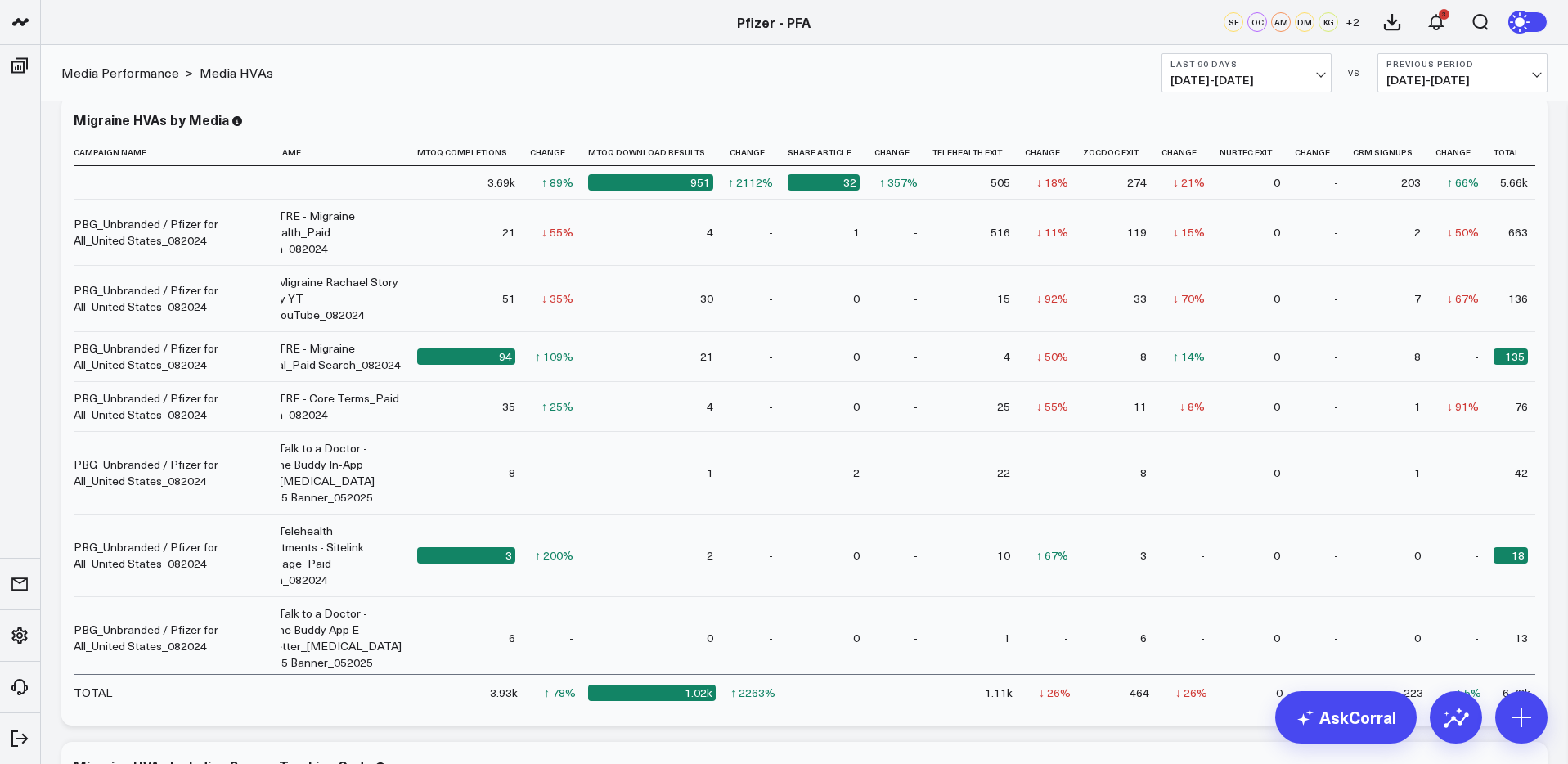
scroll to position [31, 0]
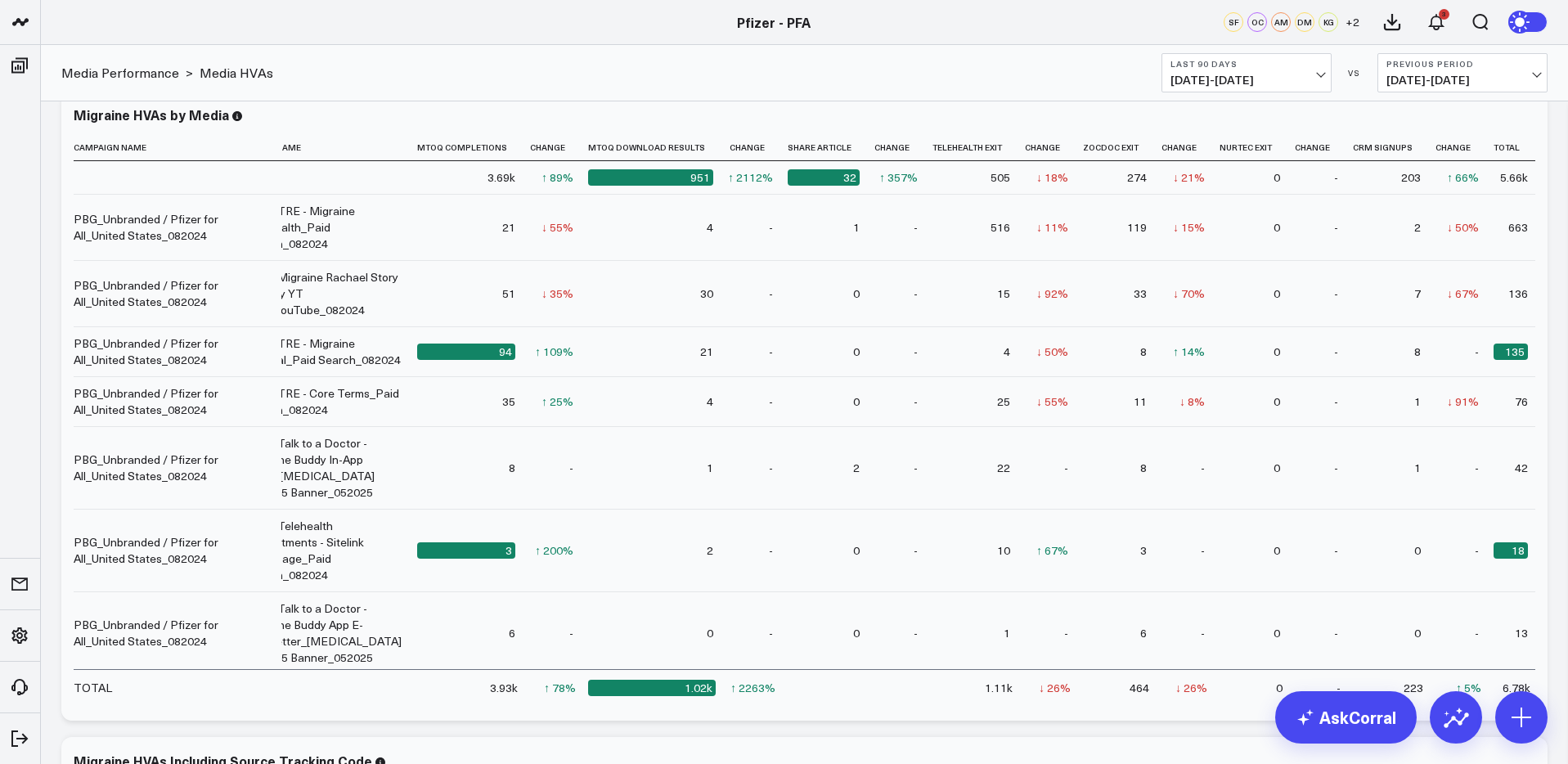
click at [1262, 76] on span "[DATE] - [DATE]" at bounding box center [1246, 80] width 152 height 13
click at [1217, 166] on link "Last 30 Days" at bounding box center [1247, 172] width 169 height 31
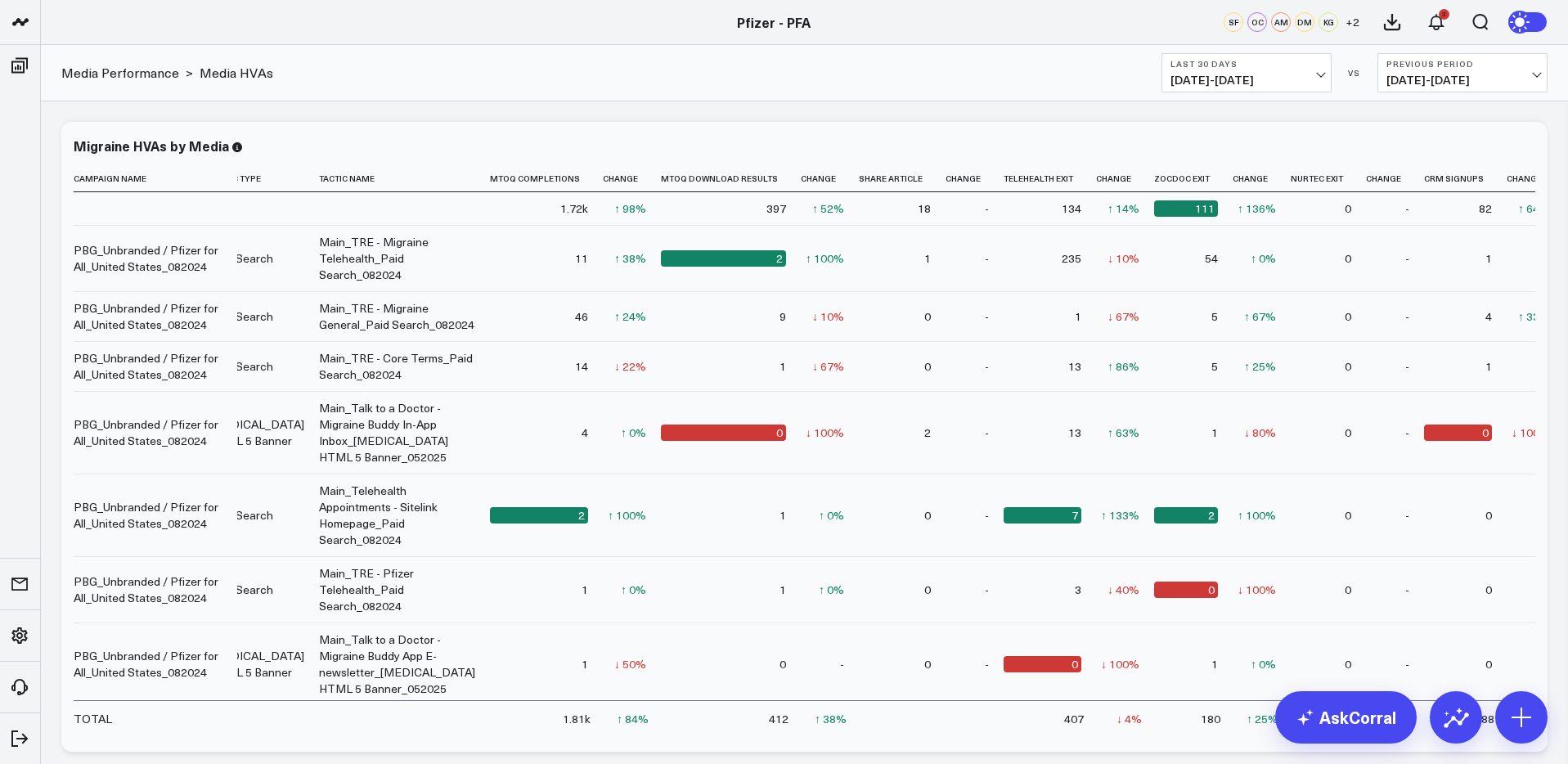
scroll to position [62, 0]
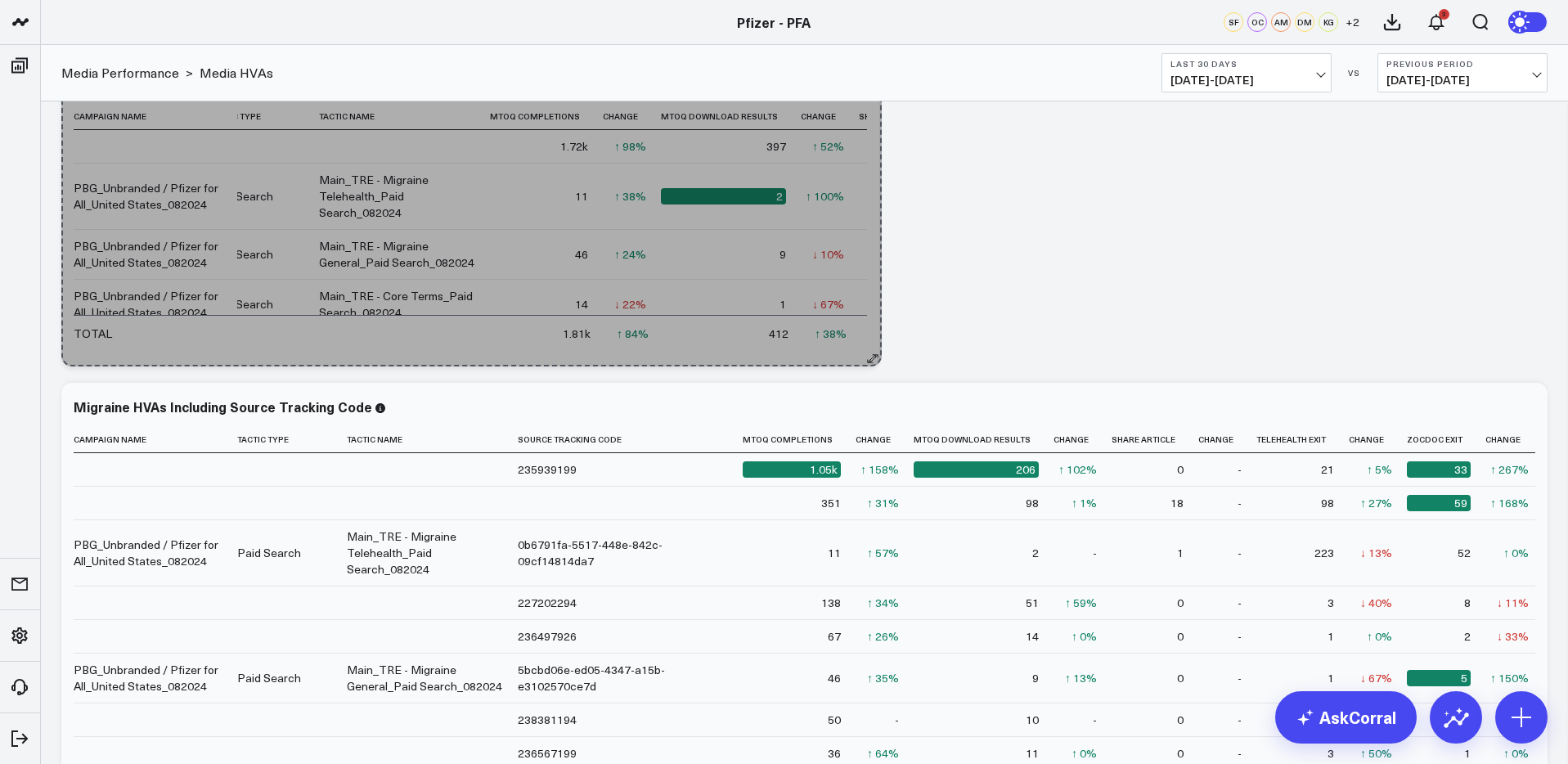
drag, startPoint x: 1541, startPoint y: 684, endPoint x: 875, endPoint y: 273, distance: 782.6
click at [875, 273] on div "Migraine HVAs by Media Campaign Name Tactic Type Tactic Name Mtoq Completions C…" at bounding box center [469, 213] width 818 height 306
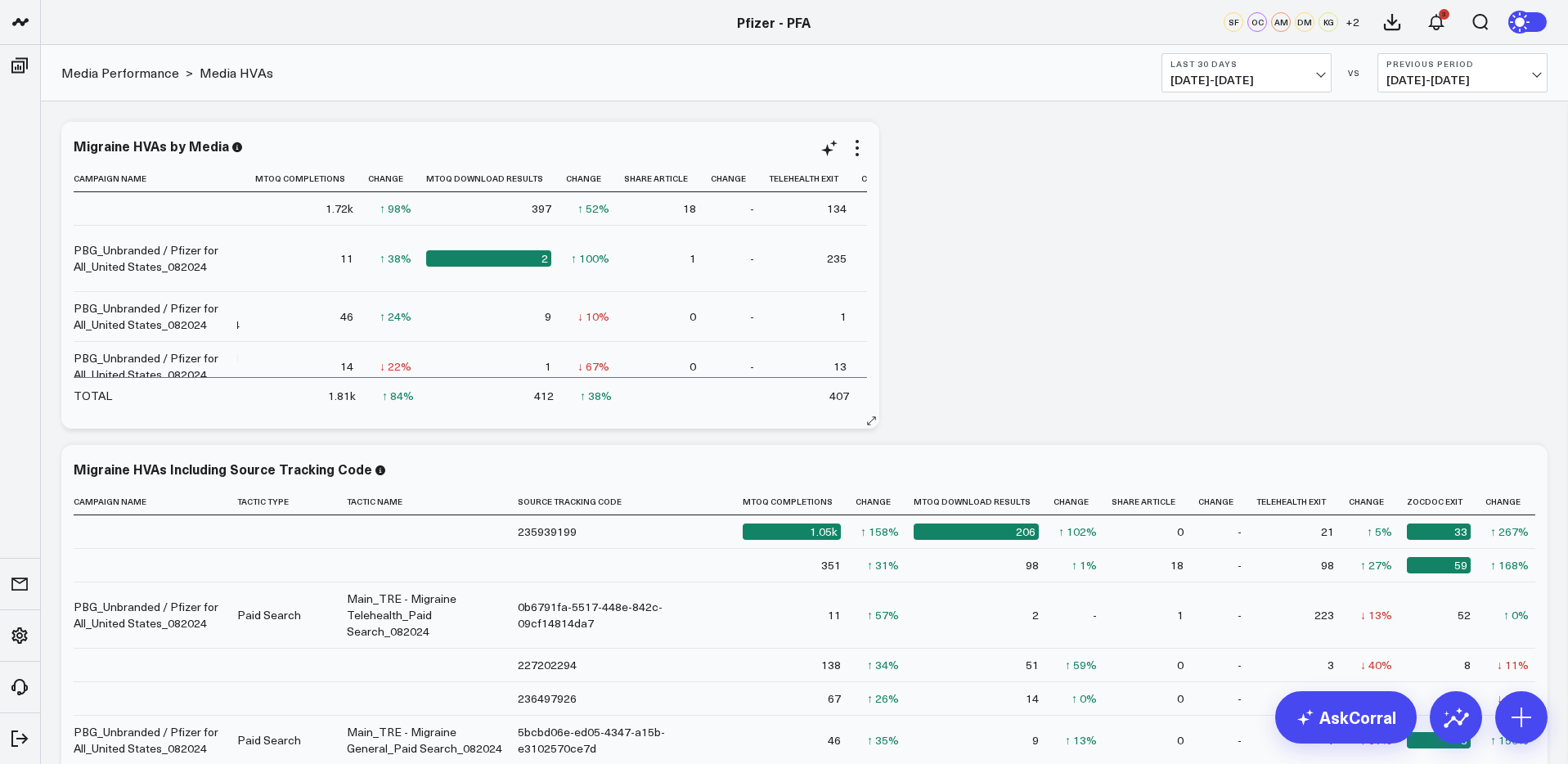
scroll to position [0, 737]
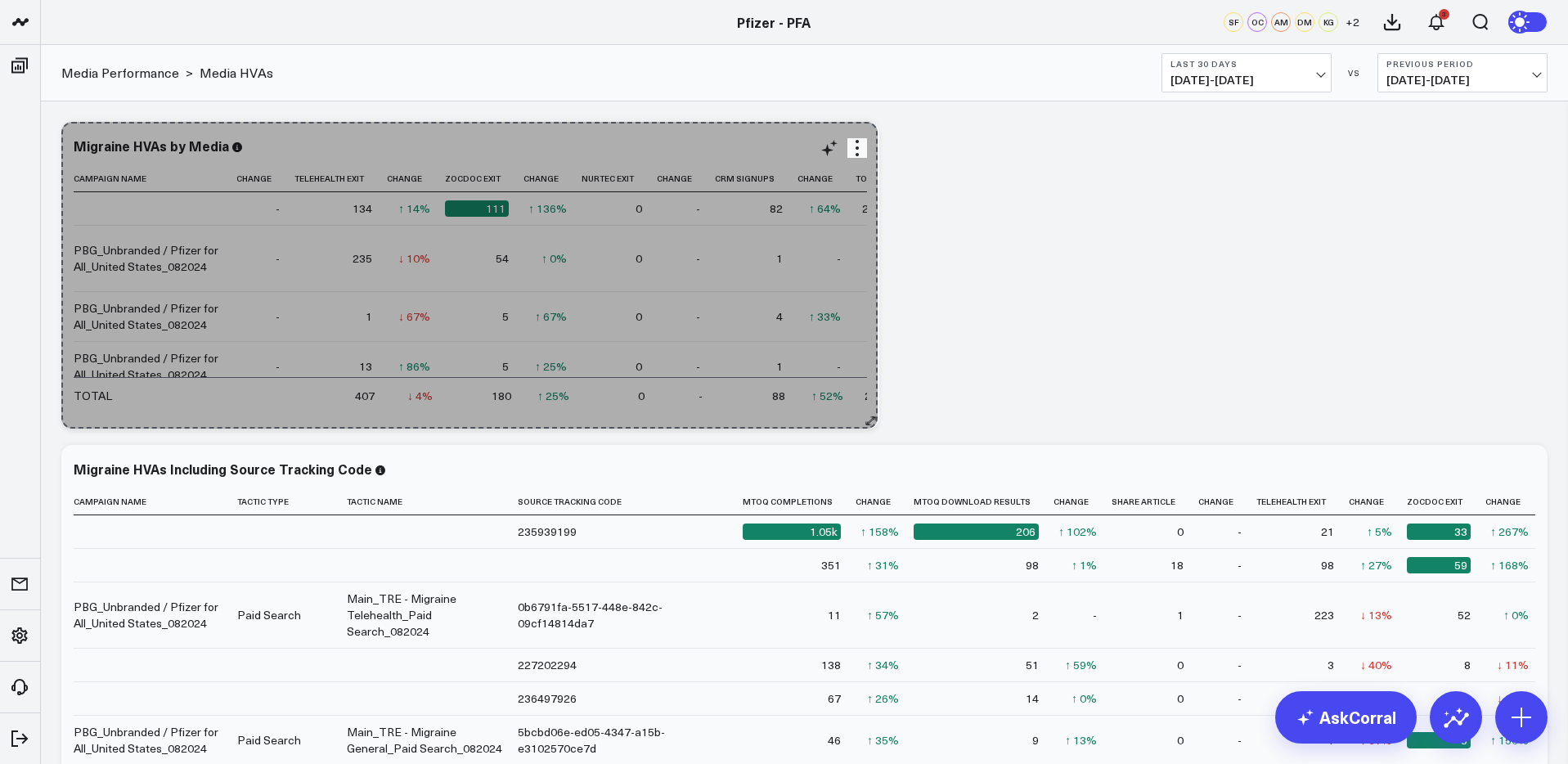
click at [870, 420] on icon at bounding box center [871, 420] width 12 height 12
drag, startPoint x: 871, startPoint y: 419, endPoint x: 856, endPoint y: 419, distance: 15.0
click at [871, 419] on icon at bounding box center [871, 420] width 12 height 12
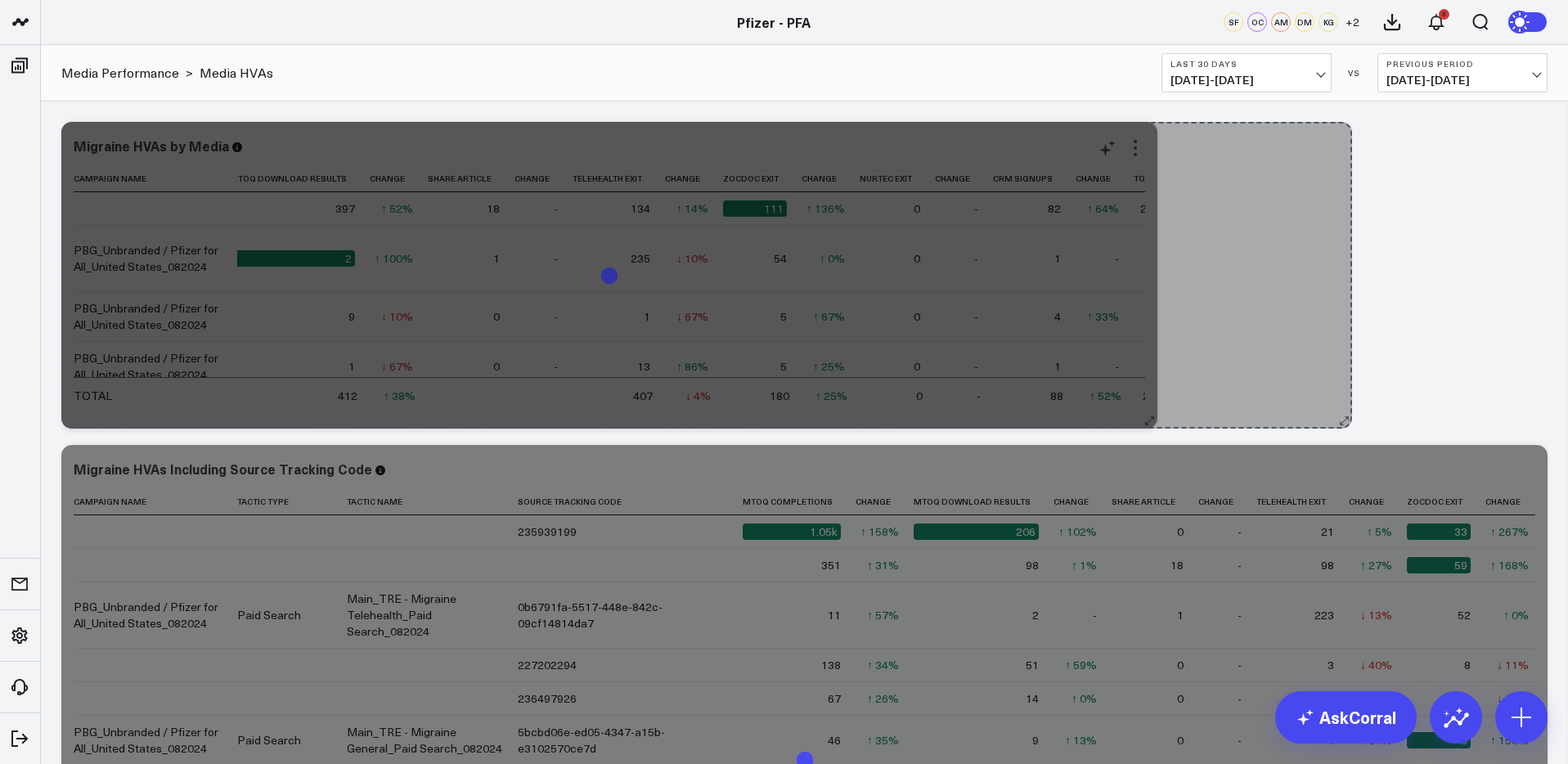
scroll to position [0, 69]
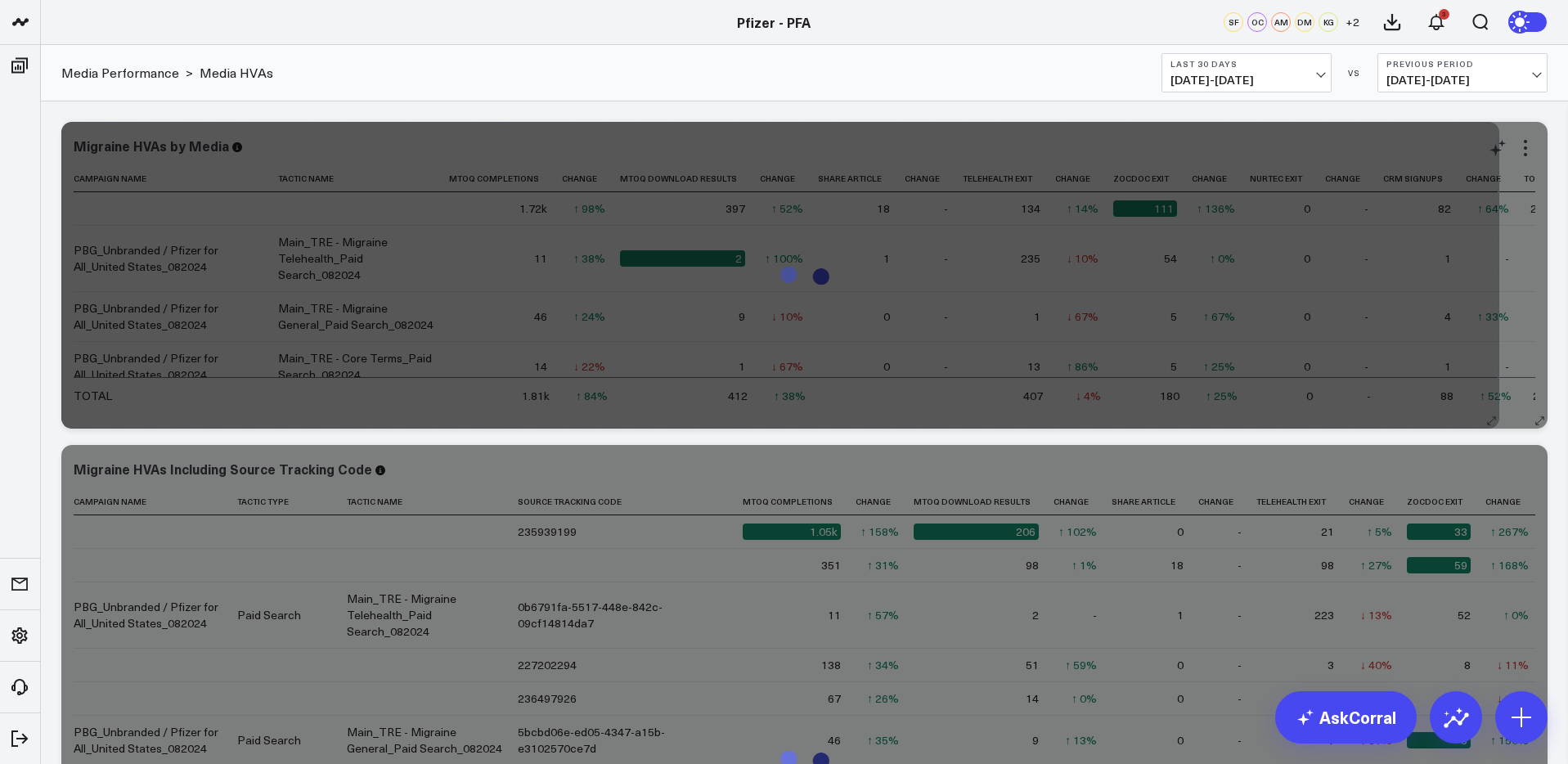
drag, startPoint x: 874, startPoint y: 420, endPoint x: 1493, endPoint y: 391, distance: 619.7
click at [1493, 391] on div "Migraine HVAs by Media Campaign Name Tactic Type Tactic Name Mtoq Completions C…" at bounding box center [804, 275] width 1487 height 306
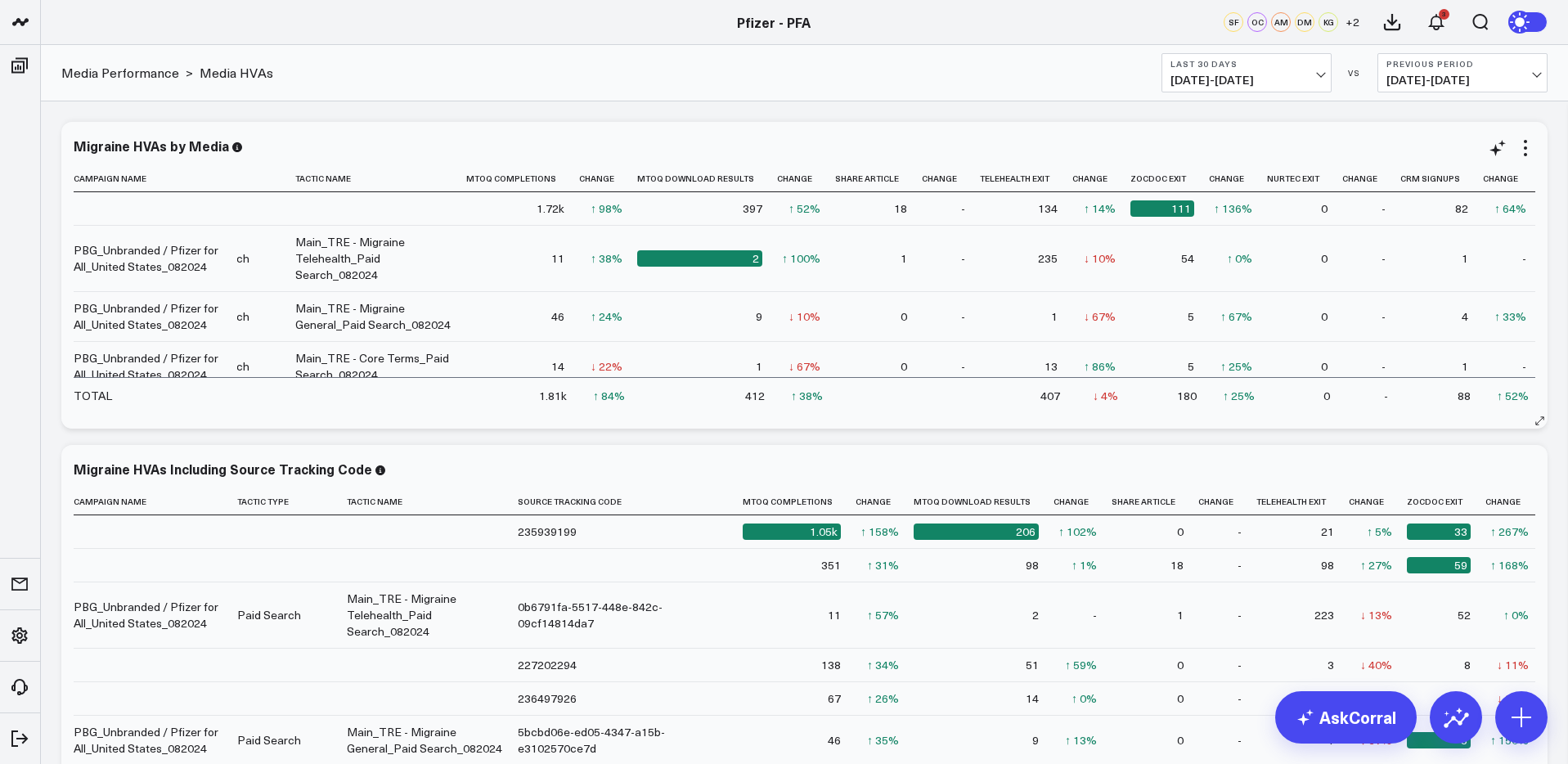
scroll to position [0, 55]
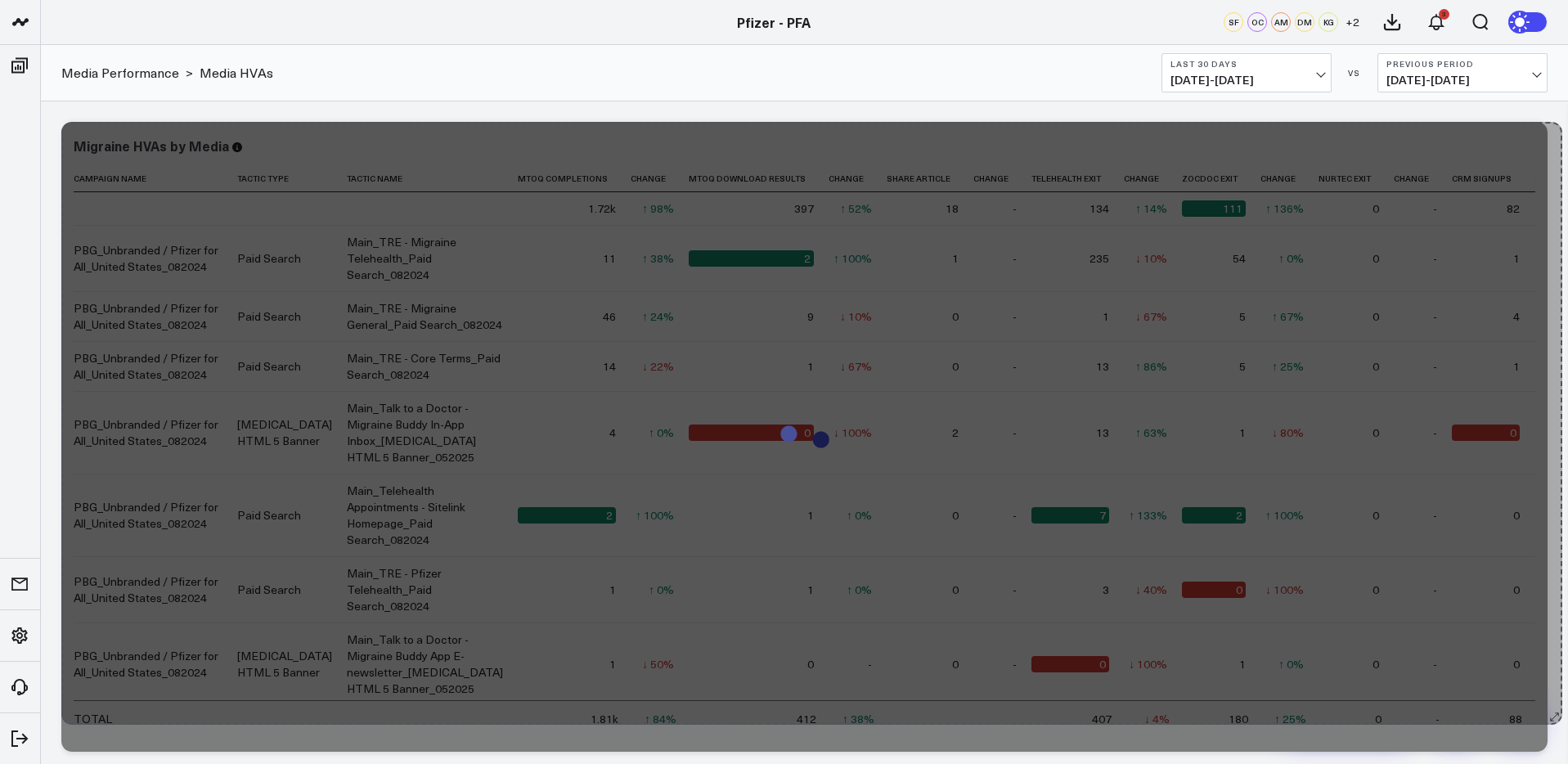
drag, startPoint x: 1541, startPoint y: 419, endPoint x: 1555, endPoint y: 715, distance: 296.3
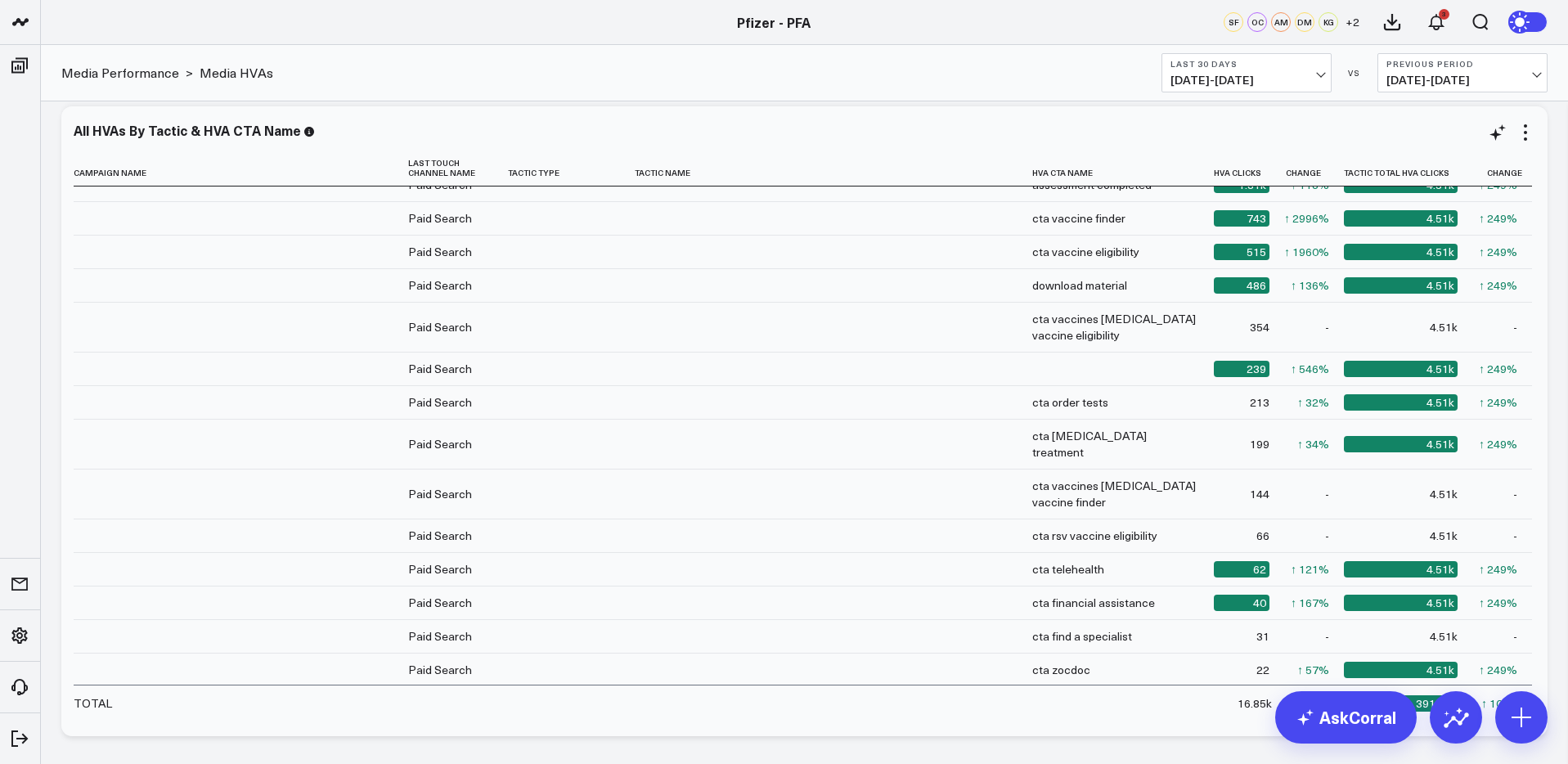
scroll to position [0, 0]
